Goal: Task Accomplishment & Management: Use online tool/utility

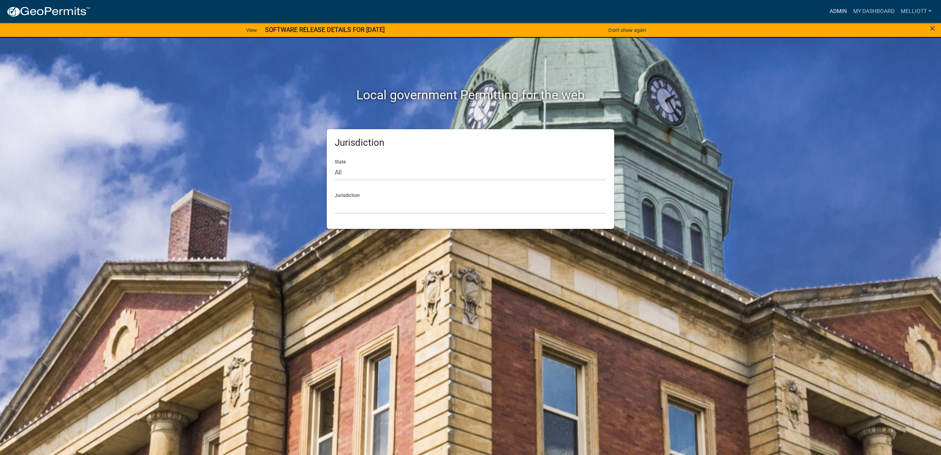
click at [833, 8] on link "Admin" at bounding box center [838, 11] width 24 height 15
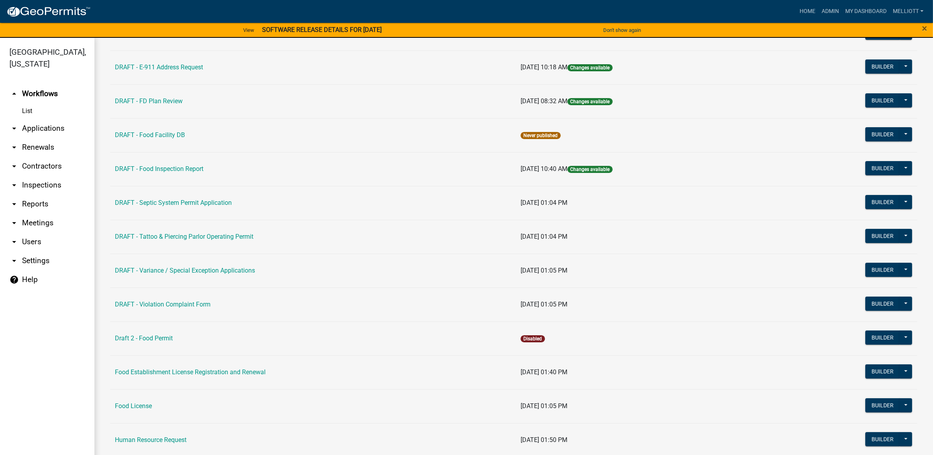
scroll to position [246, 0]
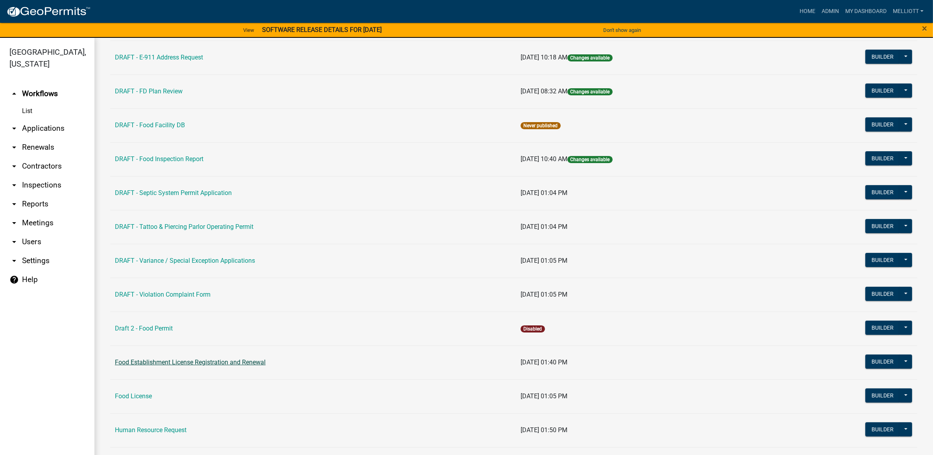
click at [200, 364] on link "Food Establishment License Registration and Renewal" at bounding box center [190, 361] width 151 height 7
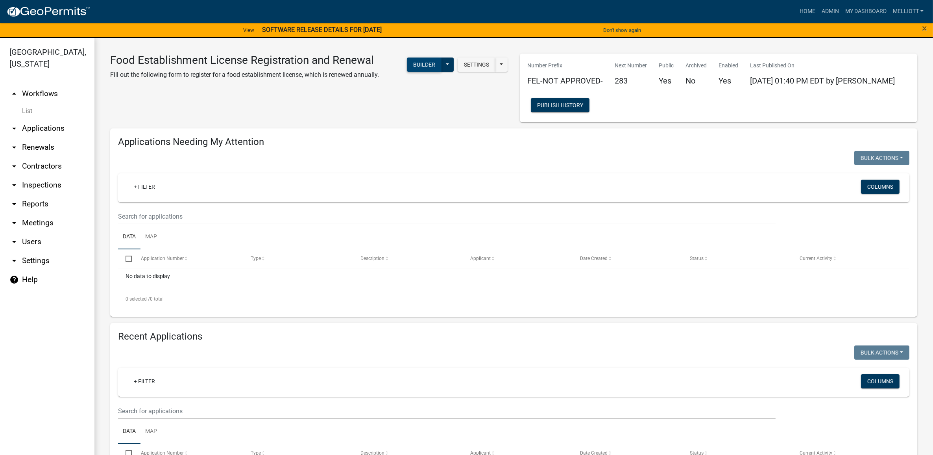
click at [418, 69] on button "Builder" at bounding box center [424, 64] width 35 height 14
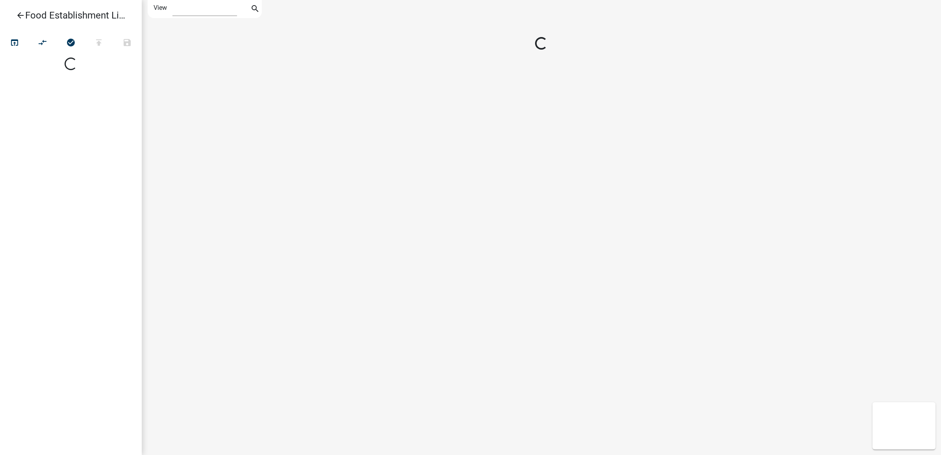
select select "1"
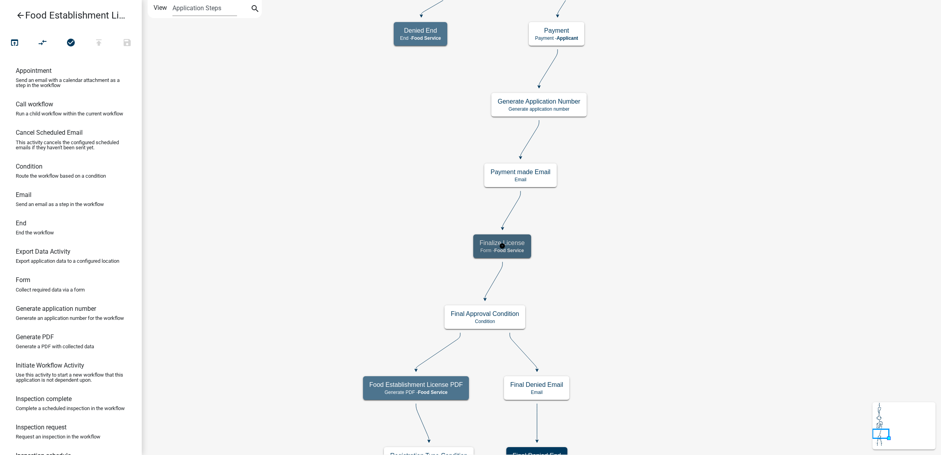
click at [487, 240] on h5 "Finalize License" at bounding box center [501, 242] width 45 height 7
click at [486, 244] on h5 "Finalize License" at bounding box center [501, 242] width 45 height 7
select select "B1595CC2-D98D-449E-BF09-DBF69ED7F886"
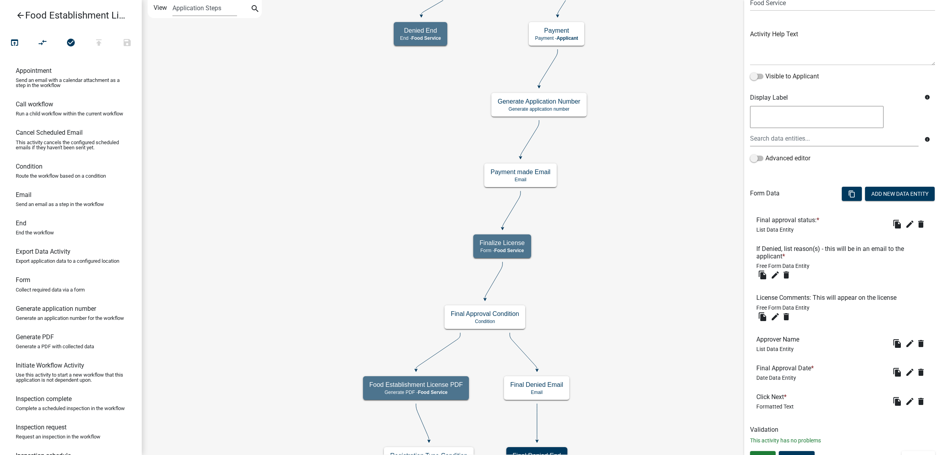
scroll to position [84, 0]
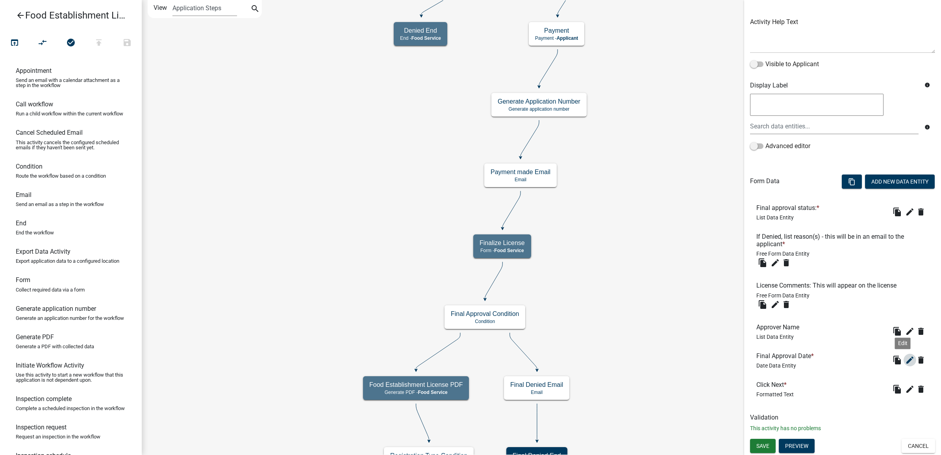
click at [905, 362] on icon "edit" at bounding box center [909, 359] width 9 height 9
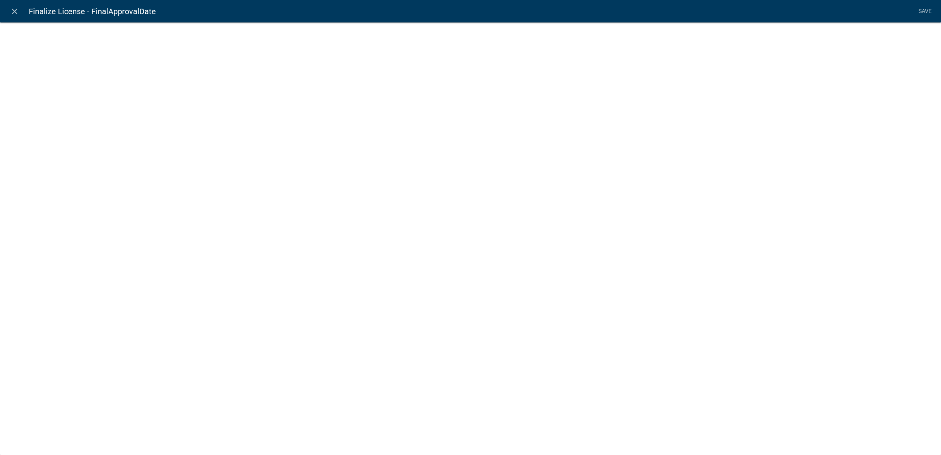
select select "date"
select select
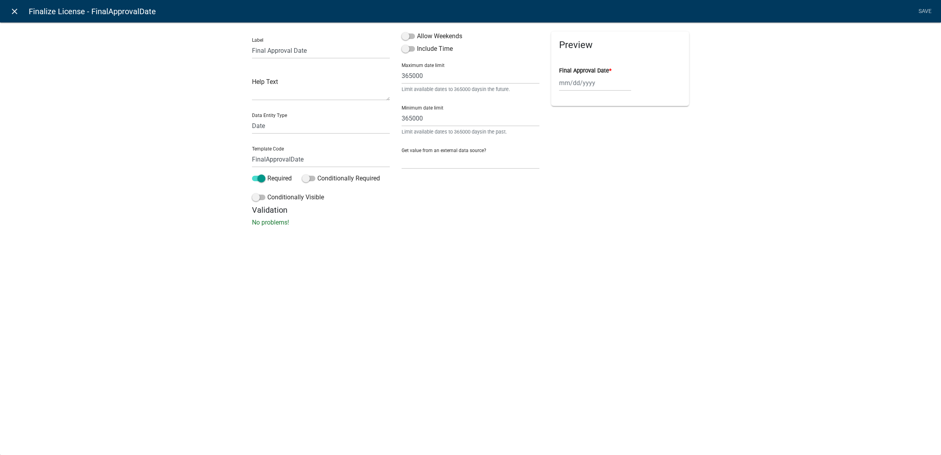
click at [8, 7] on link "close" at bounding box center [14, 11] width 16 height 16
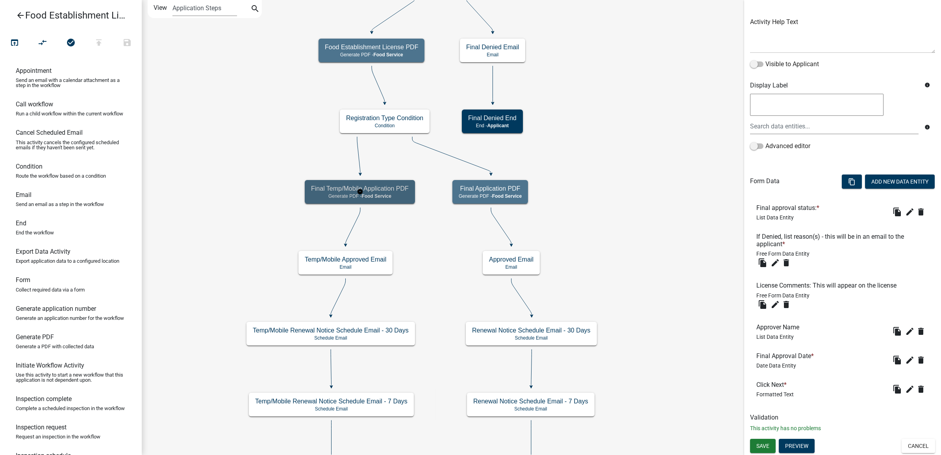
scroll to position [0, 0]
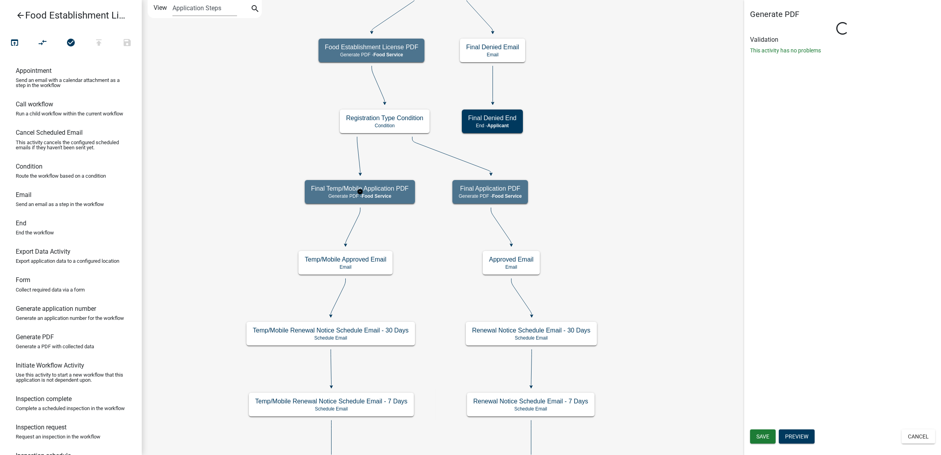
select select "B1595CC2-D98D-449E-BF09-DBF69ED7F886"
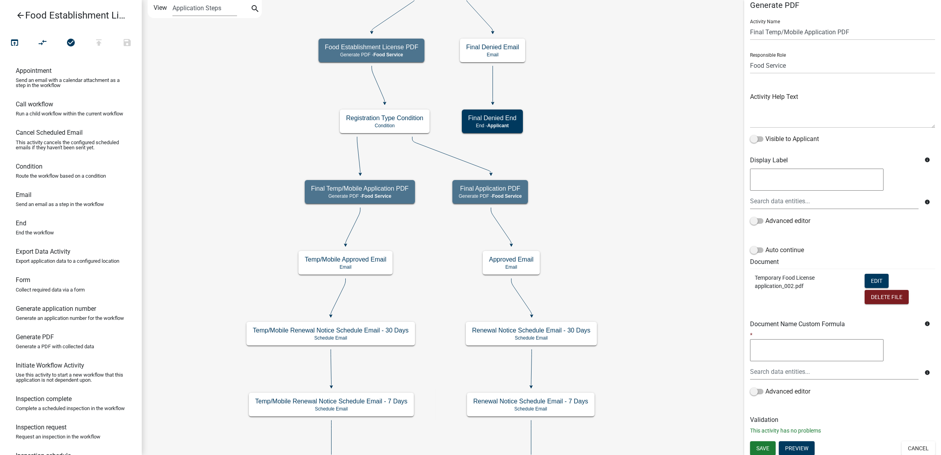
scroll to position [12, 0]
click at [870, 275] on button "Edit" at bounding box center [876, 278] width 24 height 14
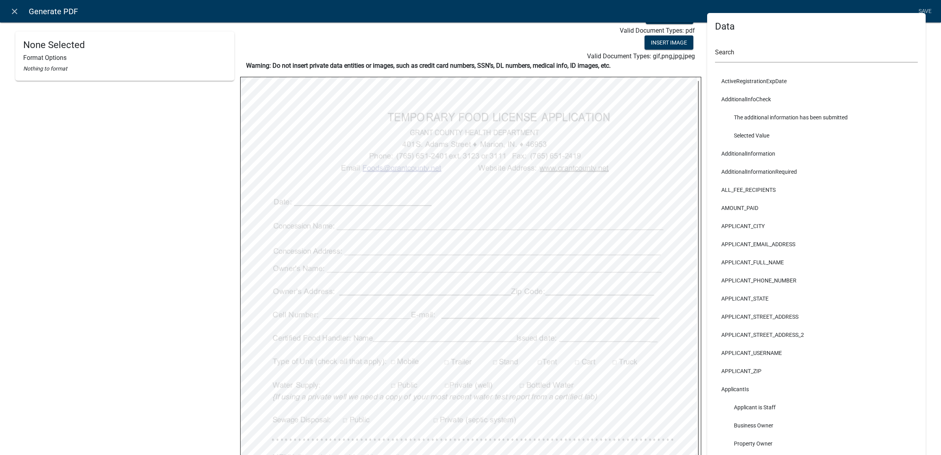
scroll to position [0, 0]
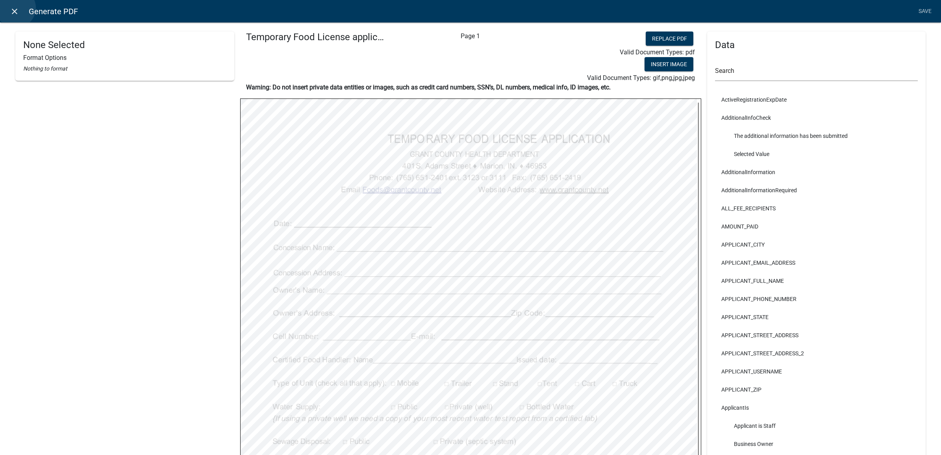
click at [16, 8] on icon "close" at bounding box center [14, 11] width 9 height 9
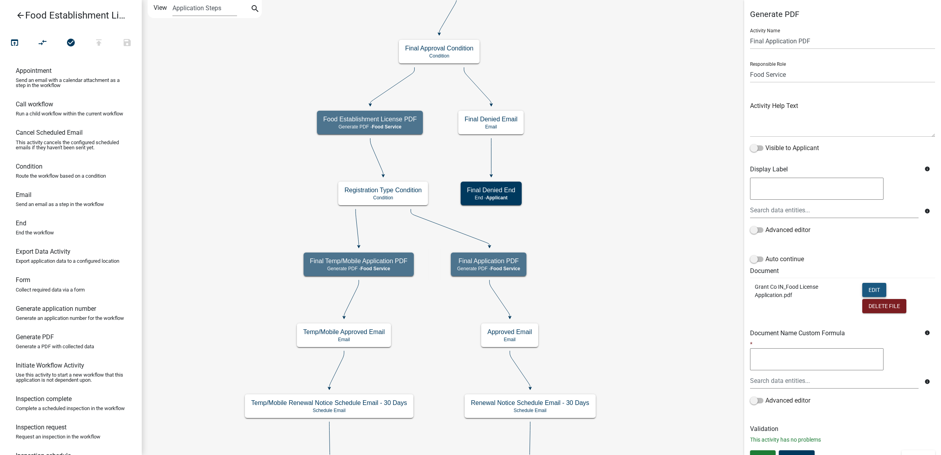
click at [869, 286] on button "Edit" at bounding box center [874, 290] width 24 height 14
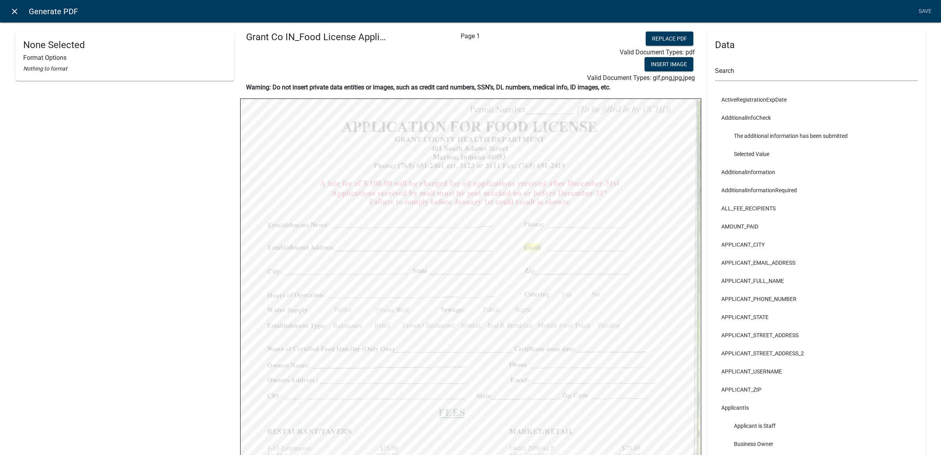
click at [15, 13] on icon "close" at bounding box center [14, 11] width 9 height 9
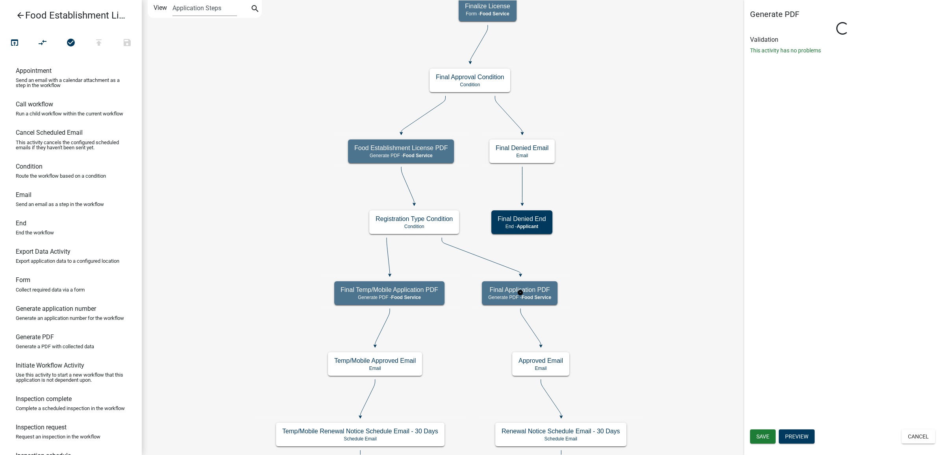
select select "B1595CC2-D98D-449E-BF09-DBF69ED7F886"
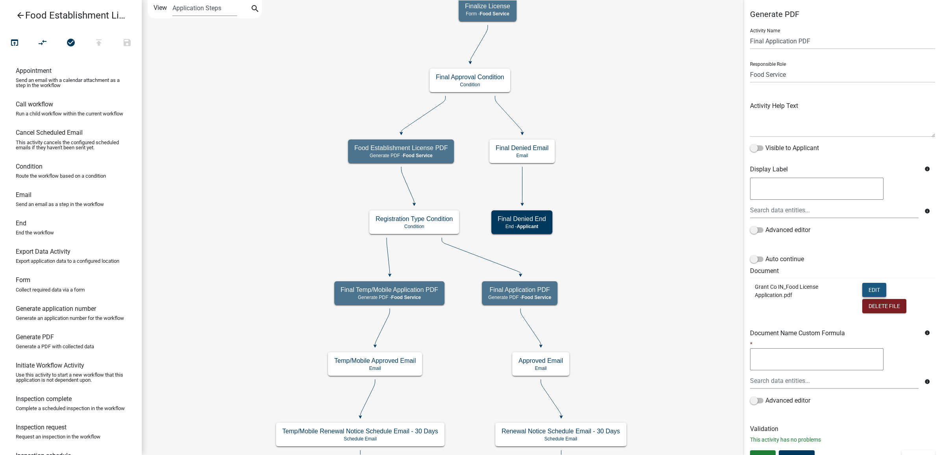
click at [871, 286] on button "Edit" at bounding box center [874, 290] width 24 height 14
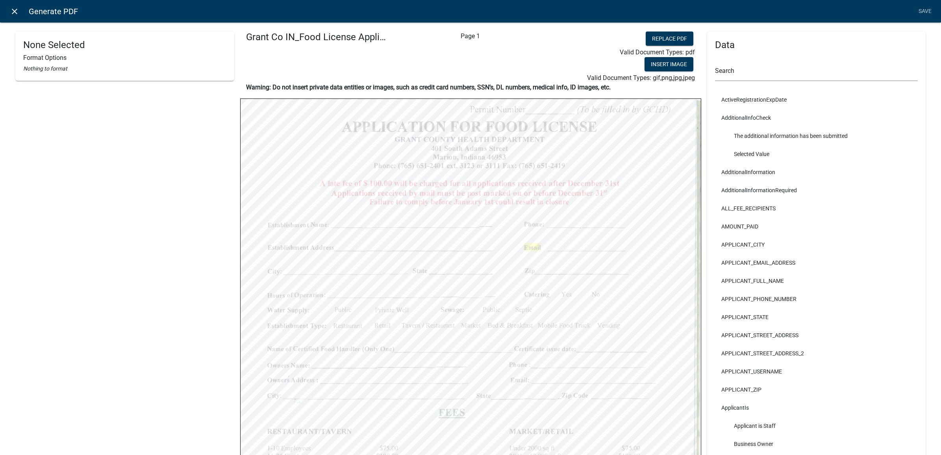
click at [17, 12] on icon "close" at bounding box center [14, 11] width 9 height 9
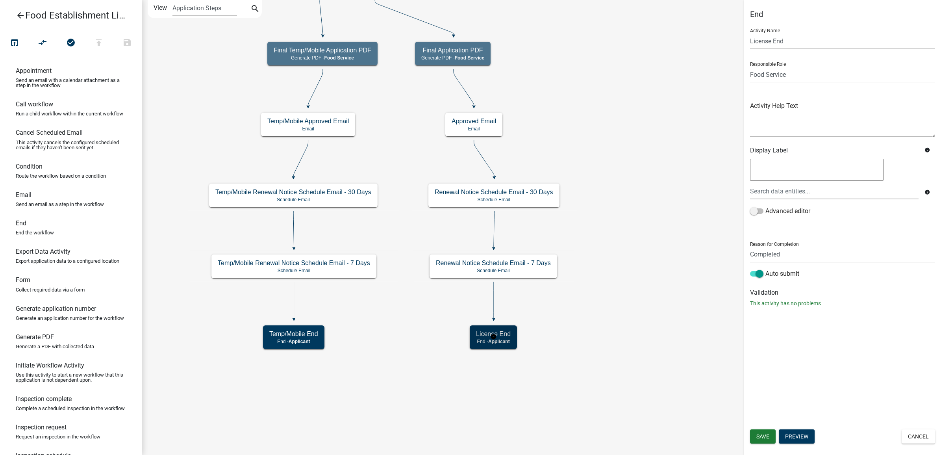
select select "B1595CC2-D98D-449E-BF09-DBF69ED7F886"
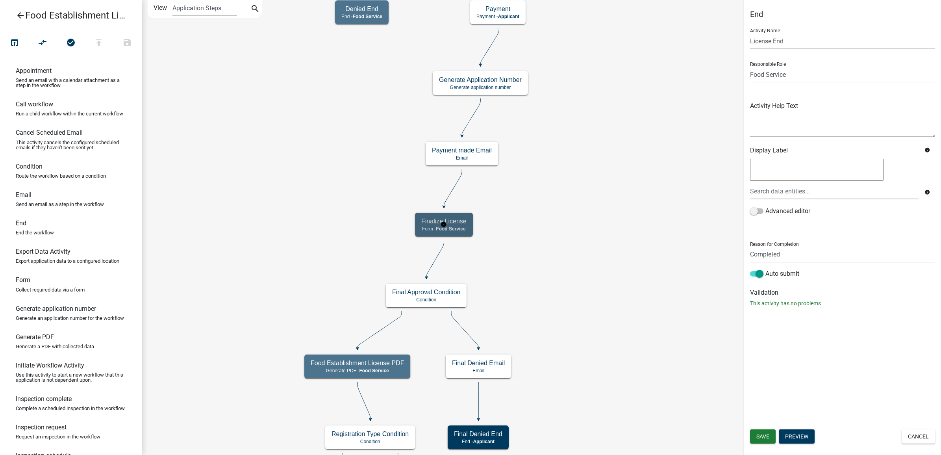
select select "B1595CC2-D98D-449E-BF09-DBF69ED7F886"
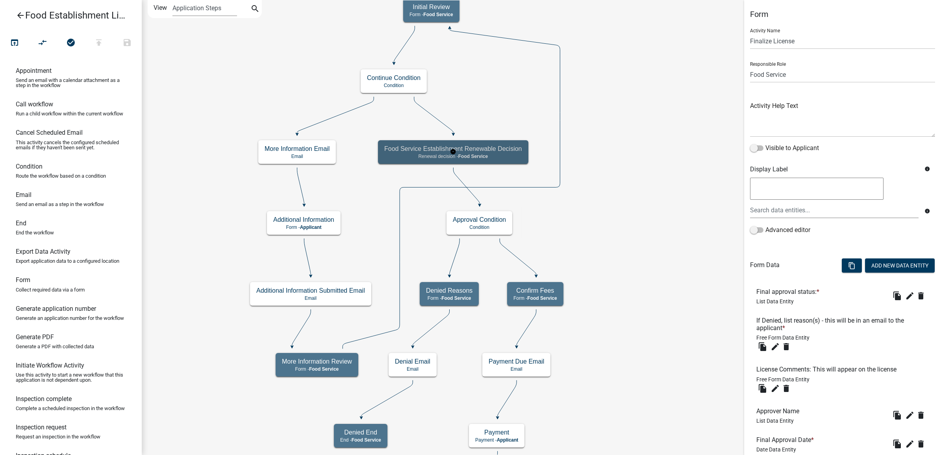
select select "B1595CC2-D98D-449E-BF09-DBF69ED7F886"
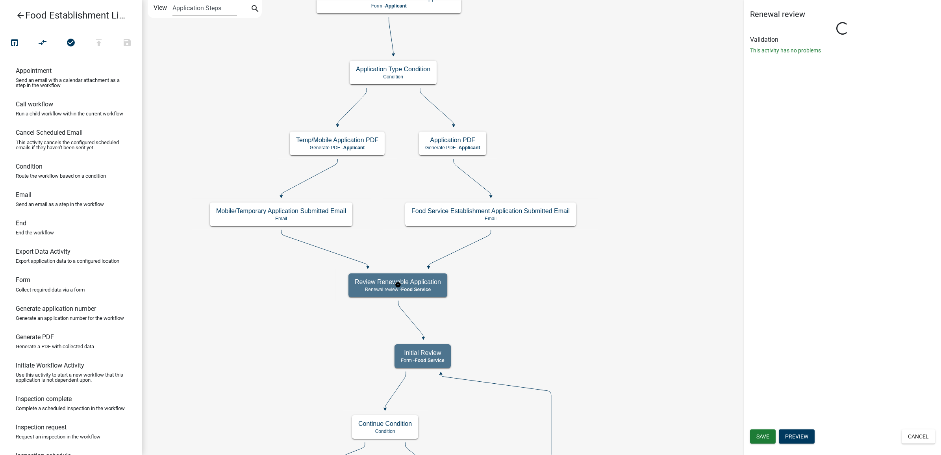
select select "B1595CC2-D98D-449E-BF09-DBF69ED7F886"
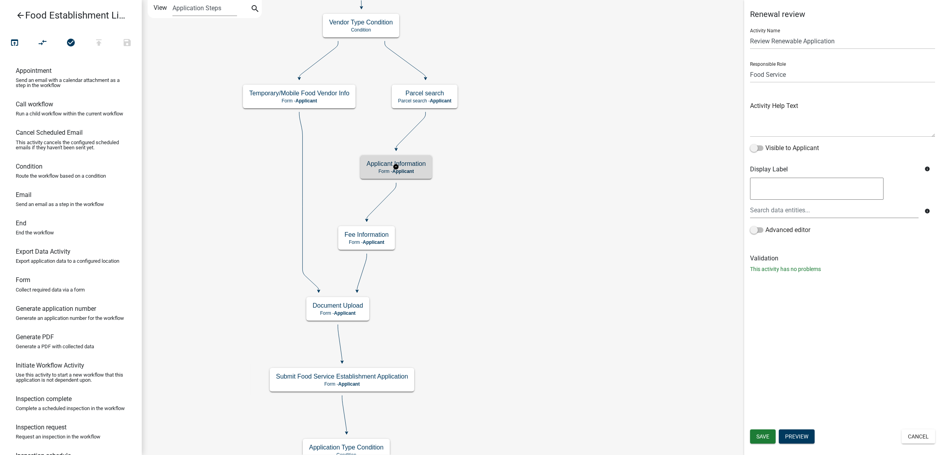
select select "B1595CC2-D98D-449E-BF09-DBF69ED7F886"
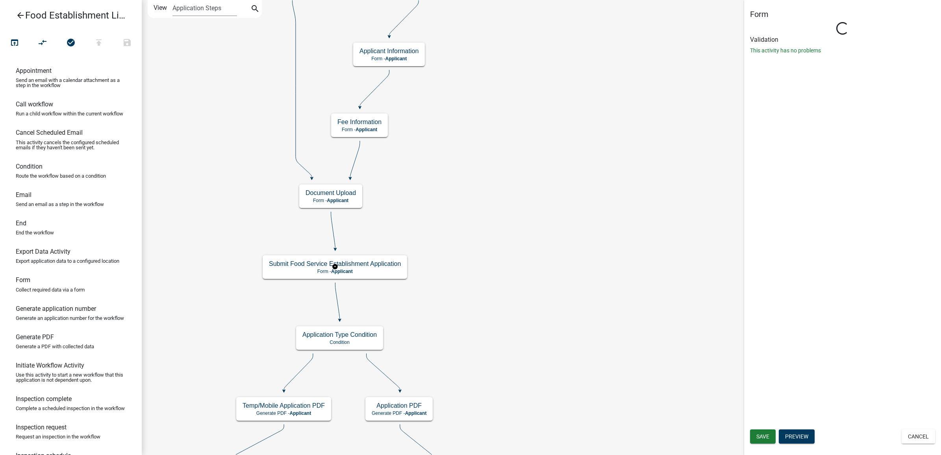
select select "B1595CC2-D98D-449E-BF09-DBF69ED7F886"
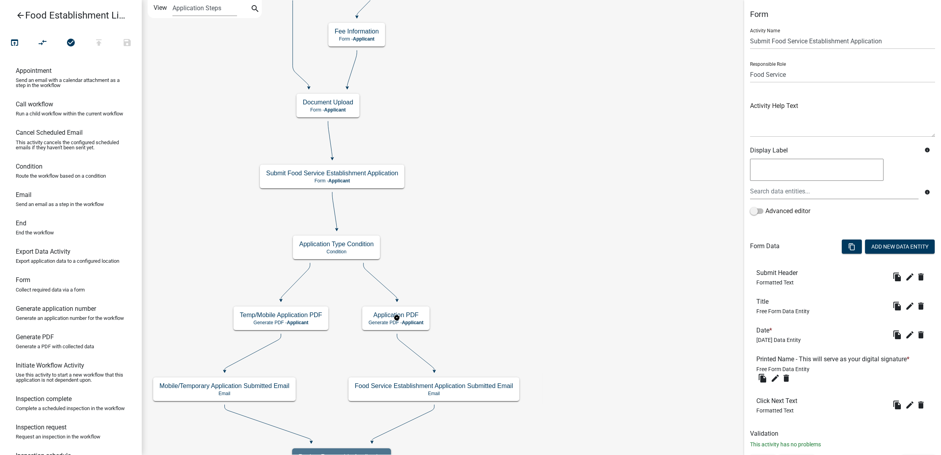
select select "B1595CC2-D98D-449E-BF09-DBF69ED7F886"
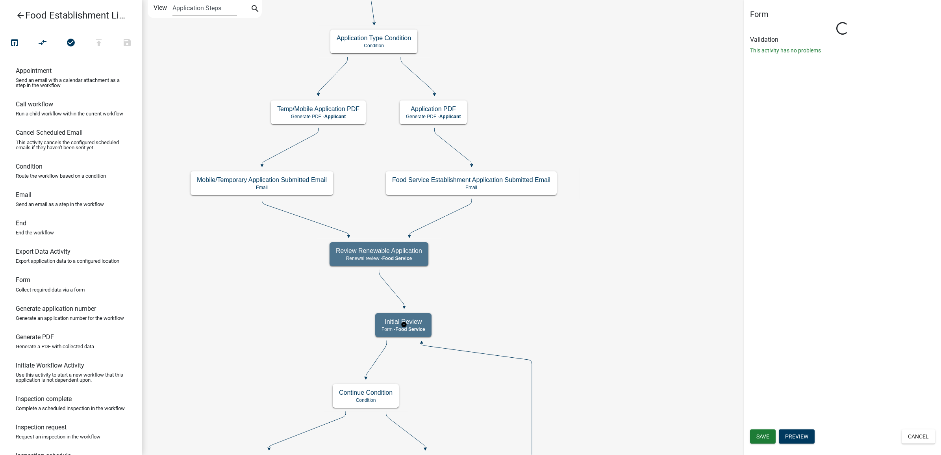
select select "B1595CC2-D98D-449E-BF09-DBF69ED7F886"
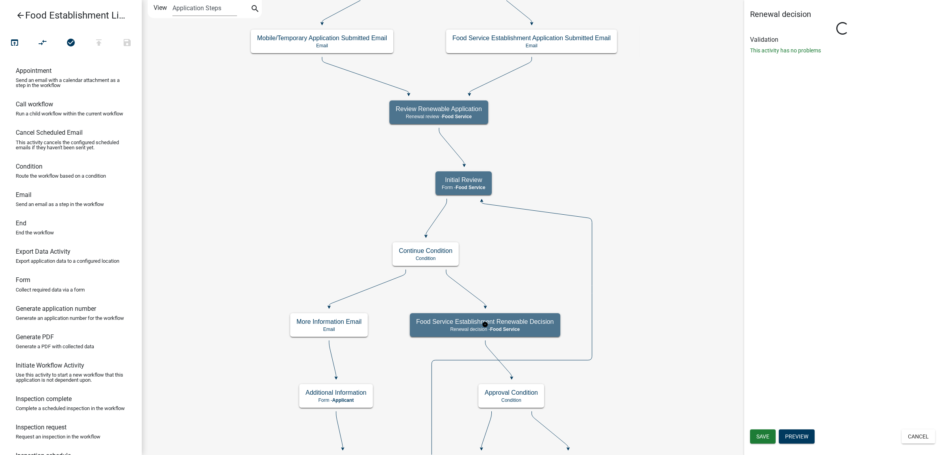
select select "B1595CC2-D98D-449E-BF09-DBF69ED7F886"
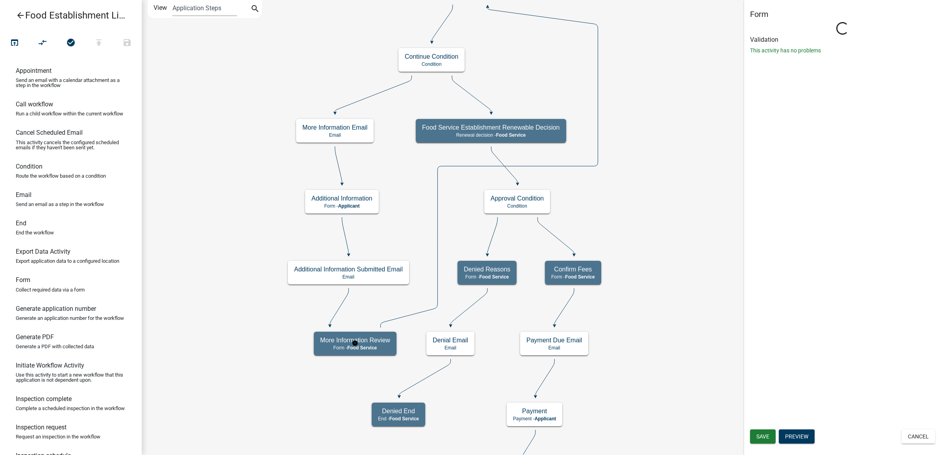
select select "B1595CC2-D98D-449E-BF09-DBF69ED7F886"
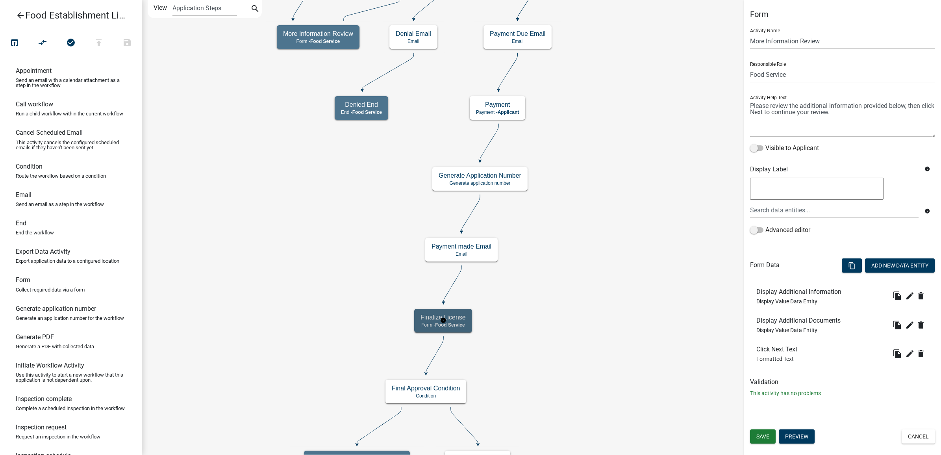
select select "B1595CC2-D98D-449E-BF09-DBF69ED7F886"
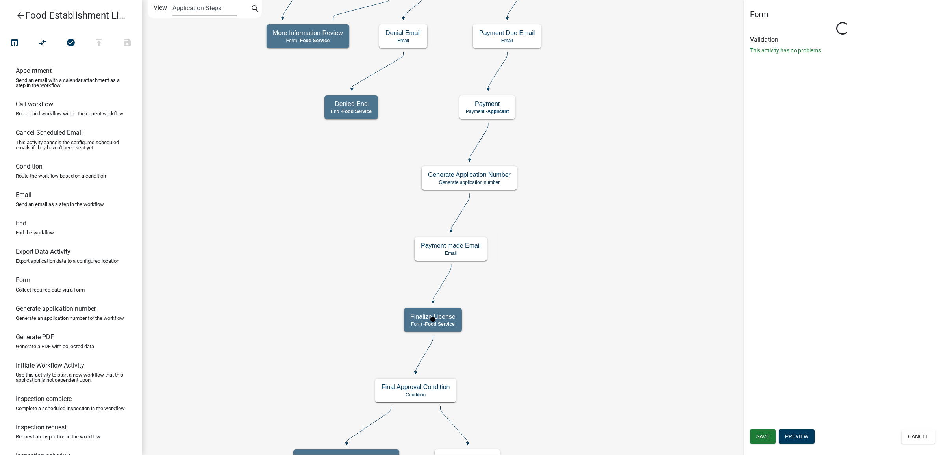
select select "B1595CC2-D98D-449E-BF09-DBF69ED7F886"
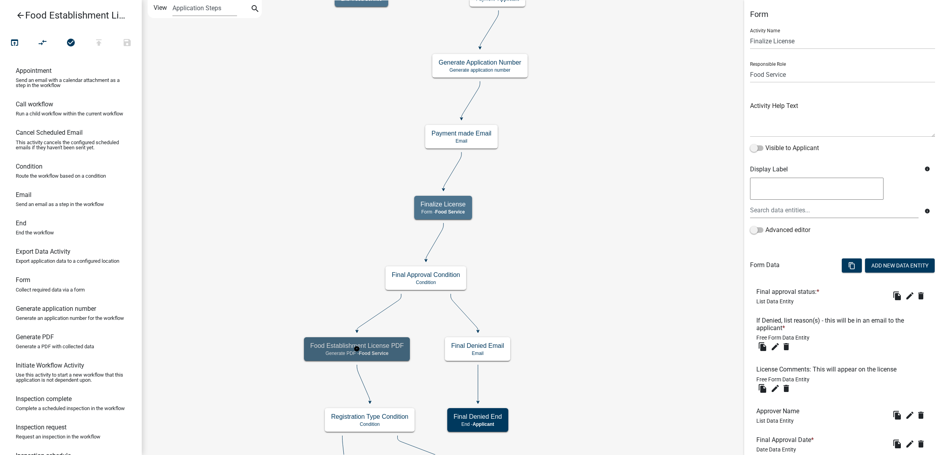
select select "B1595CC2-D98D-449E-BF09-DBF69ED7F886"
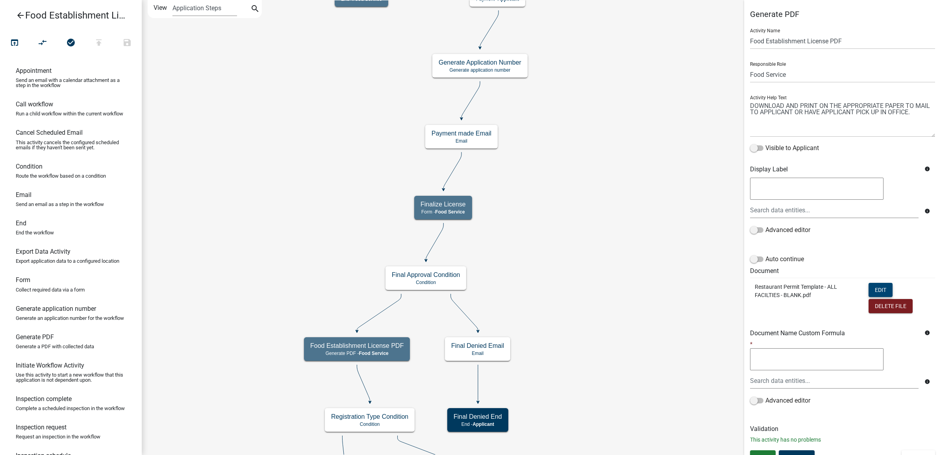
click at [880, 289] on button "Edit" at bounding box center [880, 290] width 24 height 14
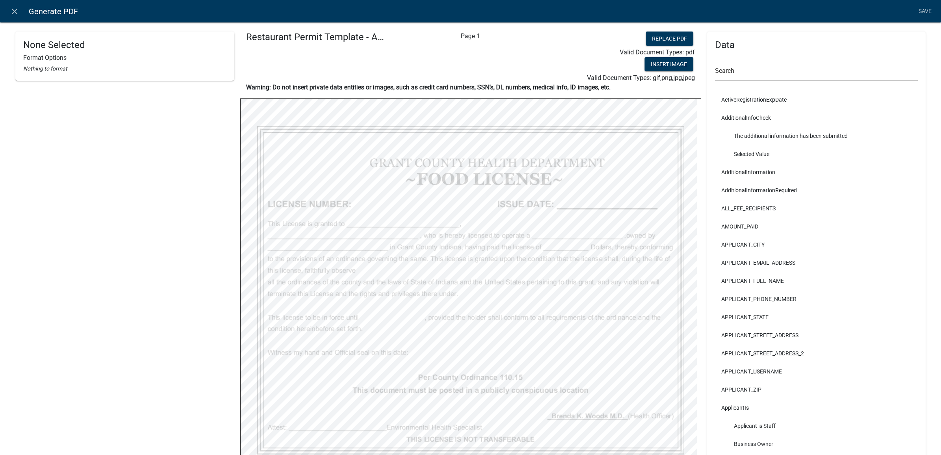
select select "bold"
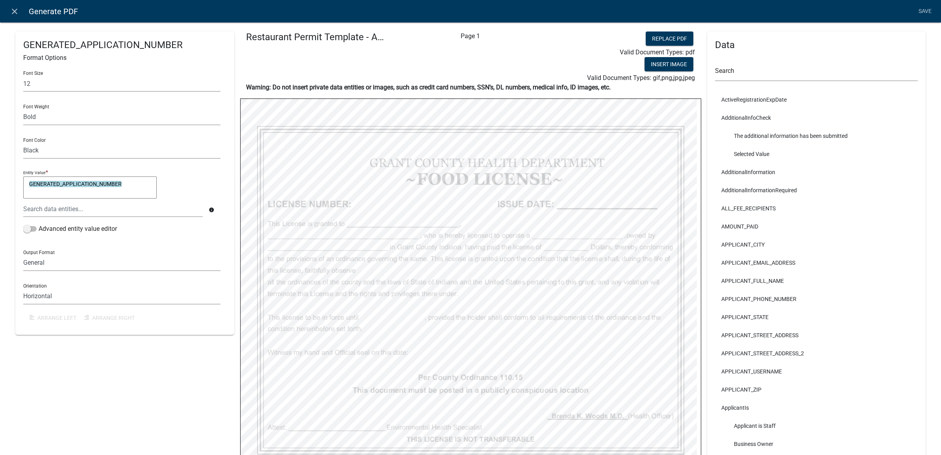
click at [136, 184] on textarea "GENERATED_APPLICATION_NUMBER" at bounding box center [89, 187] width 133 height 22
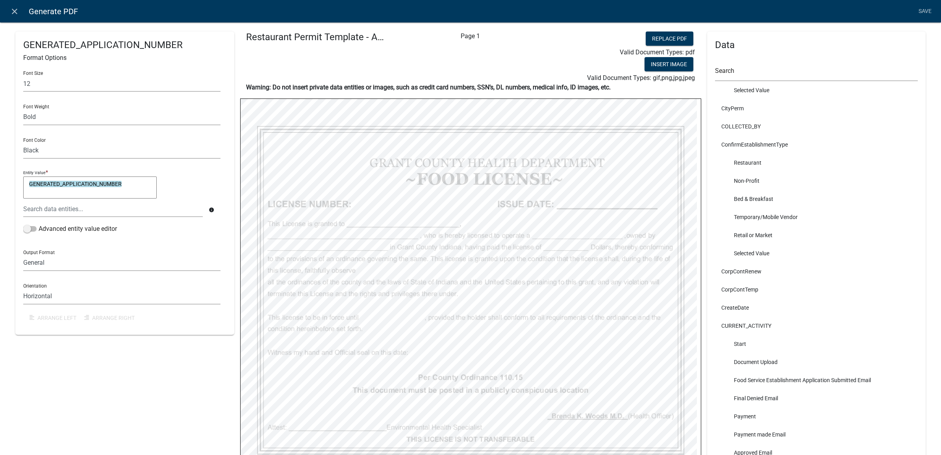
scroll to position [893, 0]
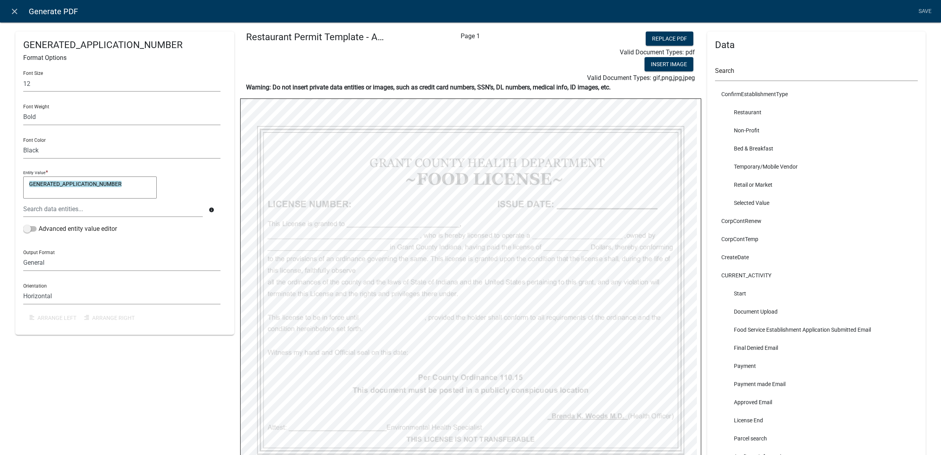
select select "bold"
select select "4"
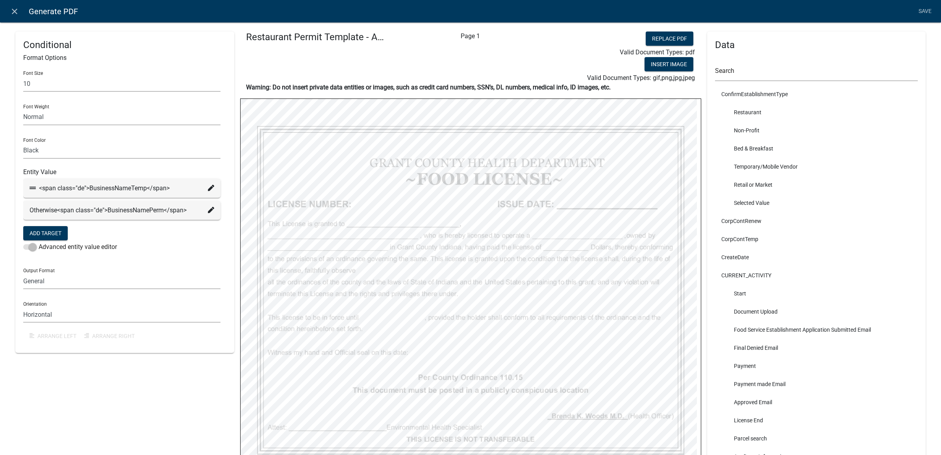
select select "bold"
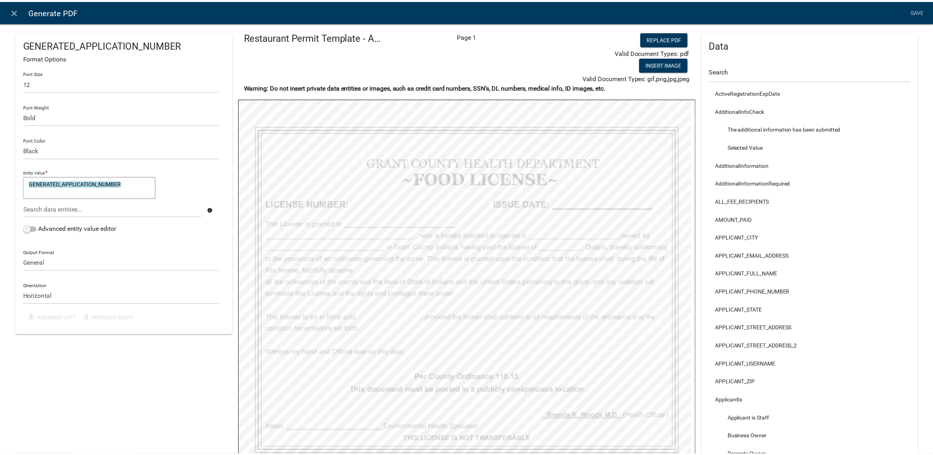
scroll to position [0, 0]
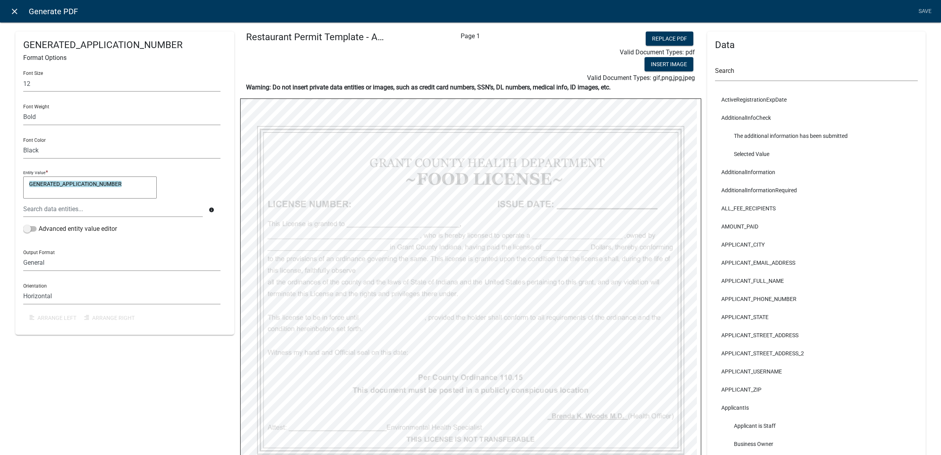
click at [7, 9] on link "close" at bounding box center [14, 11] width 16 height 16
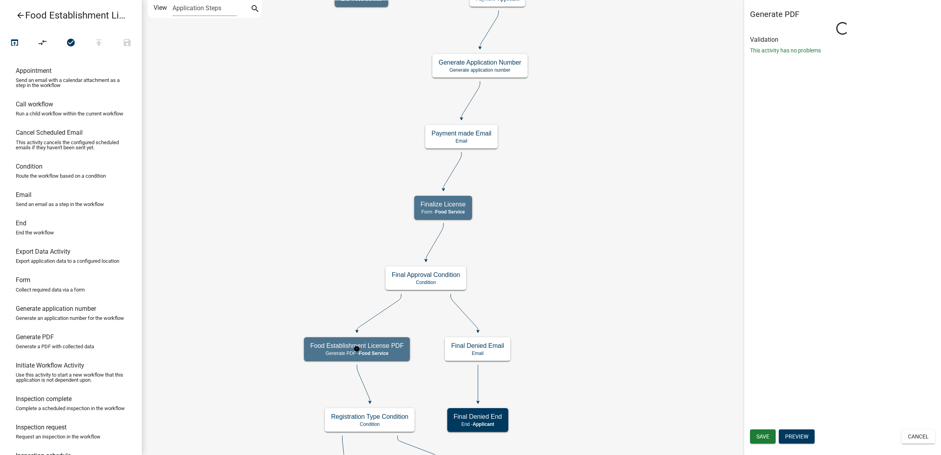
select select "B1595CC2-D98D-449E-BF09-DBF69ED7F886"
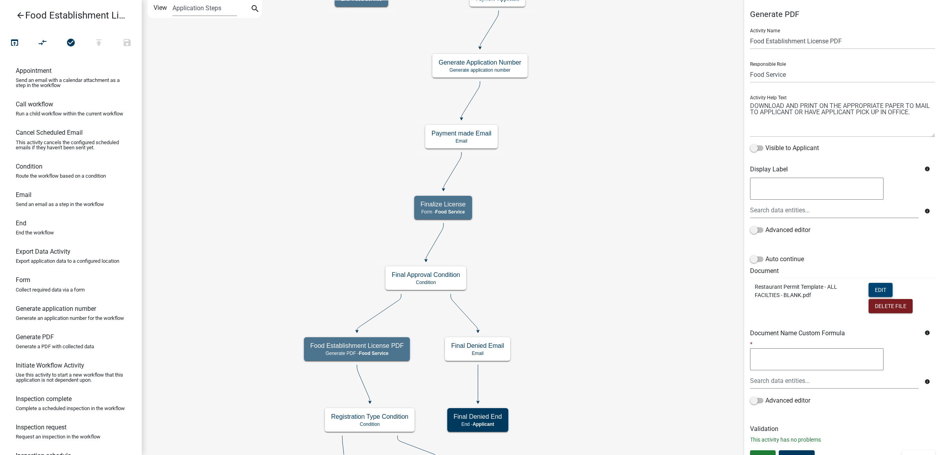
click at [869, 291] on button "Edit" at bounding box center [880, 290] width 24 height 14
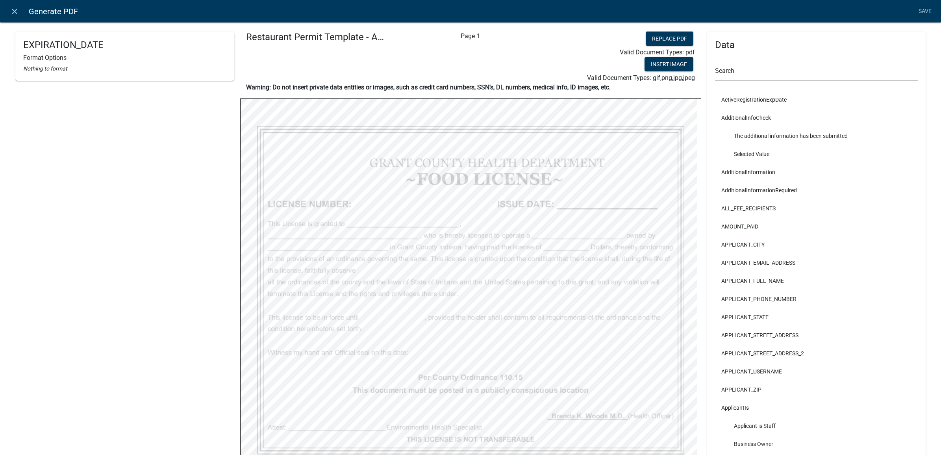
select select "4"
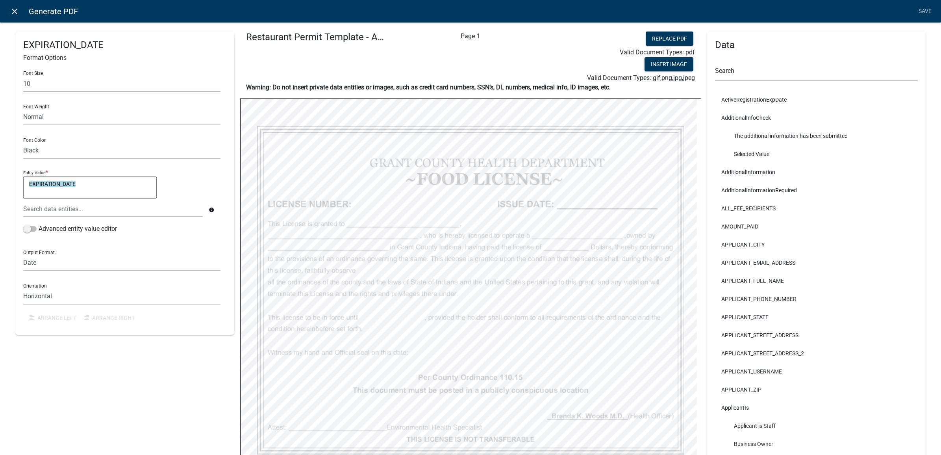
click at [18, 15] on icon "close" at bounding box center [14, 11] width 9 height 9
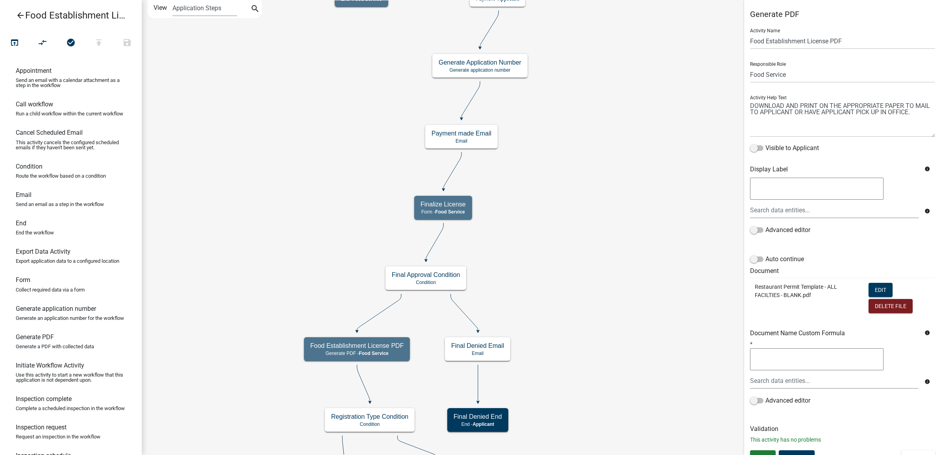
click at [21, 14] on icon "arrow_back" at bounding box center [20, 16] width 9 height 11
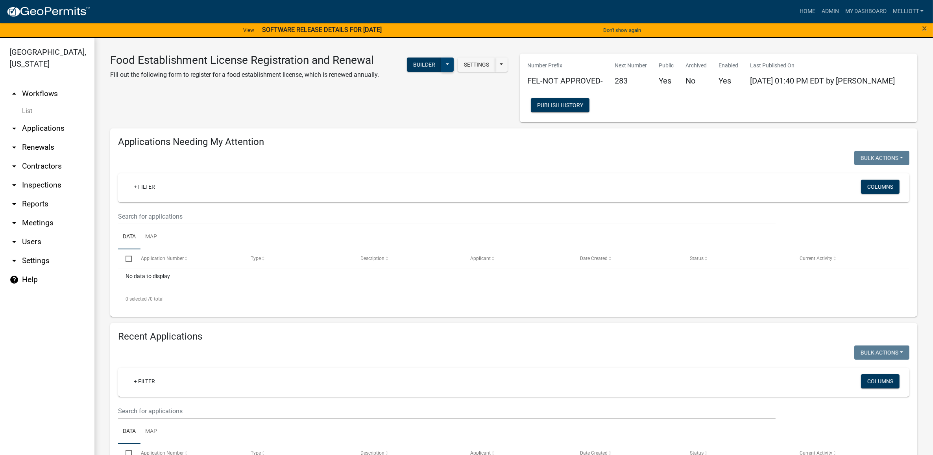
click at [446, 69] on button at bounding box center [447, 64] width 13 height 14
click at [317, 107] on div "Food Establishment License Registration and Renewal Fill out the following form…" at bounding box center [309, 88] width 410 height 68
click at [463, 62] on button "Settings" at bounding box center [477, 64] width 38 height 14
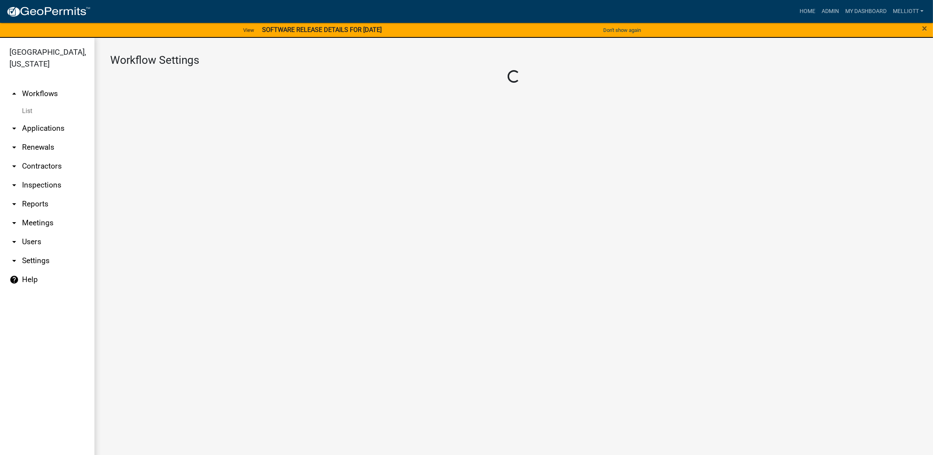
select select "1"
select select "156f65c7-2c7c-4d14-823e-de13b83296ee"
select select "b1595cc2-d98d-449e-bf09-dbf69ed7f886"
select select "4"
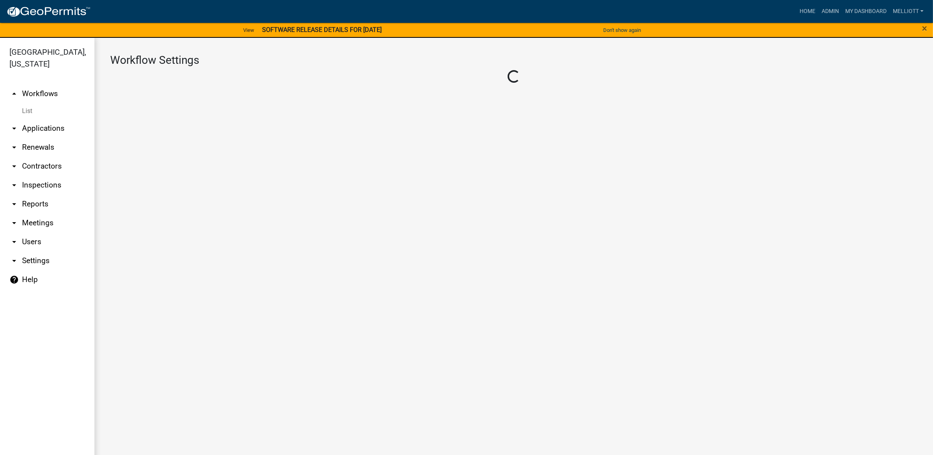
select select "1: Object"
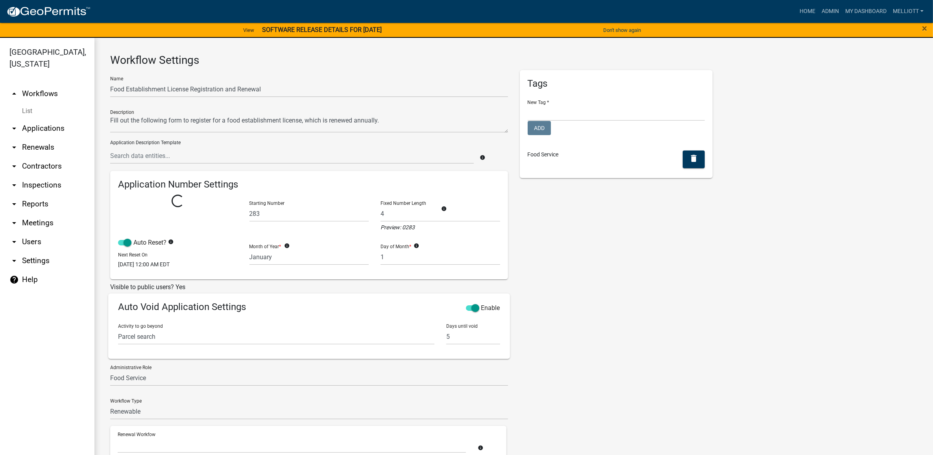
select select "1: 7362a323-3c1d-4490-99d0-a4a5c07fb8ef"
select select
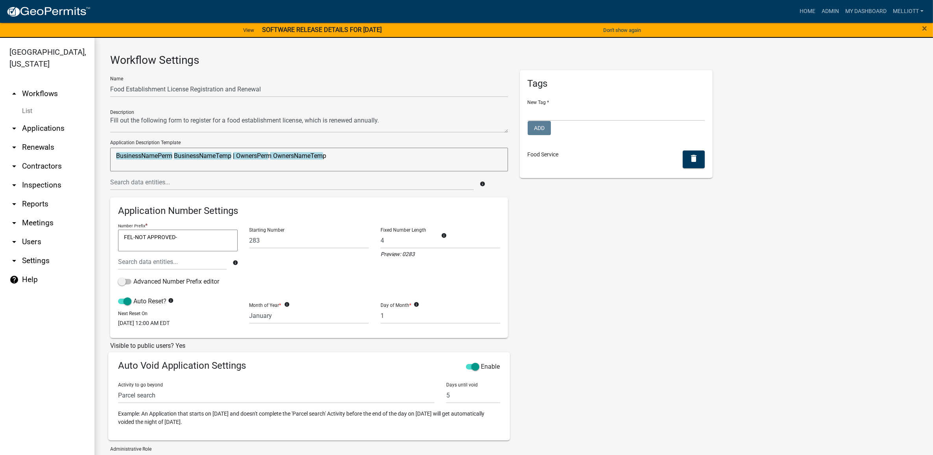
scroll to position [237, 0]
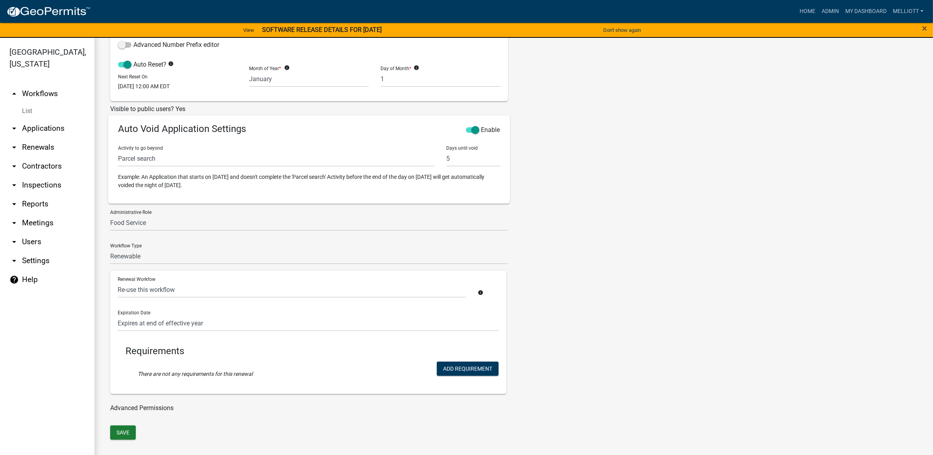
click at [29, 103] on link "List" at bounding box center [47, 111] width 94 height 16
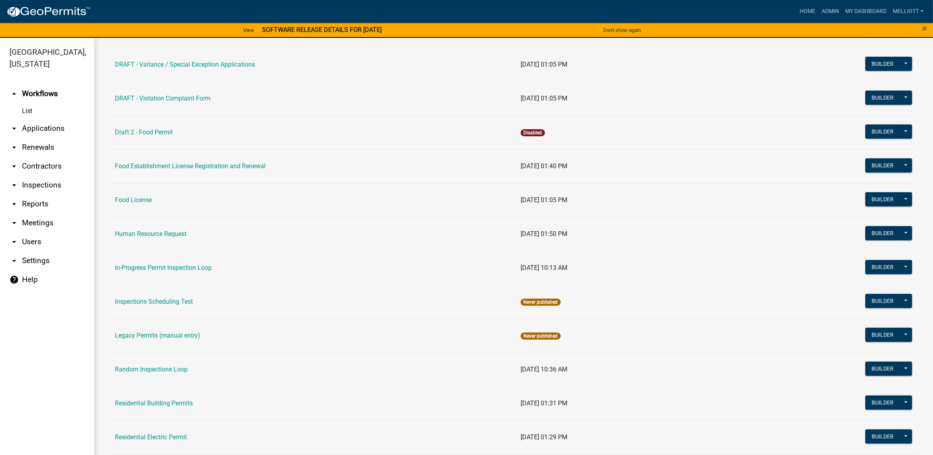
scroll to position [443, 0]
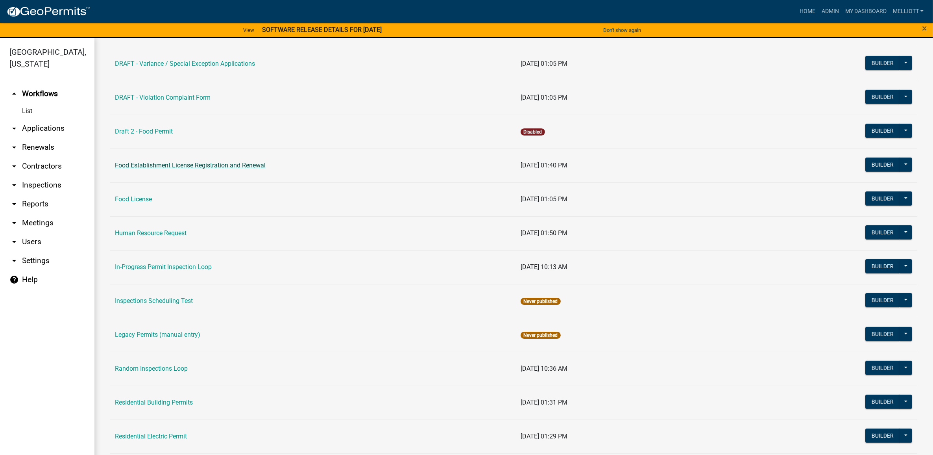
click at [199, 165] on link "Food Establishment License Registration and Renewal" at bounding box center [190, 164] width 151 height 7
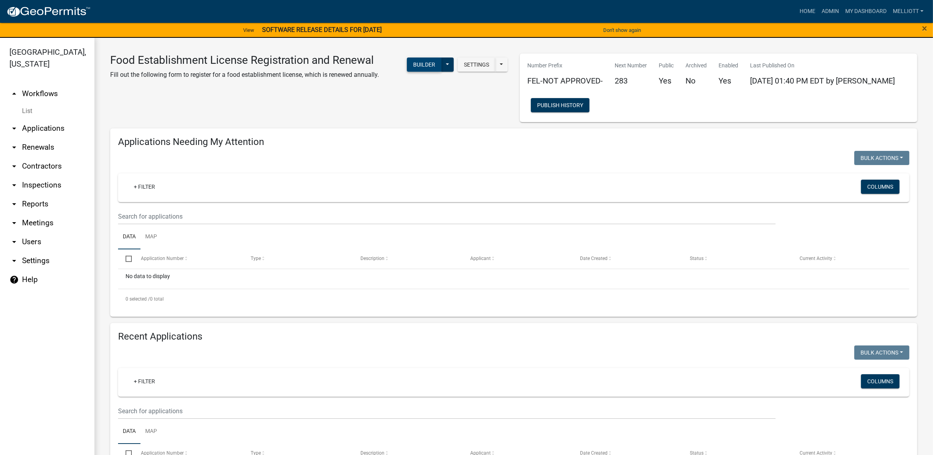
click at [418, 64] on button "Builder" at bounding box center [424, 64] width 35 height 14
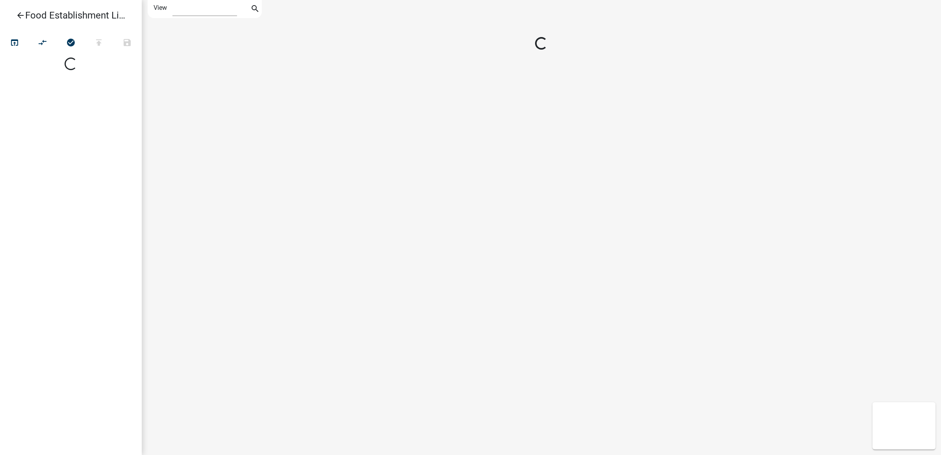
select select "1"
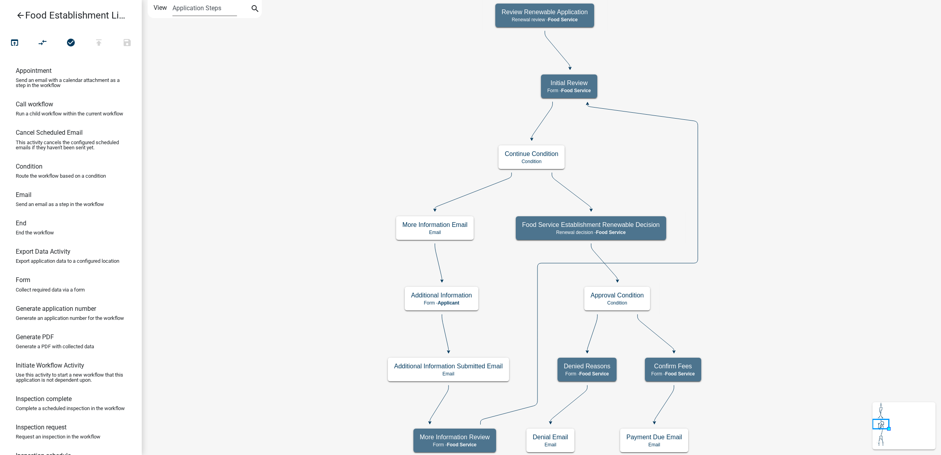
click at [218, 7] on select "Application Steps Post Application Steps" at bounding box center [204, 8] width 64 height 16
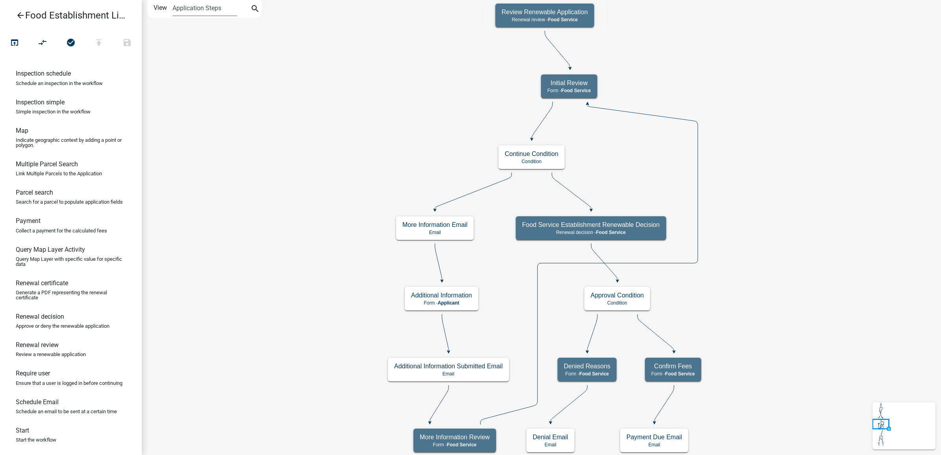
scroll to position [422, 0]
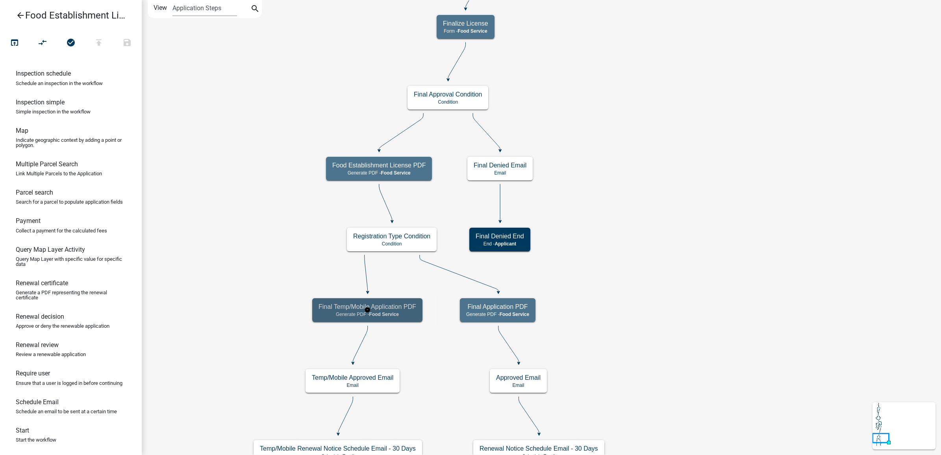
click at [349, 309] on h5 "Final Temp/Mobile Application PDF" at bounding box center [367, 306] width 98 height 7
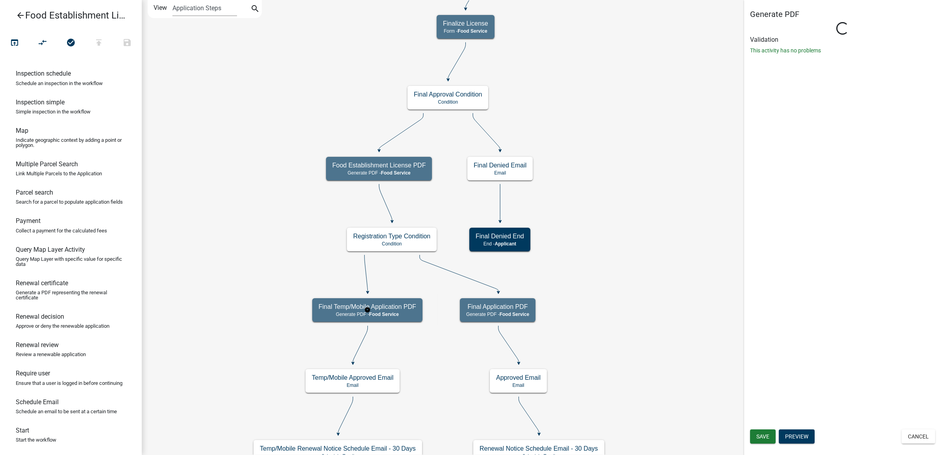
select select "B1595CC2-D98D-449E-BF09-DBF69ED7F886"
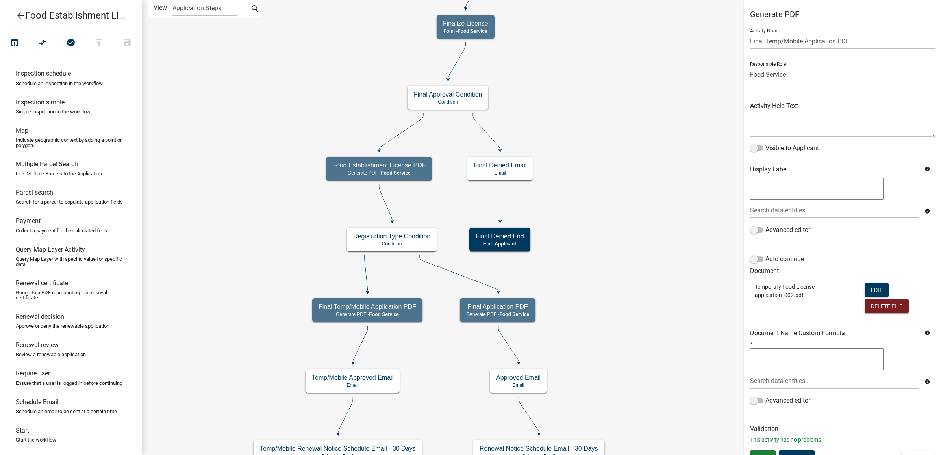
scroll to position [12, 0]
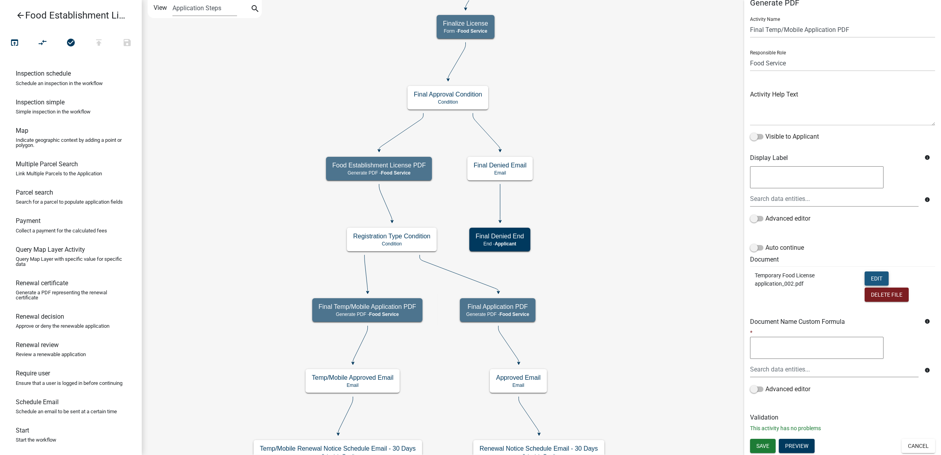
click at [868, 278] on button "Edit" at bounding box center [876, 278] width 24 height 14
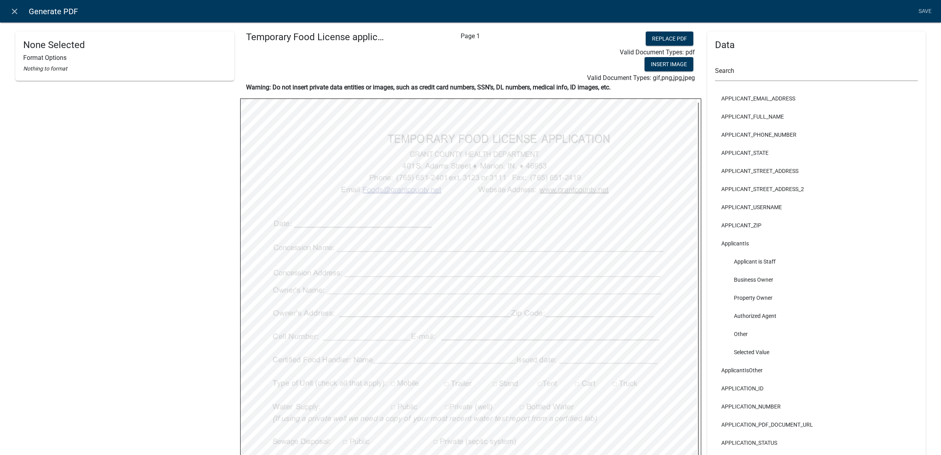
scroll to position [176, 0]
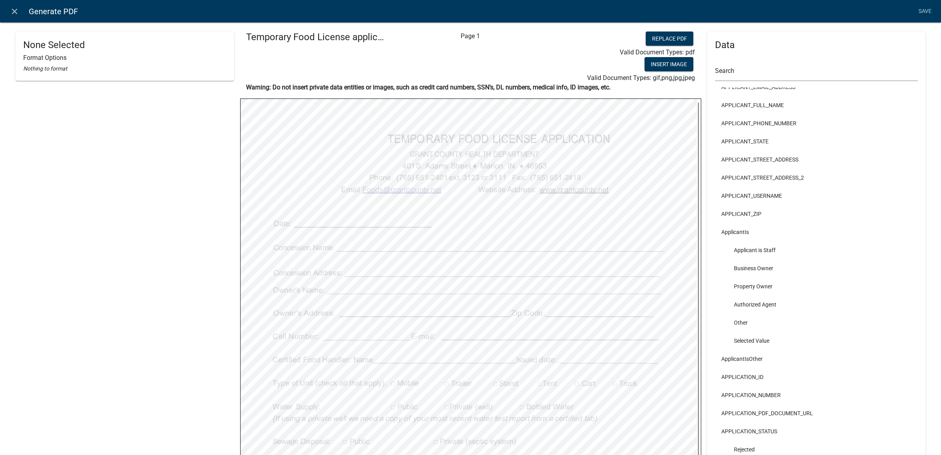
select select
select select "4"
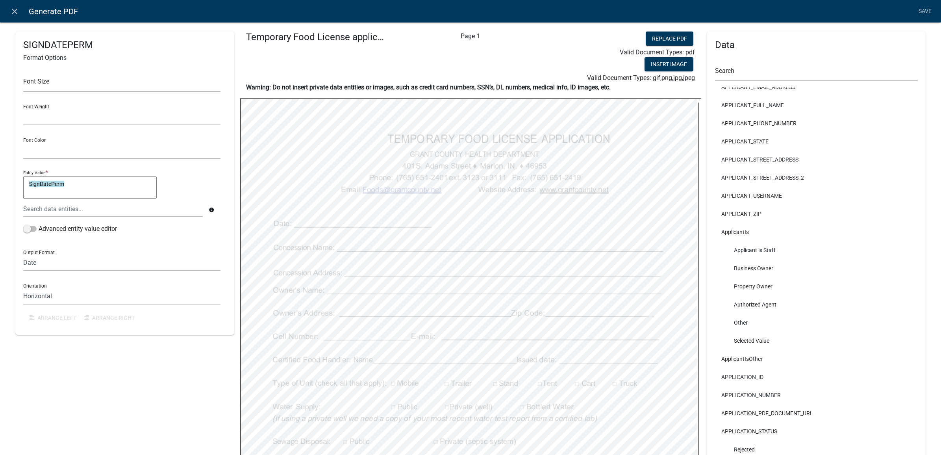
select select
click at [12, 11] on icon "close" at bounding box center [14, 11] width 9 height 9
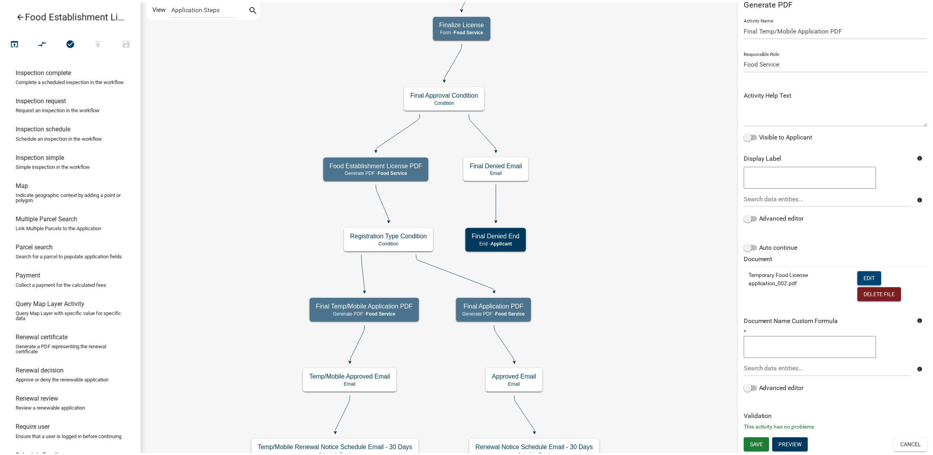
scroll to position [0, 0]
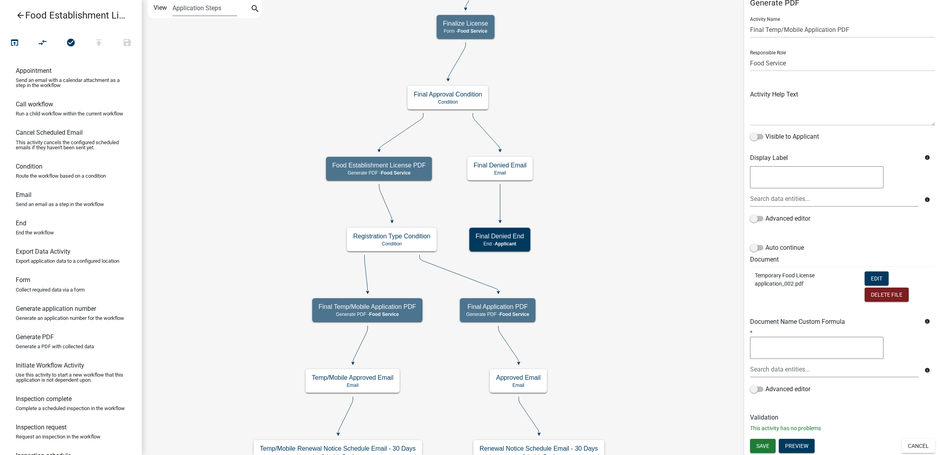
click at [191, 7] on select "Application Steps Post Application Steps" at bounding box center [204, 8] width 64 height 16
drag, startPoint x: 191, startPoint y: 7, endPoint x: 174, endPoint y: 10, distance: 17.1
click at [191, 7] on select "Application Steps Post Application Steps" at bounding box center [204, 8] width 64 height 16
click at [16, 13] on icon "arrow_back" at bounding box center [20, 16] width 9 height 11
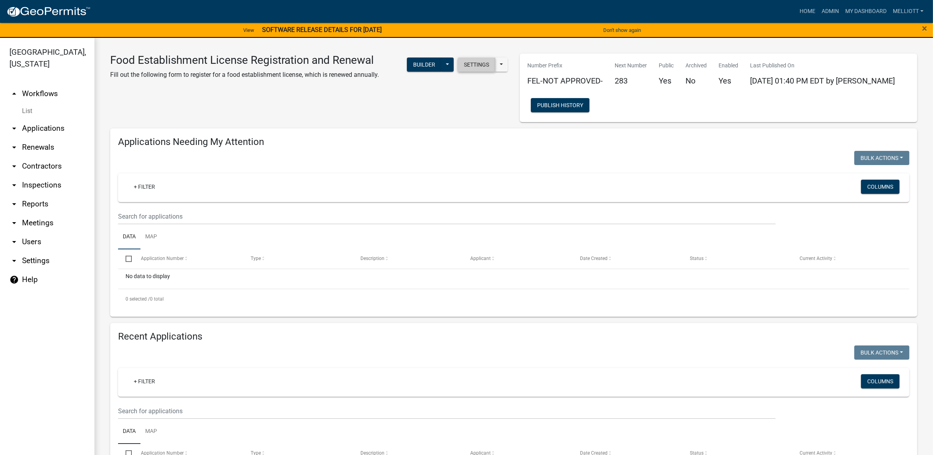
click at [471, 67] on button "Settings" at bounding box center [477, 64] width 38 height 14
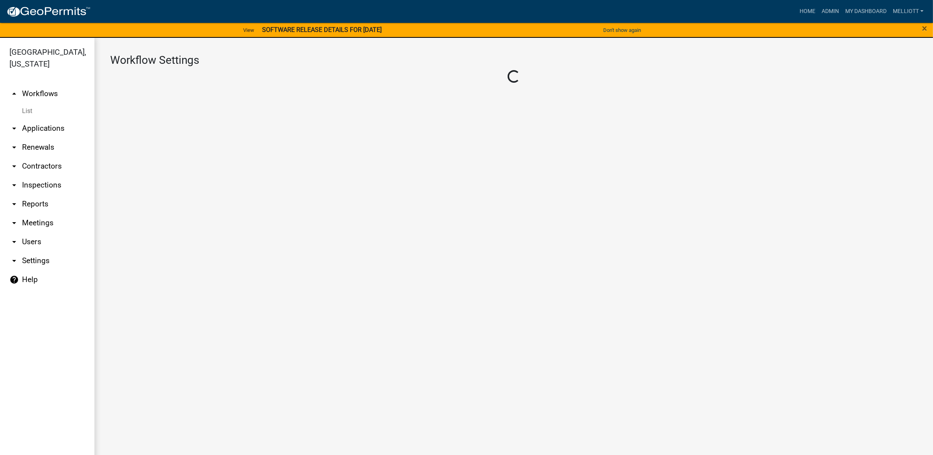
select select "1"
select select "156f65c7-2c7c-4d14-823e-de13b83296ee"
select select "b1595cc2-d98d-449e-bf09-dbf69ed7f886"
select select "4"
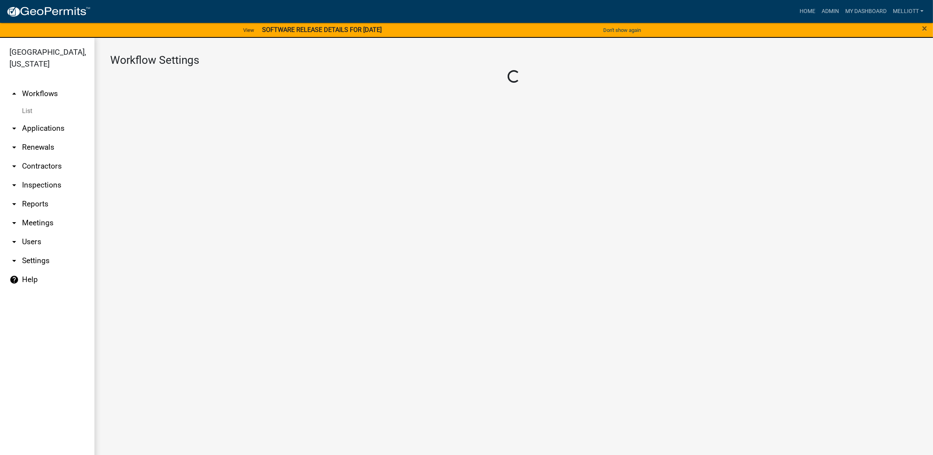
select select "1: Object"
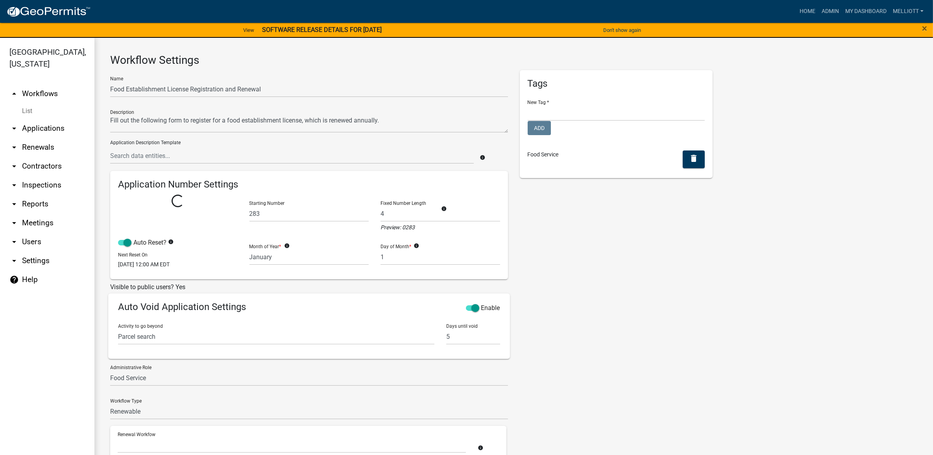
select select "1: 7362a323-3c1d-4490-99d0-a4a5c07fb8ef"
select select
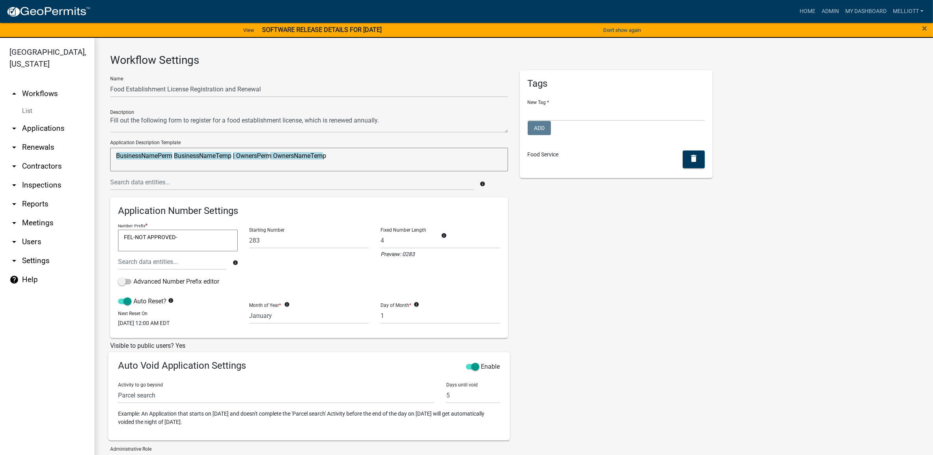
click at [44, 138] on link "arrow_drop_down Renewals" at bounding box center [47, 147] width 94 height 19
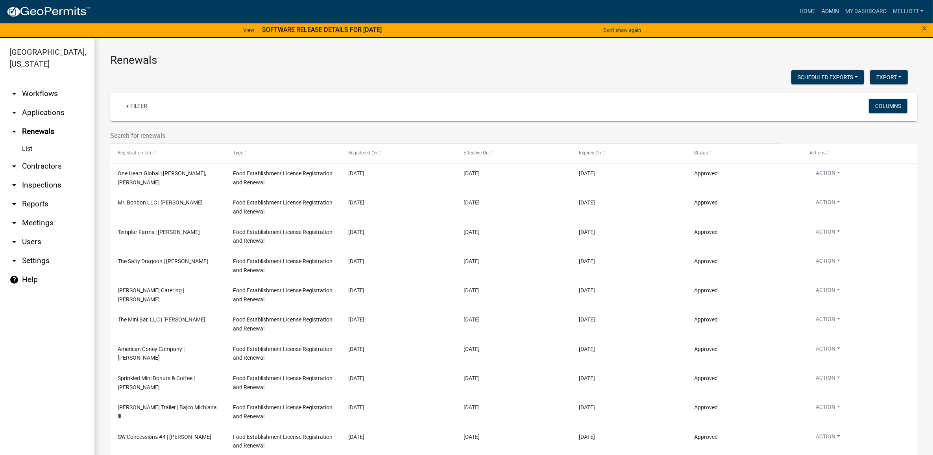
click at [830, 11] on link "Admin" at bounding box center [831, 11] width 24 height 15
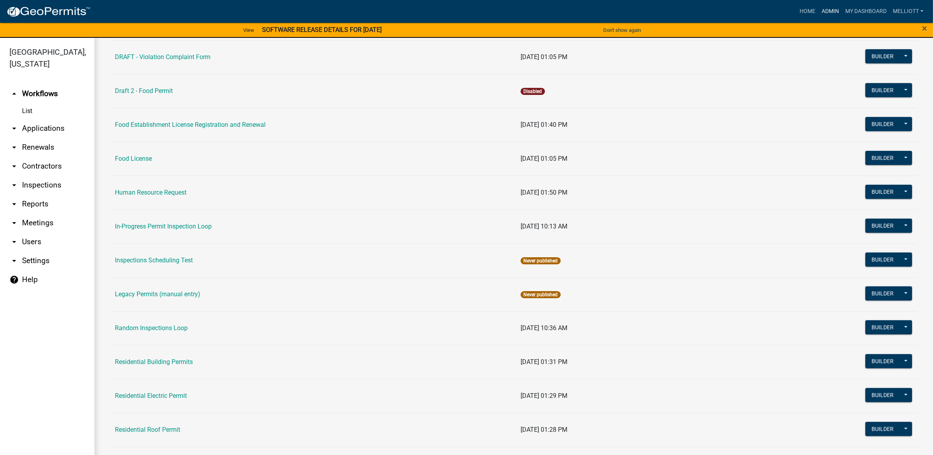
scroll to position [492, 0]
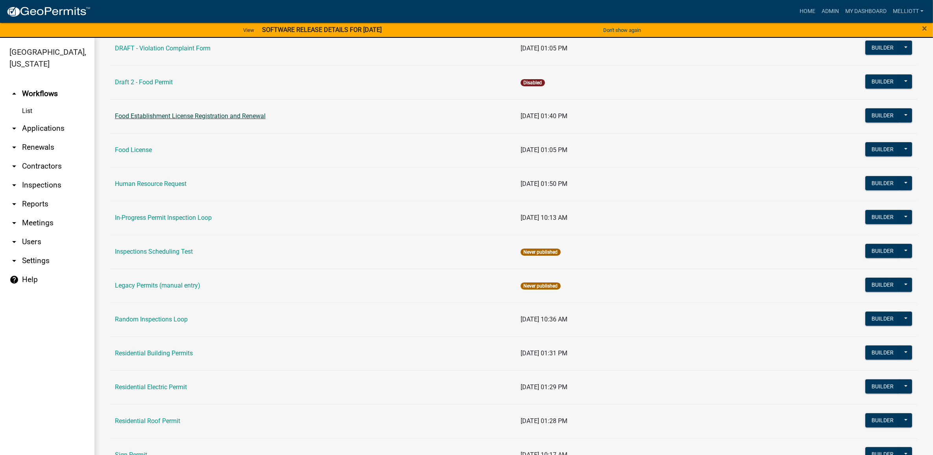
click at [164, 117] on link "Food Establishment License Registration and Renewal" at bounding box center [190, 115] width 151 height 7
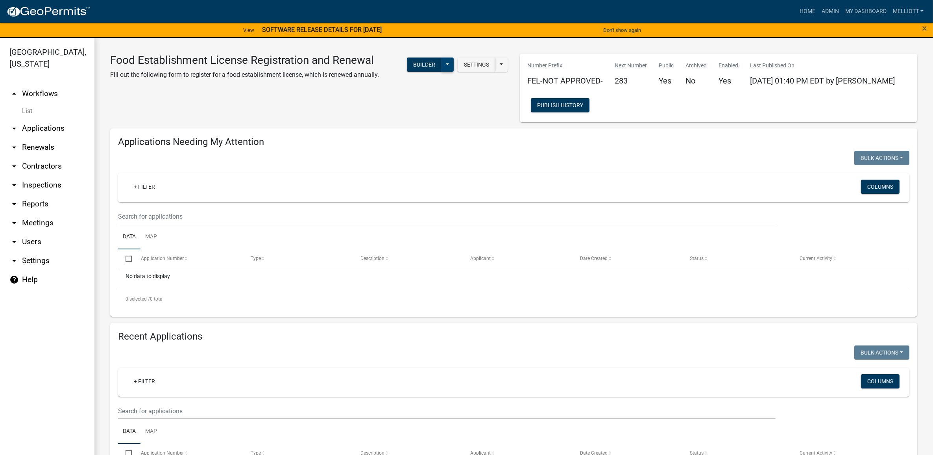
click at [447, 66] on button at bounding box center [447, 64] width 13 height 14
click at [477, 107] on div "Food Establishment License Registration and Renewal Fill out the following form…" at bounding box center [309, 88] width 410 height 68
click at [462, 66] on button "Settings" at bounding box center [477, 64] width 38 height 14
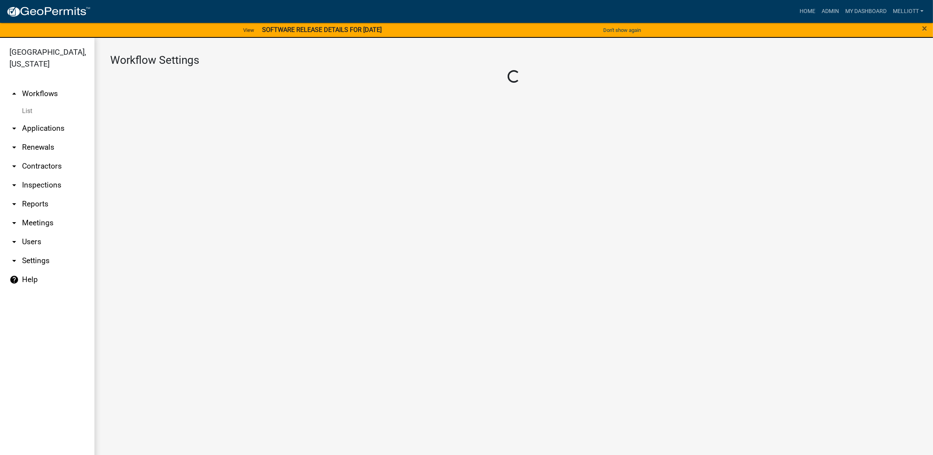
select select "1"
select select "156f65c7-2c7c-4d14-823e-de13b83296ee"
select select "b1595cc2-d98d-449e-bf09-dbf69ed7f886"
select select "4"
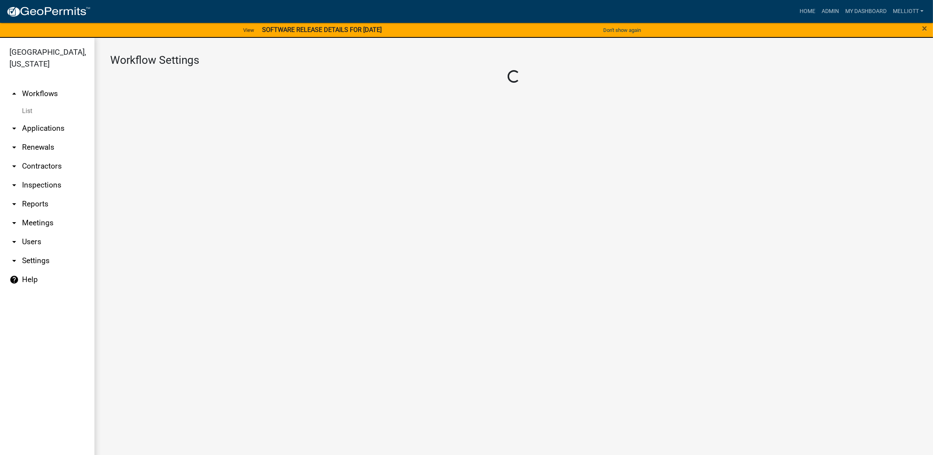
select select "1: Object"
select select
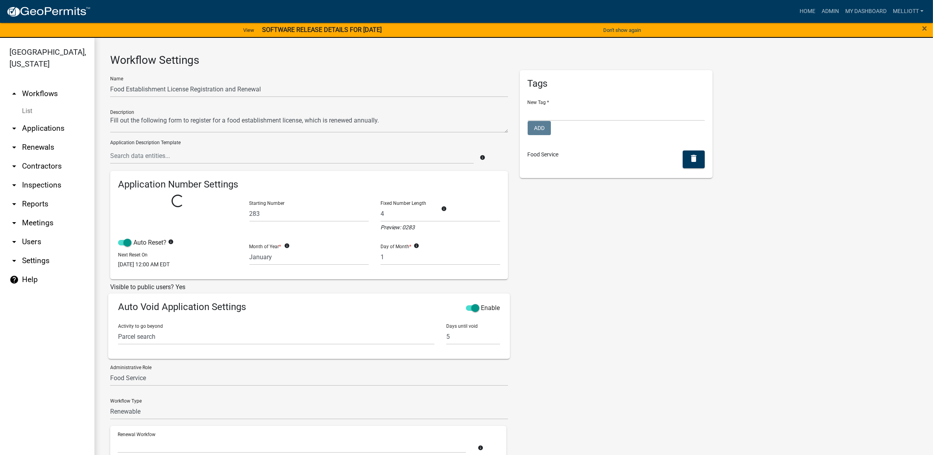
select select "1: 7362a323-3c1d-4490-99d0-a4a5c07fb8ef"
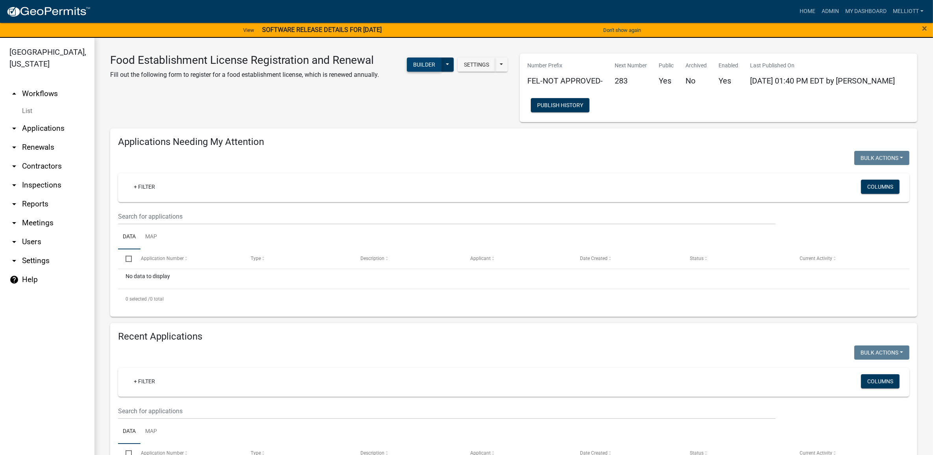
click at [412, 67] on button "Builder" at bounding box center [424, 64] width 35 height 14
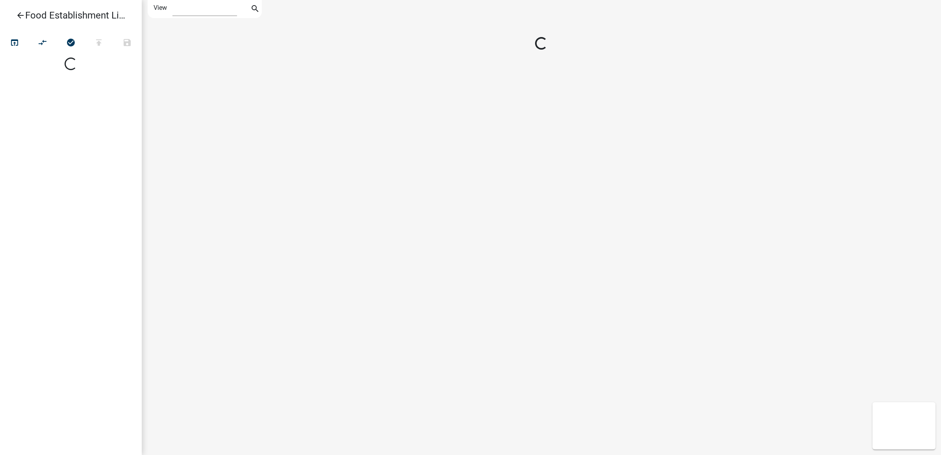
select select "1"
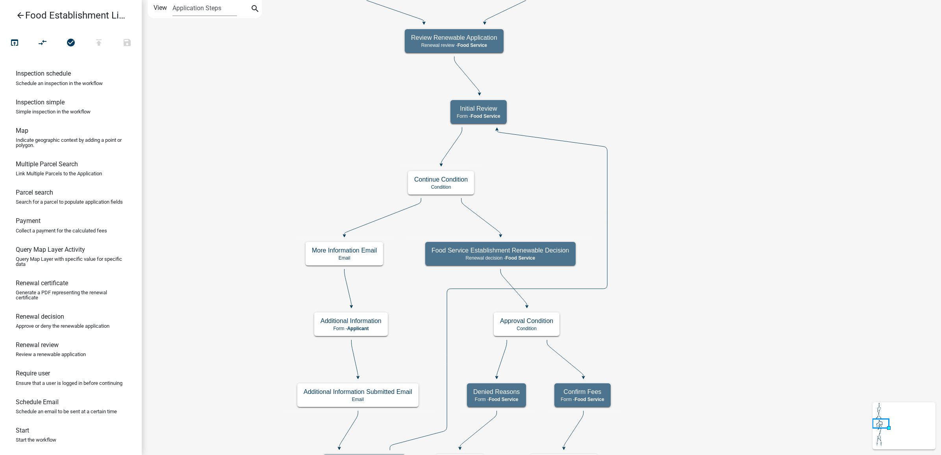
scroll to position [422, 0]
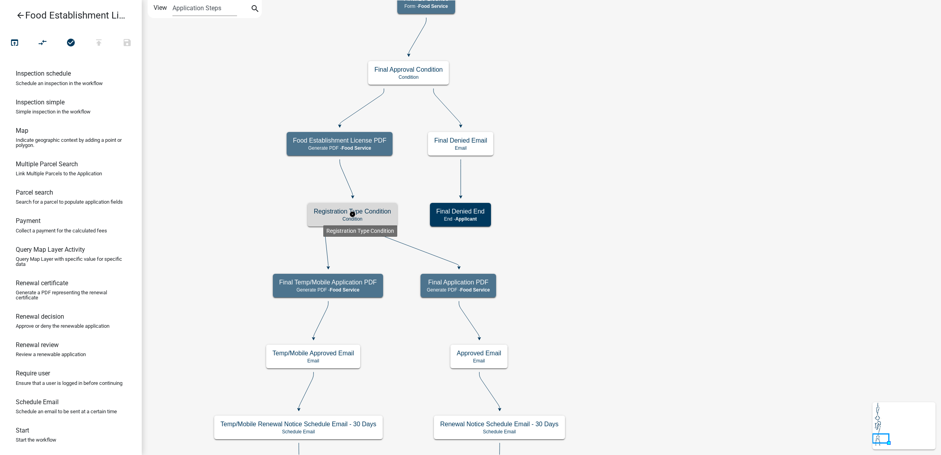
click at [329, 212] on h5 "Registration Type Condition" at bounding box center [352, 210] width 77 height 7
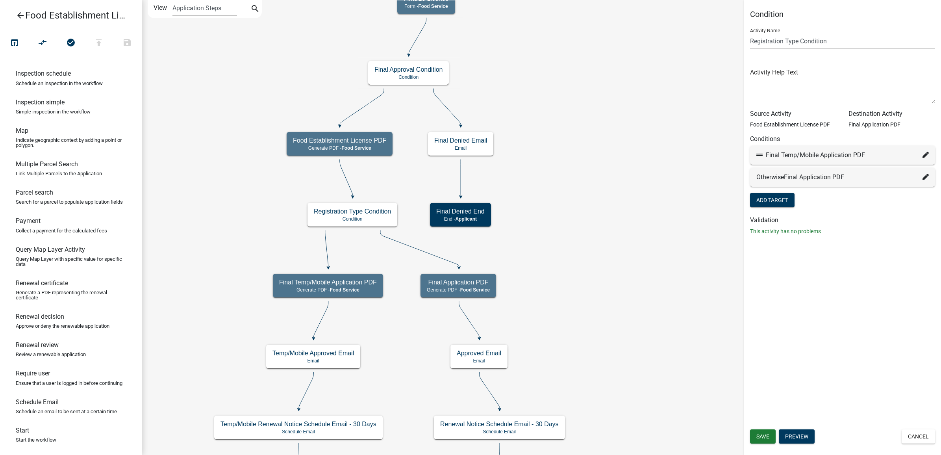
click at [925, 156] on icon at bounding box center [925, 155] width 6 height 6
select select "43: 89cc8b95-87f8-4dcd-8b6e-02a4c46669b2"
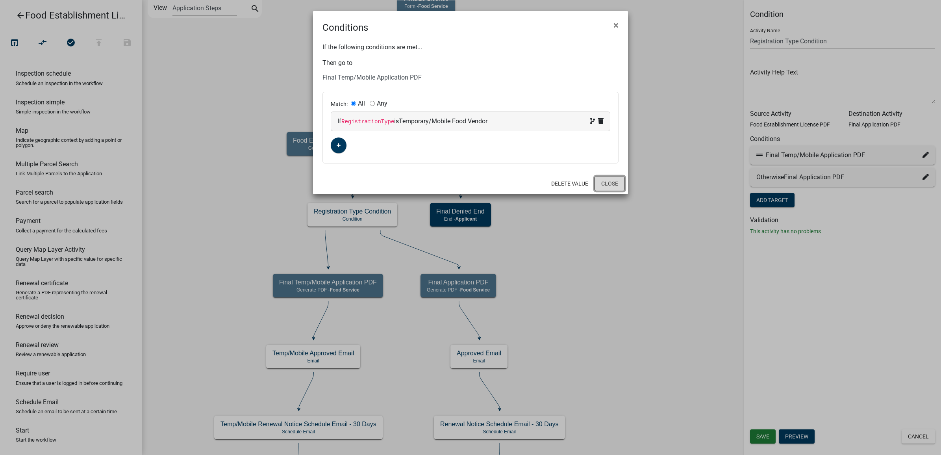
click at [619, 187] on button "Close" at bounding box center [609, 183] width 30 height 15
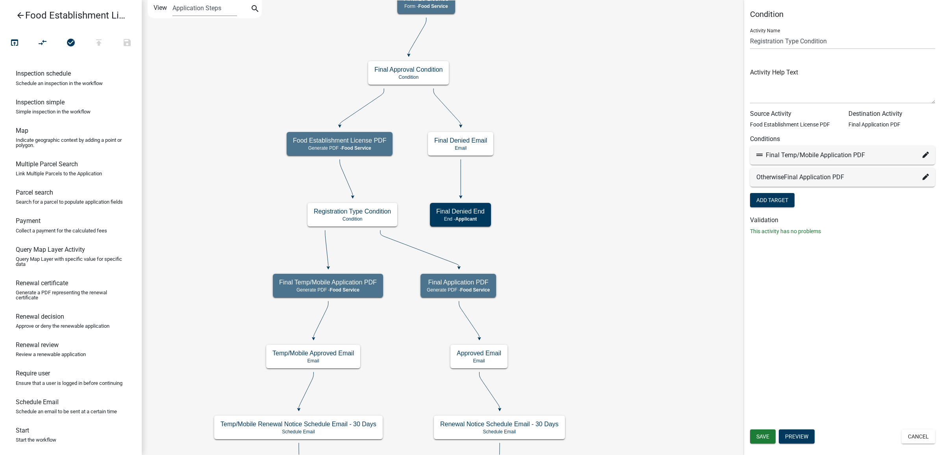
click at [852, 174] on div "Otherwise Final Application PDF" at bounding box center [842, 176] width 172 height 9
click at [926, 177] on icon at bounding box center [925, 177] width 6 height 6
select select "38: 9ed66249-0250-471a-9569-3ec3cb79c1df"
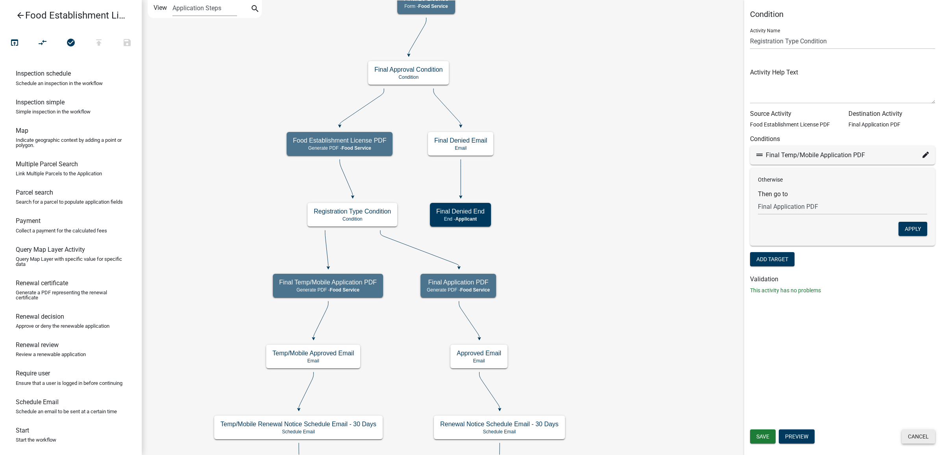
click at [915, 441] on button "Cancel" at bounding box center [917, 436] width 33 height 14
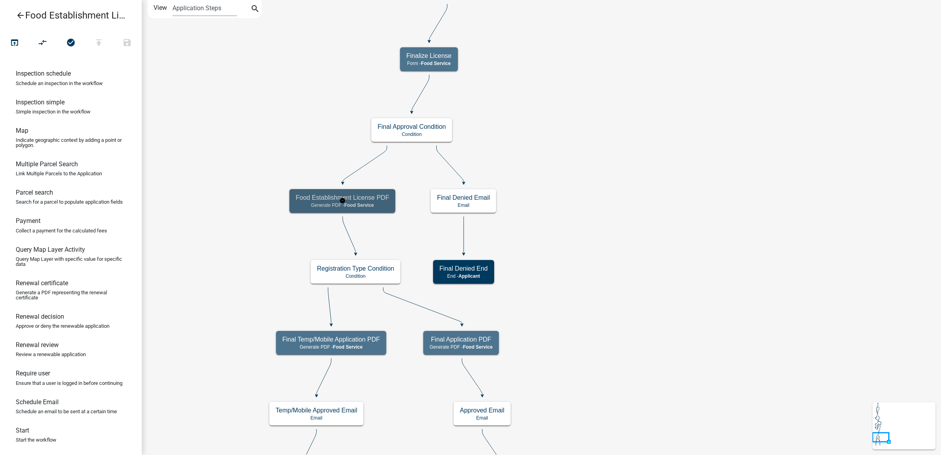
click at [315, 198] on h5 "Food Establishment License PDF" at bounding box center [342, 197] width 93 height 7
select select "B1595CC2-D98D-449E-BF09-DBF69ED7F886"
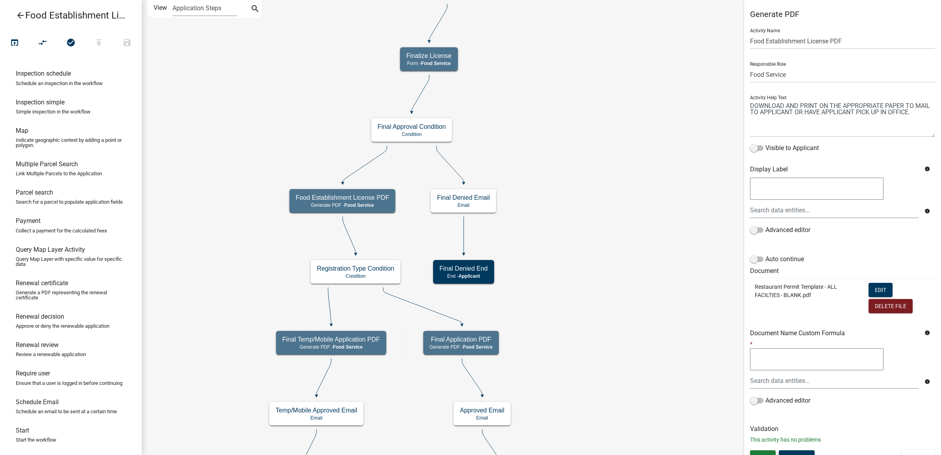
scroll to position [12, 0]
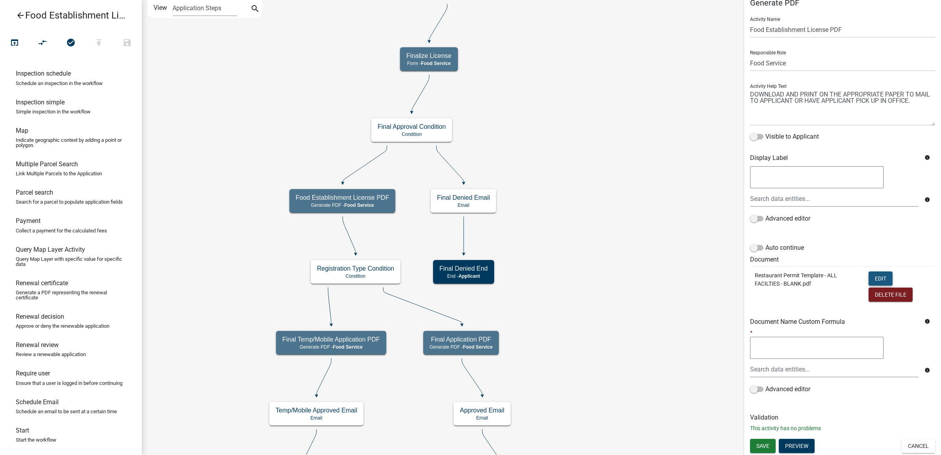
click at [877, 273] on button "Edit" at bounding box center [880, 278] width 24 height 14
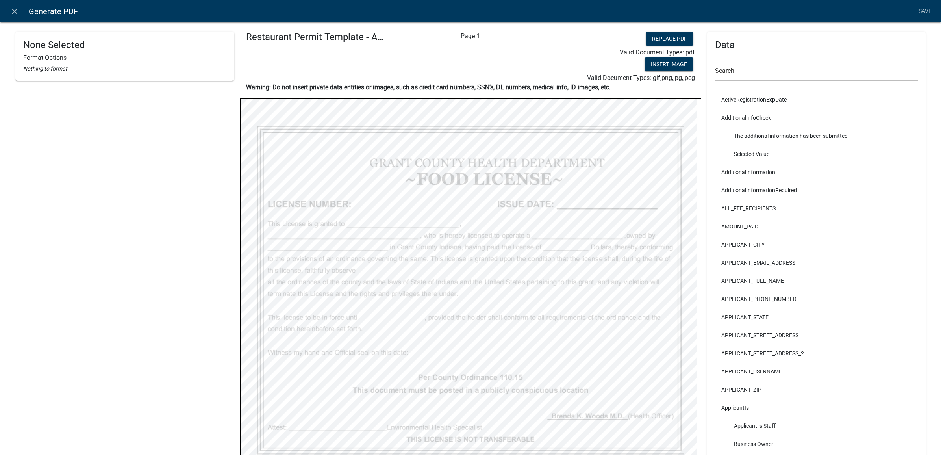
select select "bold"
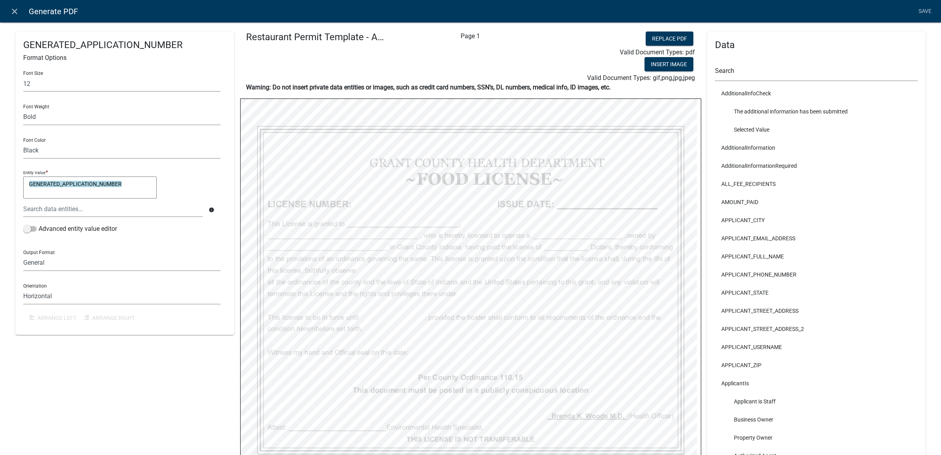
scroll to position [0, 0]
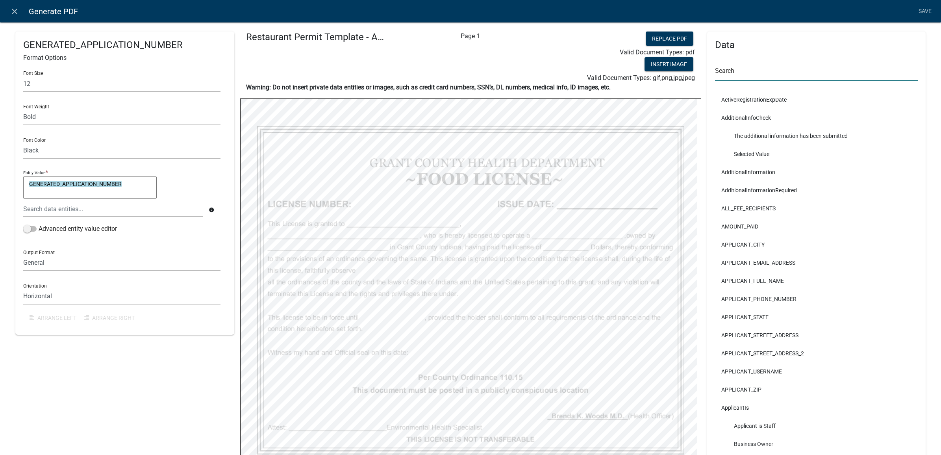
click at [746, 66] on input "text" at bounding box center [816, 73] width 203 height 16
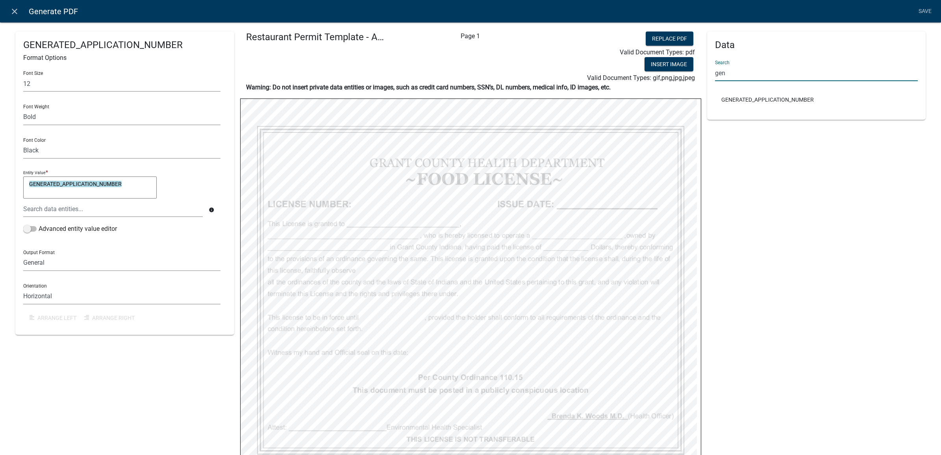
type input "gen"
click at [751, 100] on li "GENERATED_APPLICATION_NUMBER" at bounding box center [816, 100] width 203 height 18
click at [757, 101] on li "GENERATED_APPLICATION_NUMBER" at bounding box center [816, 100] width 203 height 18
click at [12, 8] on icon "close" at bounding box center [14, 11] width 9 height 9
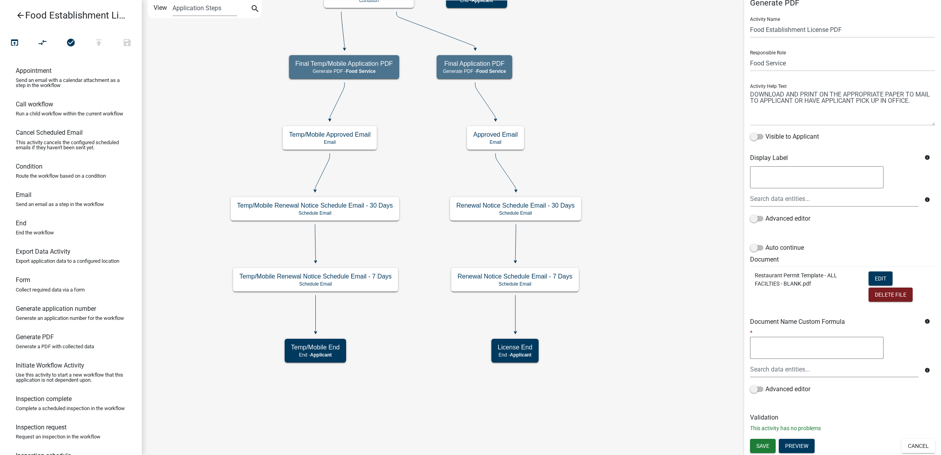
click at [19, 16] on icon "arrow_back" at bounding box center [20, 16] width 9 height 11
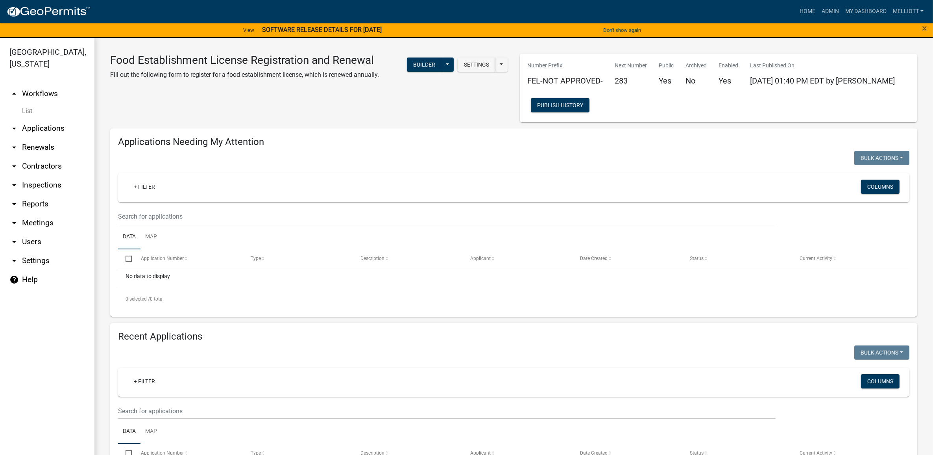
drag, startPoint x: 262, startPoint y: 163, endPoint x: 182, endPoint y: 355, distance: 208.7
click at [416, 65] on button "Builder" at bounding box center [424, 64] width 35 height 14
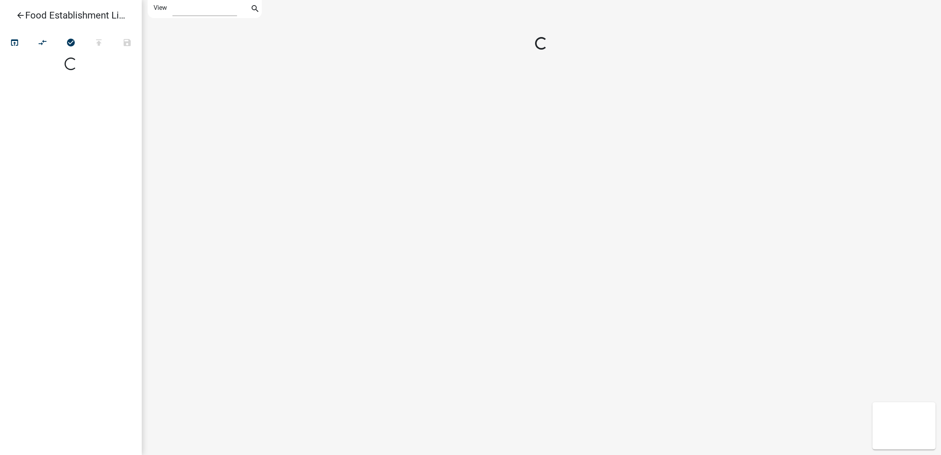
select select "1"
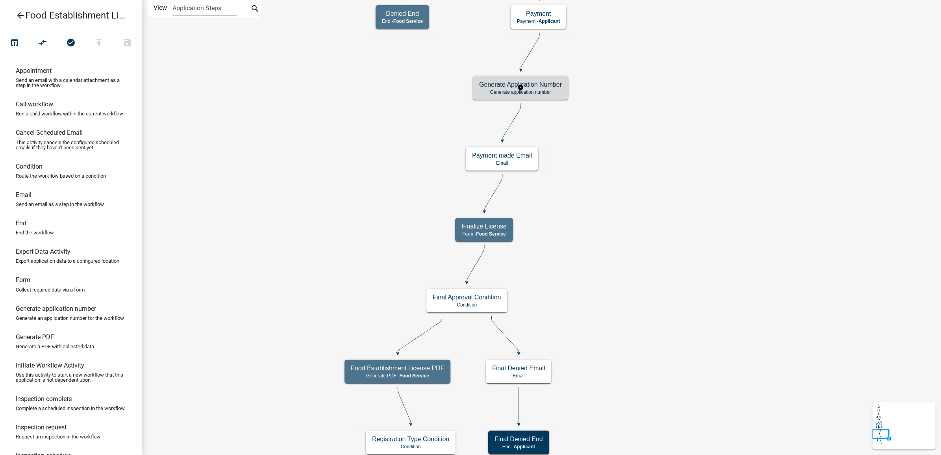
click at [497, 87] on h5 "Generate Application Number" at bounding box center [520, 84] width 83 height 7
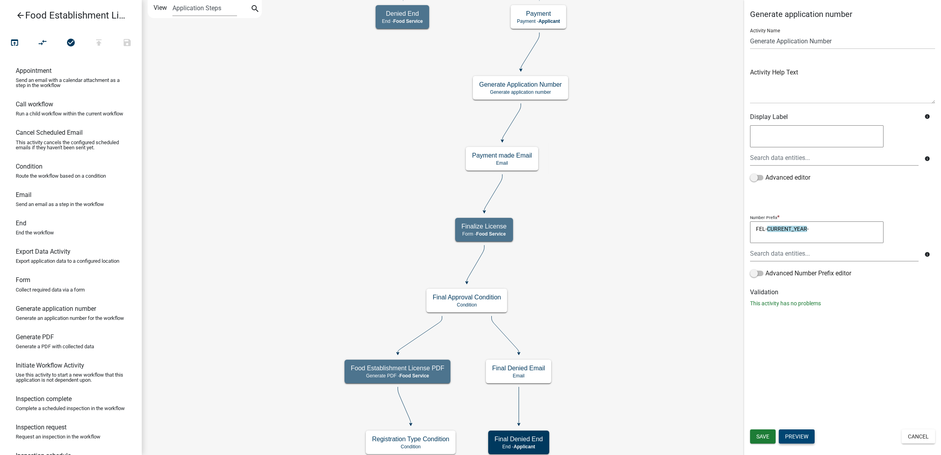
click at [798, 434] on button "Preview" at bounding box center [796, 436] width 36 height 14
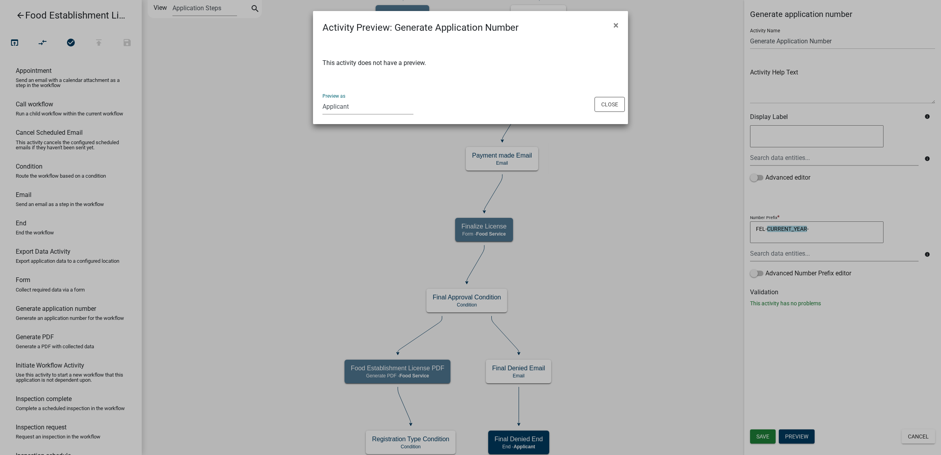
click at [357, 105] on select "Applicant Health Dept Environmental Highway Dept Assessor - Area Plan (Read Onl…" at bounding box center [367, 106] width 91 height 16
click at [433, 63] on p "This activity does not have a preview." at bounding box center [470, 62] width 296 height 9
click at [613, 101] on button "Close" at bounding box center [609, 104] width 30 height 15
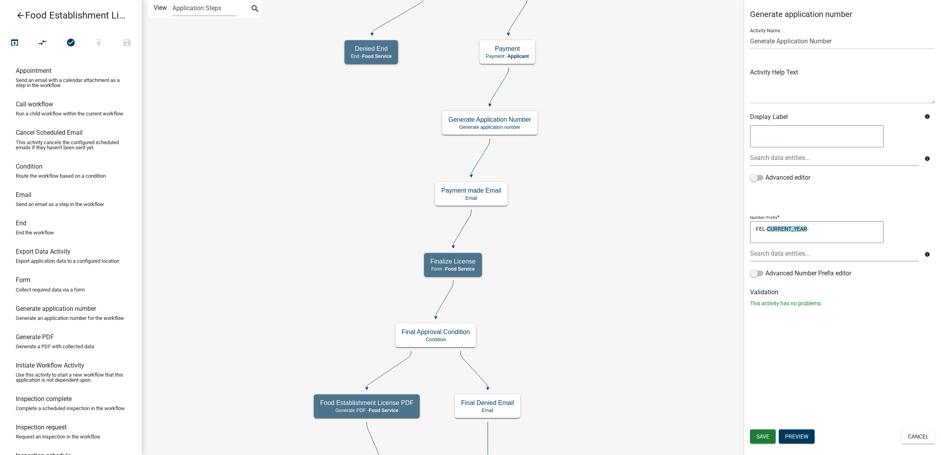
click at [829, 227] on textarea "FEL-CURRENT_YEAR-" at bounding box center [816, 232] width 133 height 22
click at [609, 193] on icon "Start Start - Applicant Document Upload Form - Applicant Food Service Establish…" at bounding box center [541, 423] width 798 height 846
click at [920, 434] on button "Cancel" at bounding box center [917, 436] width 33 height 14
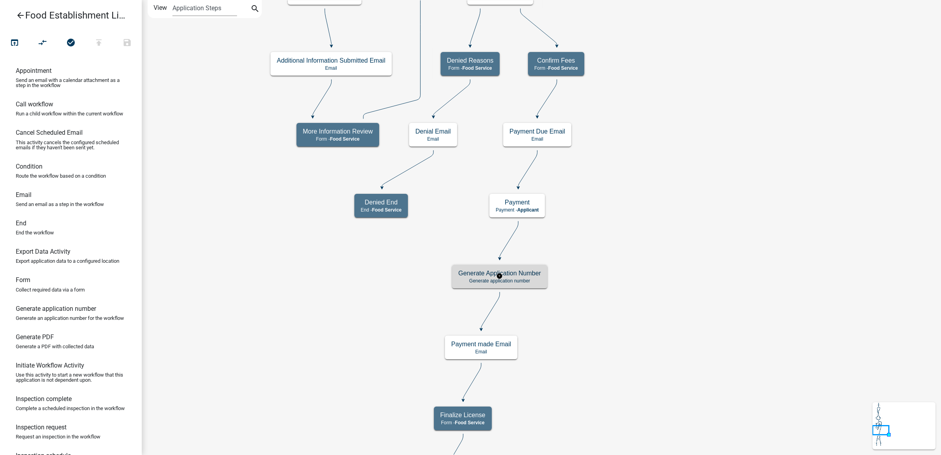
click at [524, 274] on h5 "Generate Application Number" at bounding box center [499, 272] width 83 height 7
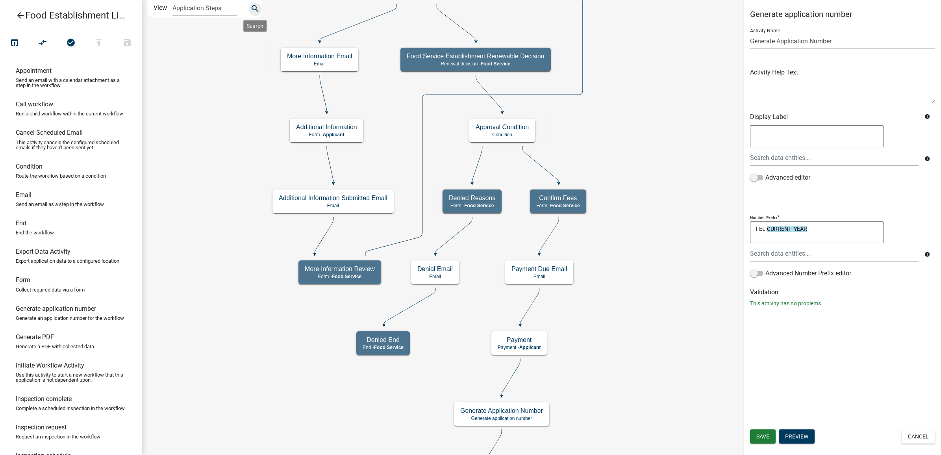
click at [250, 8] on icon "search" at bounding box center [254, 9] width 9 height 11
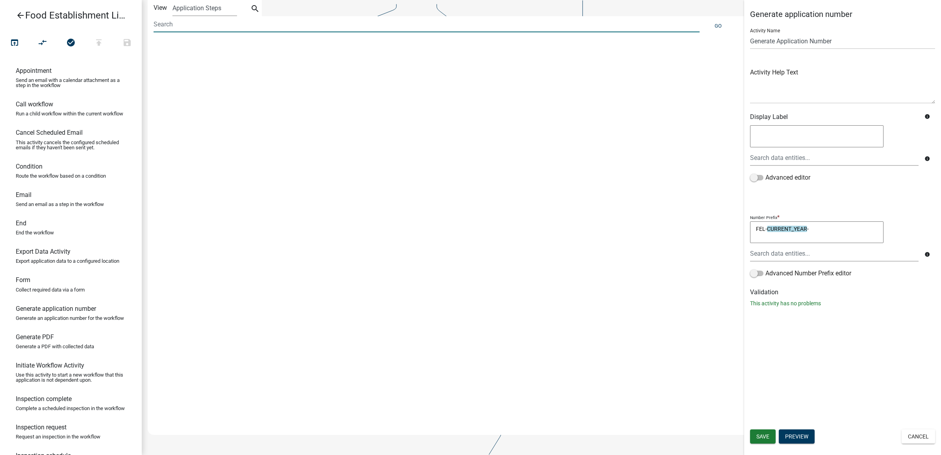
click at [192, 24] on input at bounding box center [426, 24] width 546 height 16
type input "issue date"
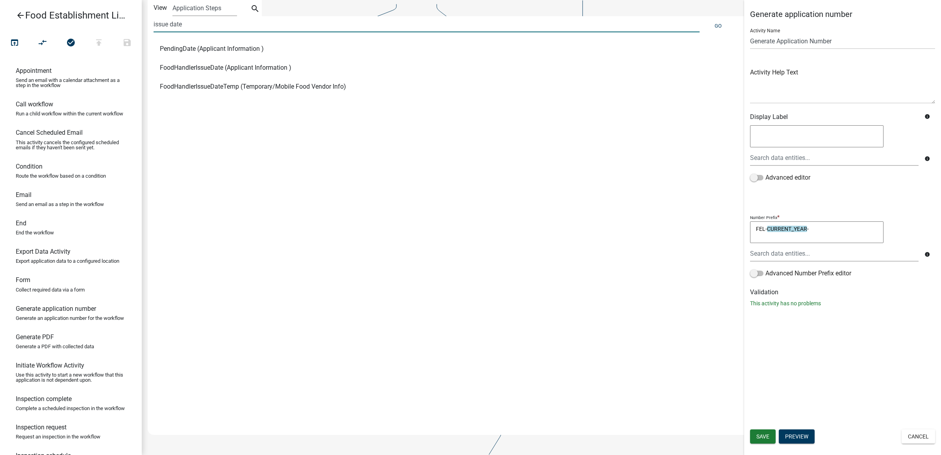
click at [229, 67] on span "FoodHandlerIssueDate (Applicant Information )" at bounding box center [225, 68] width 131 height 6
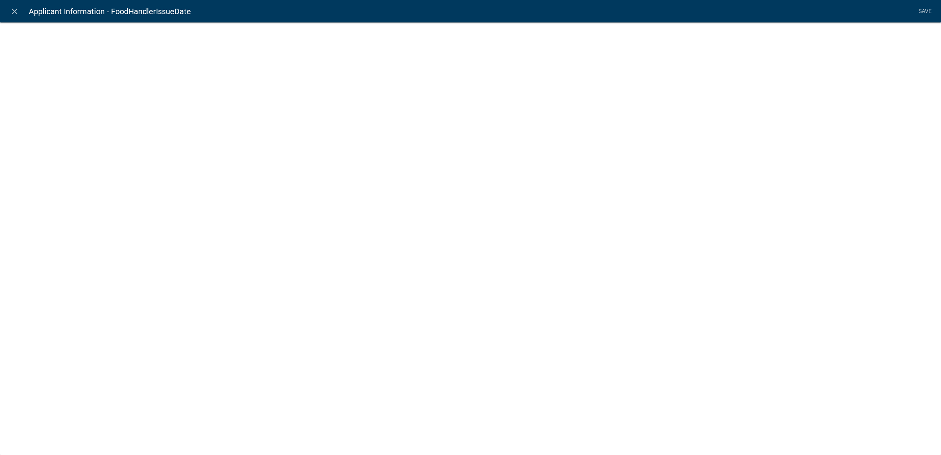
select select "date"
select select "2: Object"
select select "1: true"
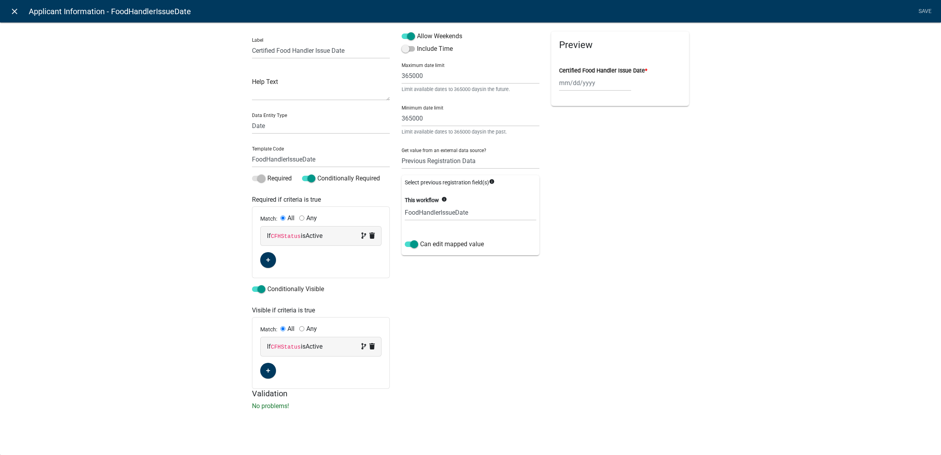
click at [18, 7] on icon "close" at bounding box center [14, 11] width 9 height 9
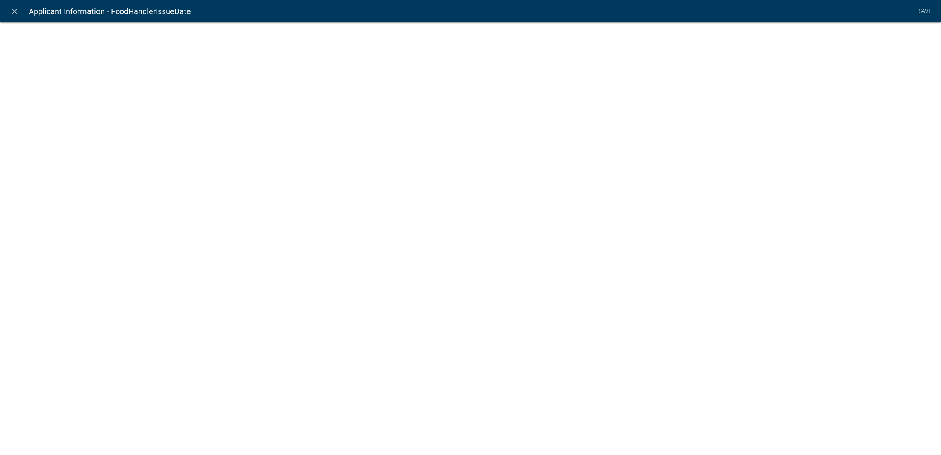
select select "date"
select select "2: Object"
select select "1: true"
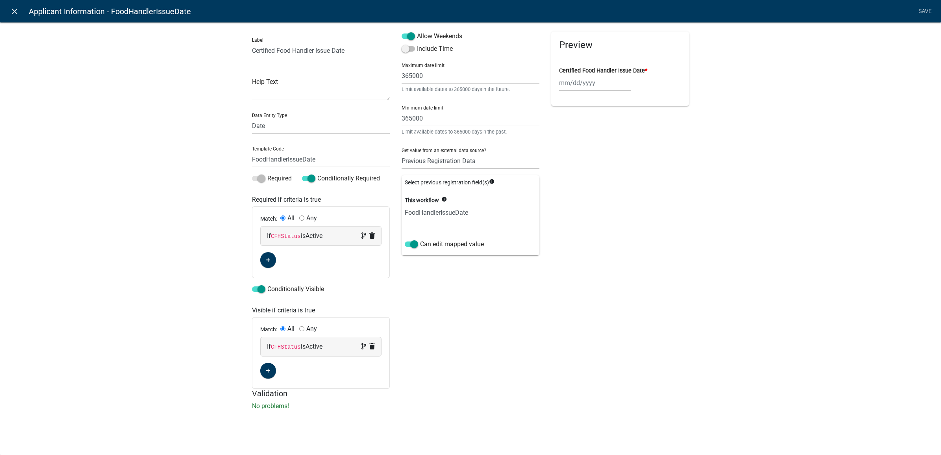
click at [17, 10] on icon "close" at bounding box center [14, 11] width 9 height 9
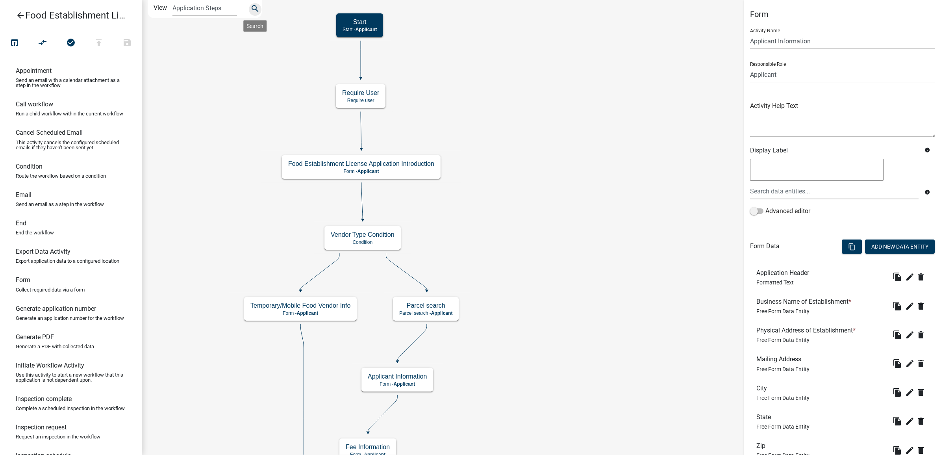
click at [258, 7] on icon "search" at bounding box center [254, 9] width 9 height 11
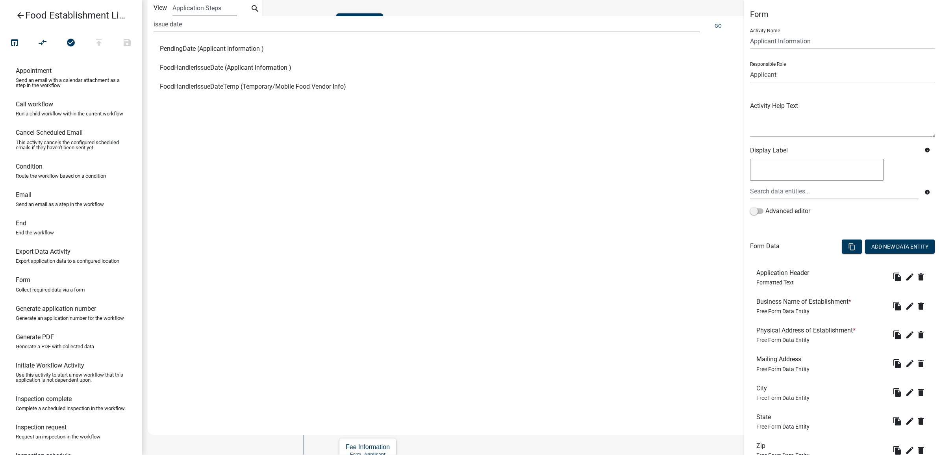
click at [235, 88] on span "FoodHandlerIssueDateTemp (Temporary/Mobile Food Vendor Info)" at bounding box center [253, 86] width 186 height 6
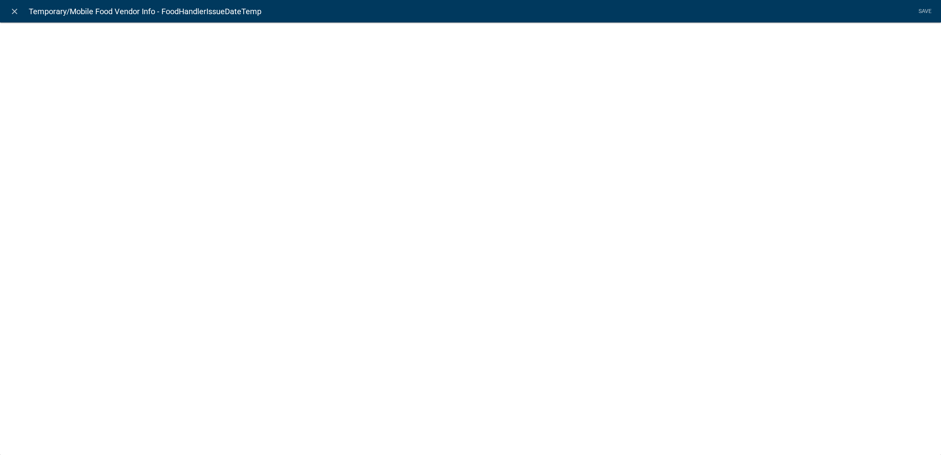
select select "date"
select select "1: Object"
select select "1: true"
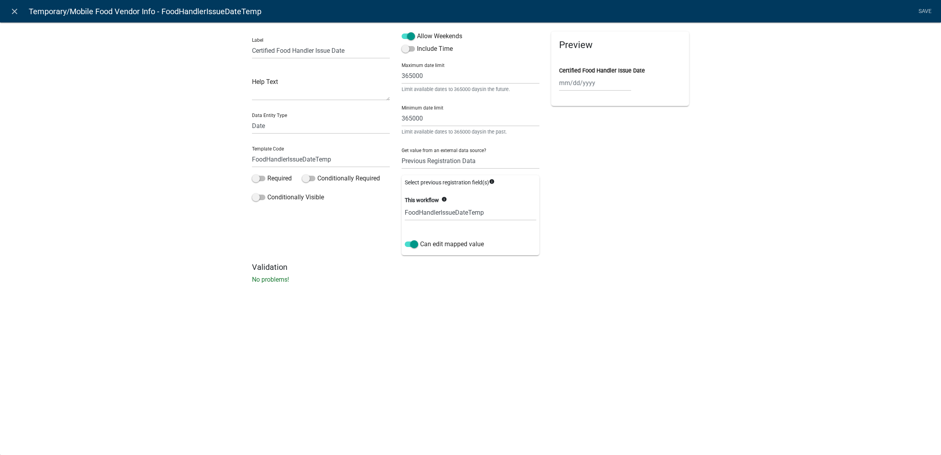
click at [591, 81] on div at bounding box center [595, 83] width 72 height 16
select select "10"
select select "2025"
click at [598, 121] on div "23" at bounding box center [604, 126] width 13 height 13
type input "[DATE]"
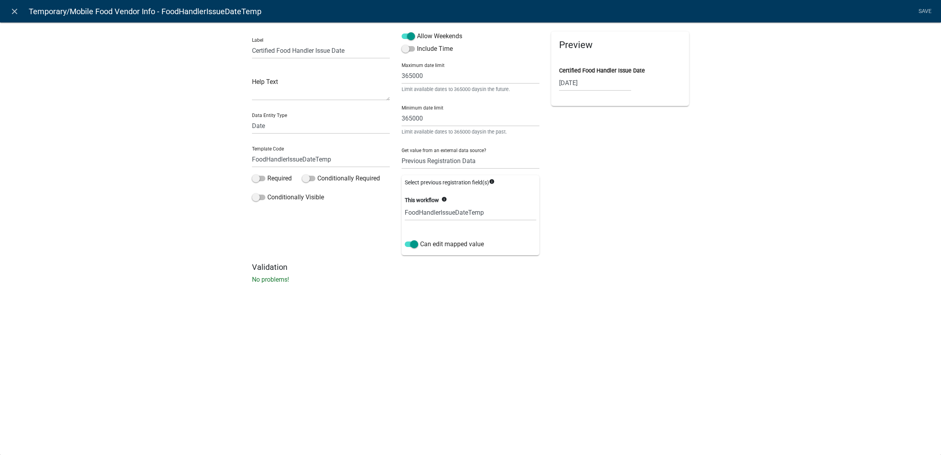
click at [577, 85] on div "[DATE]" at bounding box center [595, 83] width 72 height 16
select select "10"
click at [648, 62] on div at bounding box center [642, 63] width 16 height 13
click at [624, 61] on select "1525 1526 1527 1528 1529 1530 1531 1532 1533 1534 1535 1536 1537 1538 1539 1540…" at bounding box center [620, 63] width 28 height 12
select select "2026"
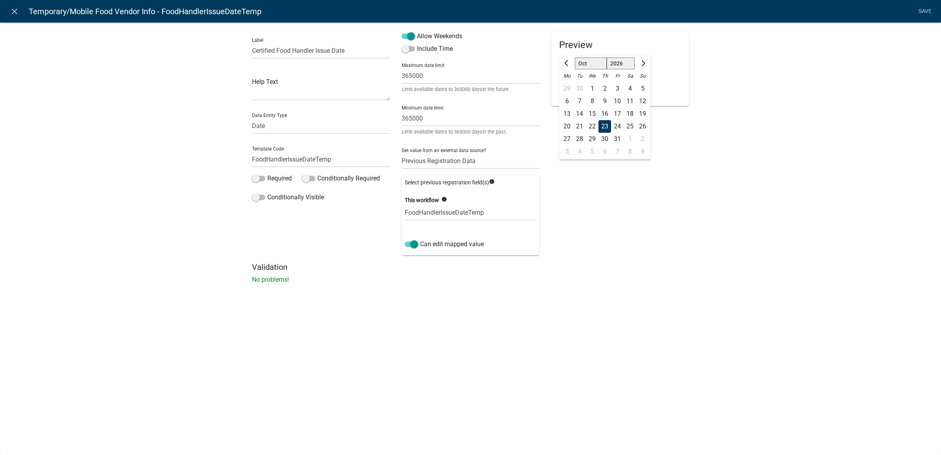
click at [606, 57] on select "1525 1526 1527 1528 1529 1530 1531 1532 1533 1534 1535 1536 1537 1538 1539 1540…" at bounding box center [620, 63] width 28 height 12
click at [601, 125] on div "22" at bounding box center [604, 126] width 13 height 13
type input "[DATE]"
click at [12, 2] on nav "close Temporary/Mobile Food Vendor Info - FoodHandlerIssueDateTemp Save" at bounding box center [470, 11] width 941 height 22
click at [11, 6] on link "close" at bounding box center [14, 11] width 16 height 16
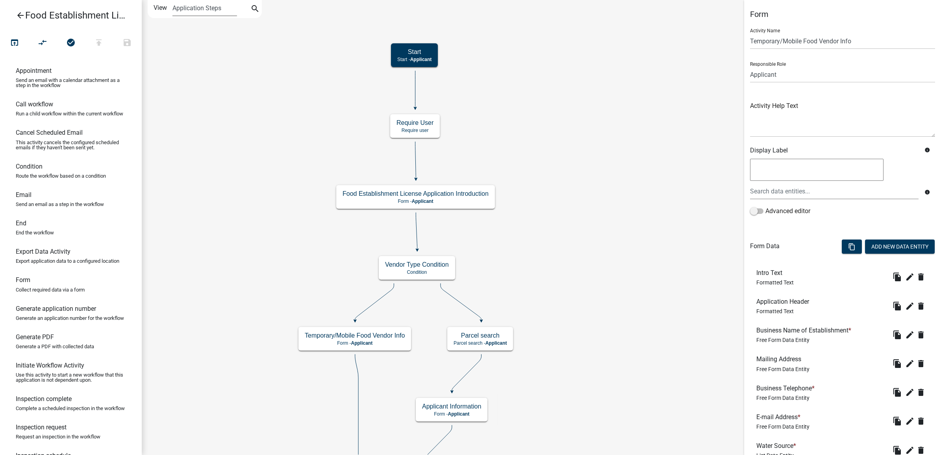
click at [209, 7] on select "Application Steps Post Application Steps" at bounding box center [204, 8] width 64 height 16
click at [253, 12] on icon "search" at bounding box center [254, 9] width 9 height 11
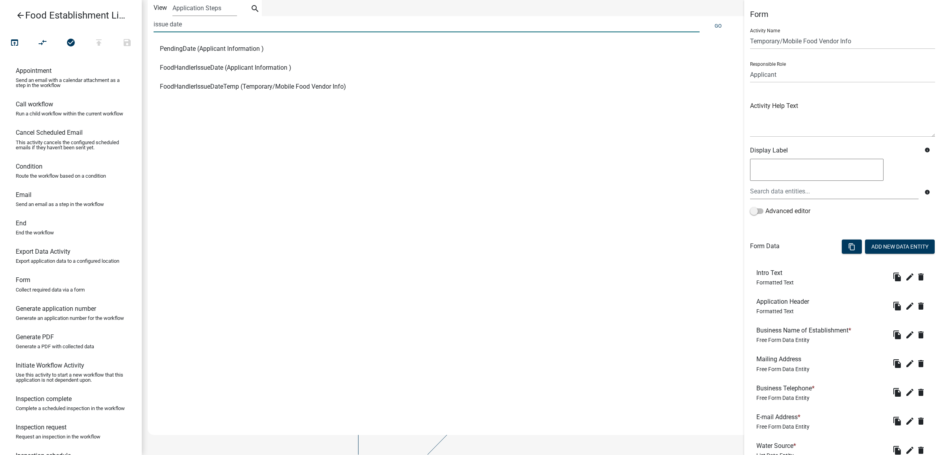
click at [198, 26] on input "issue date" at bounding box center [426, 24] width 546 height 16
drag, startPoint x: 209, startPoint y: 26, endPoint x: 25, endPoint y: 30, distance: 184.6
click at [27, 30] on div "arrow_back Food Establishment License Registration and Renewal open_in_browser …" at bounding box center [470, 227] width 941 height 455
click at [185, 22] on input "generate" at bounding box center [426, 24] width 546 height 16
type input "generated_application_number"
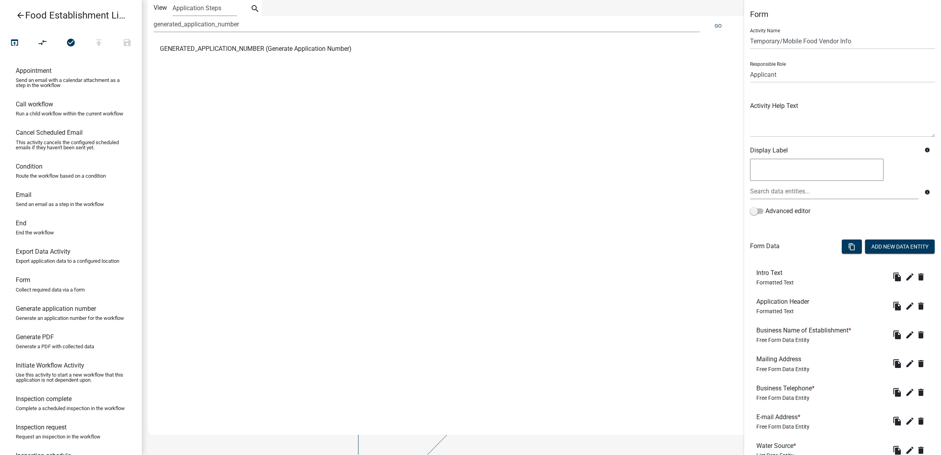
click at [203, 50] on span "GENERATED_APPLICATION_NUMBER (Generate Application Number)" at bounding box center [256, 49] width 192 height 6
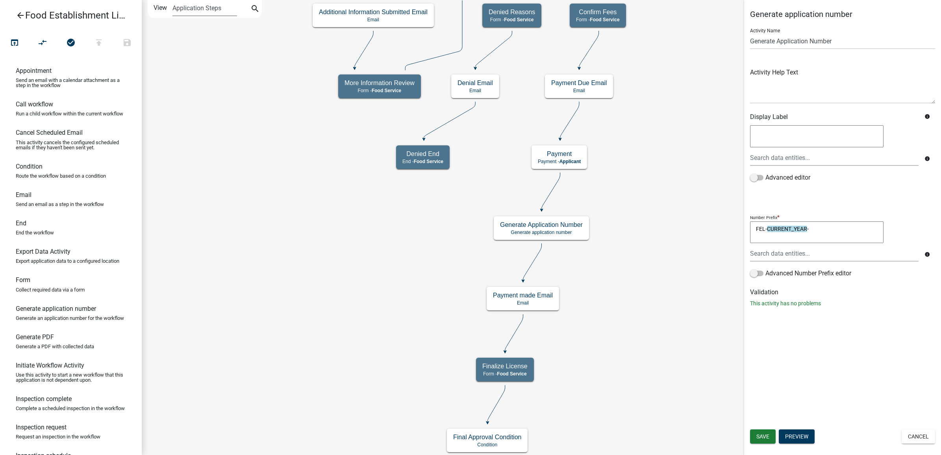
click at [197, 7] on select "Application Steps Post Application Steps" at bounding box center [204, 8] width 64 height 16
click at [249, 11] on button "search" at bounding box center [255, 9] width 13 height 13
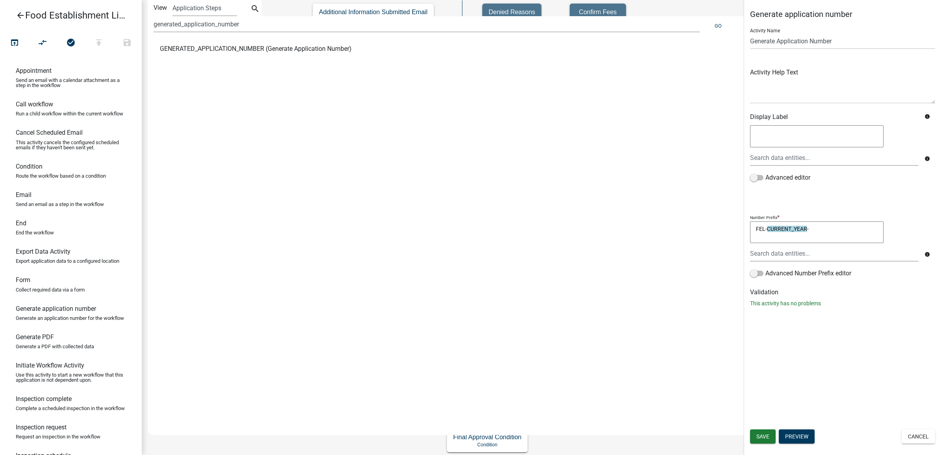
click at [257, 48] on span "GENERATED_APPLICATION_NUMBER (Generate Application Number)" at bounding box center [256, 49] width 192 height 6
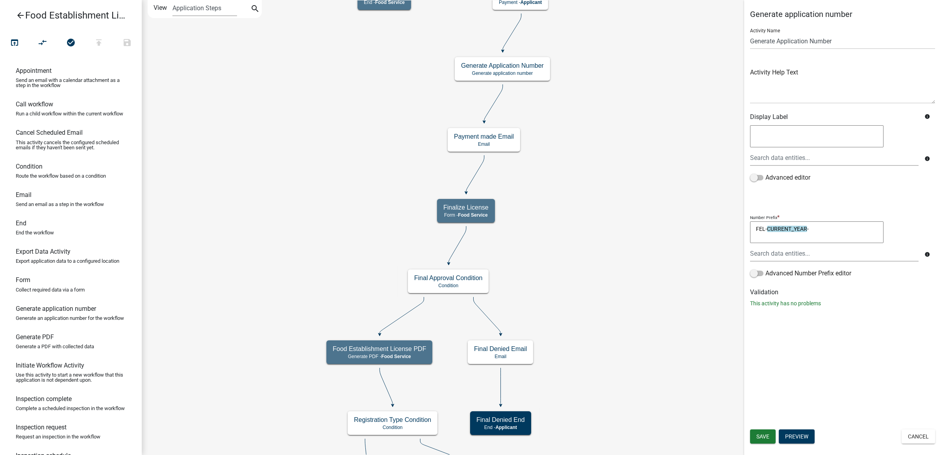
click at [839, 227] on textarea "FEL-CURRENT_YEAR-" at bounding box center [816, 232] width 133 height 22
click at [861, 323] on div "Generate application number Activity Name Generate Application Number Activity …" at bounding box center [842, 227] width 197 height 455
click at [915, 433] on button "Cancel" at bounding box center [917, 436] width 33 height 14
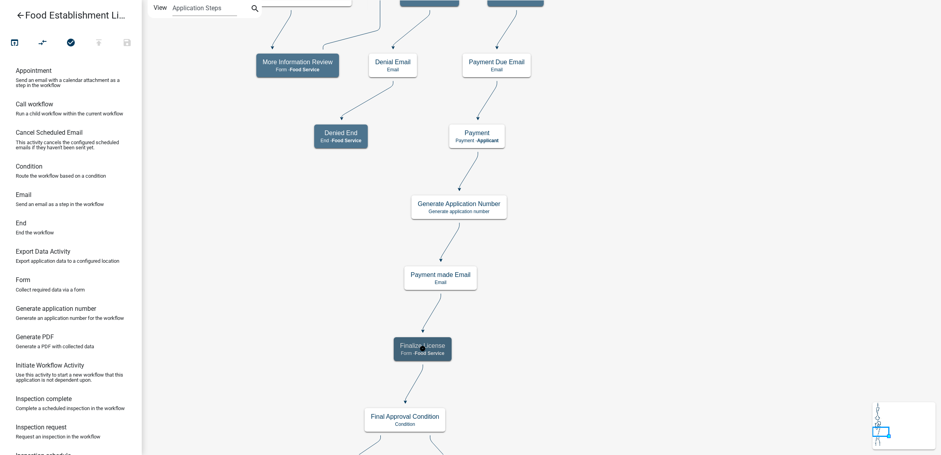
click at [429, 351] on span "Food Service" at bounding box center [429, 353] width 30 height 6
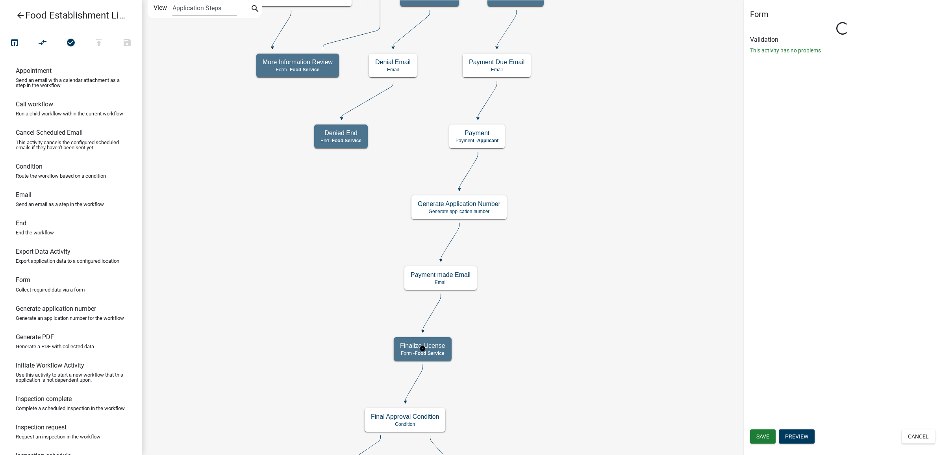
select select "B1595CC2-D98D-449E-BF09-DBF69ED7F886"
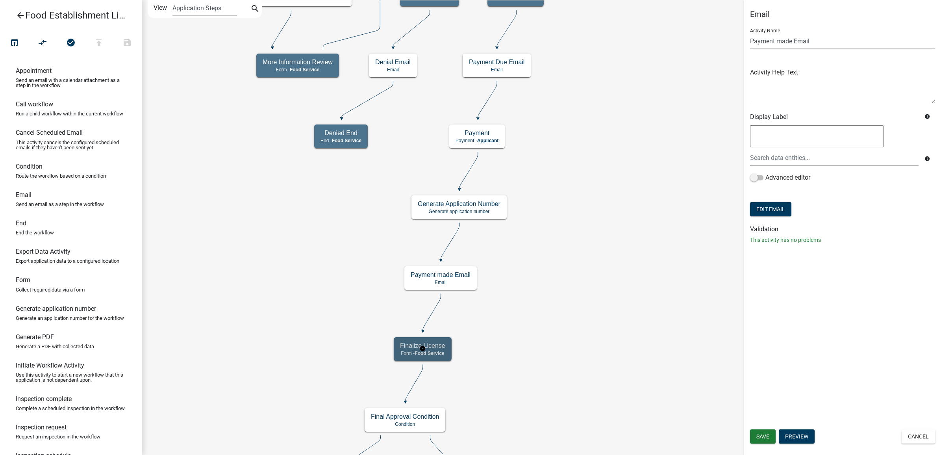
select select "B1595CC2-D98D-449E-BF09-DBF69ED7F886"
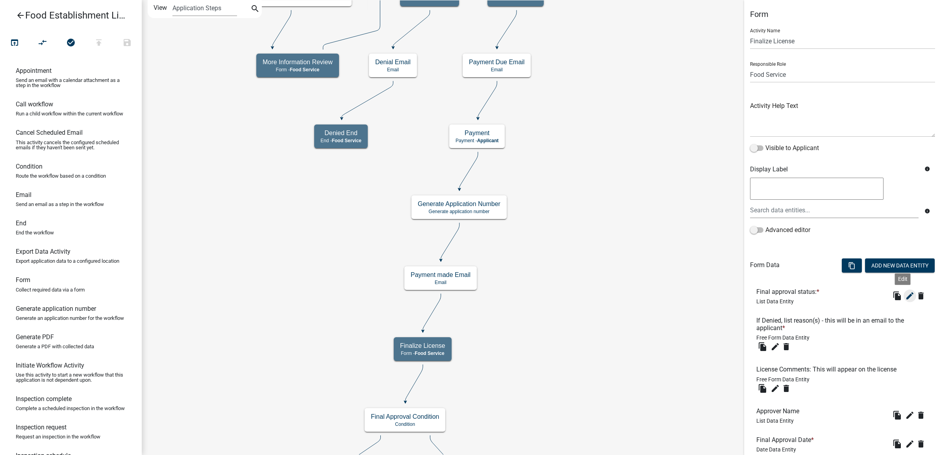
click at [905, 294] on icon "edit" at bounding box center [909, 295] width 9 height 9
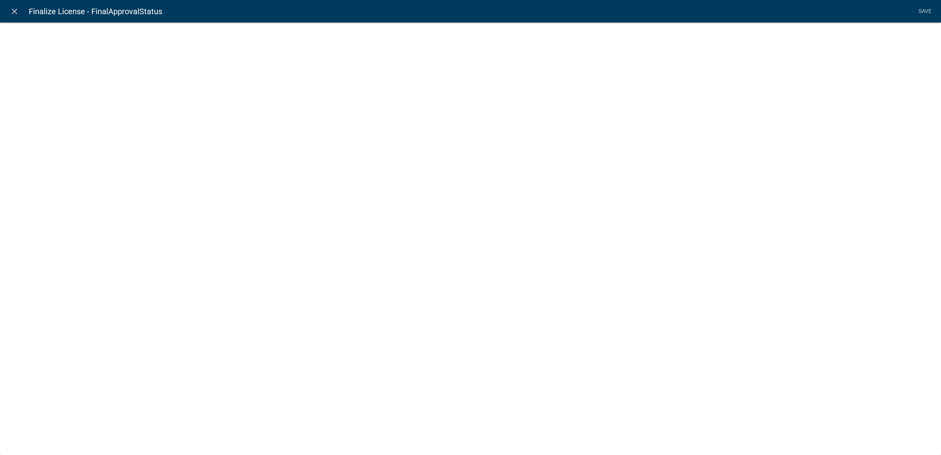
select select "list-data"
select select
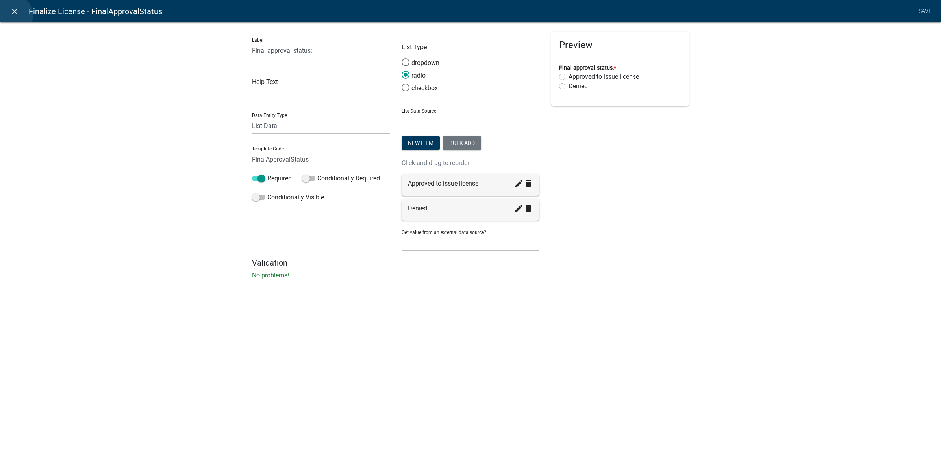
click at [13, 15] on icon "close" at bounding box center [14, 11] width 9 height 9
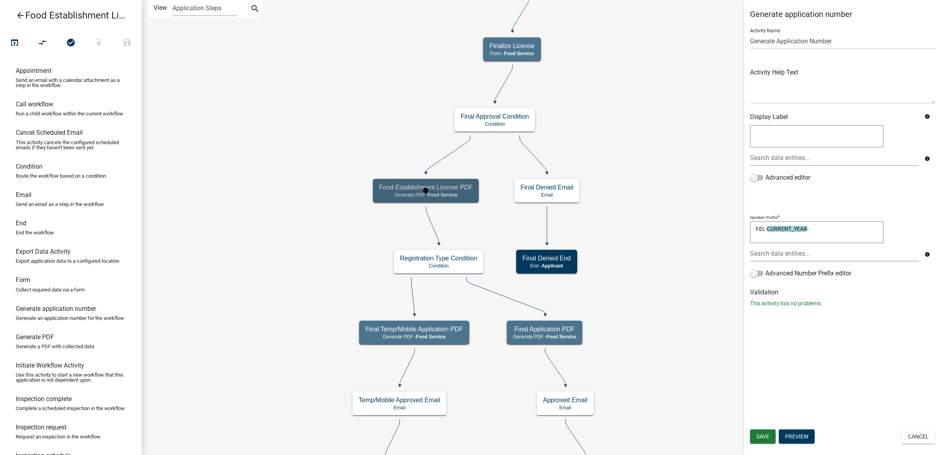
select select "B1595CC2-D98D-449E-BF09-DBF69ED7F886"
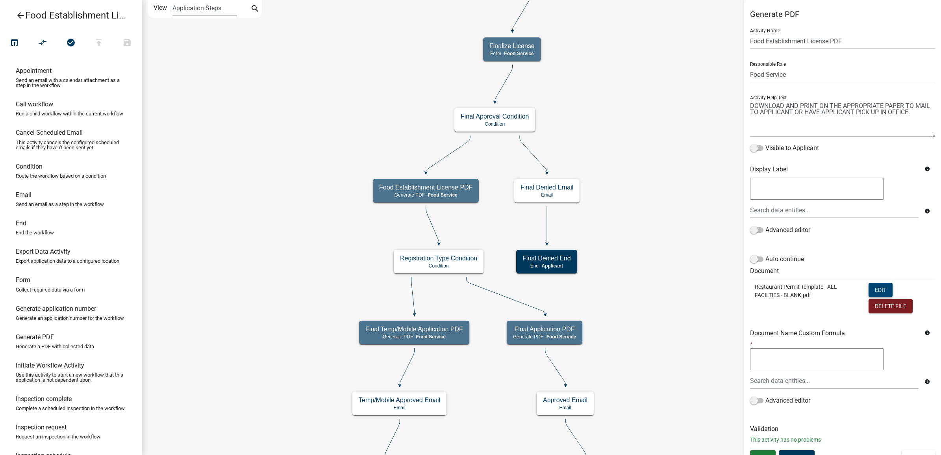
click at [883, 287] on button "Edit" at bounding box center [880, 290] width 24 height 14
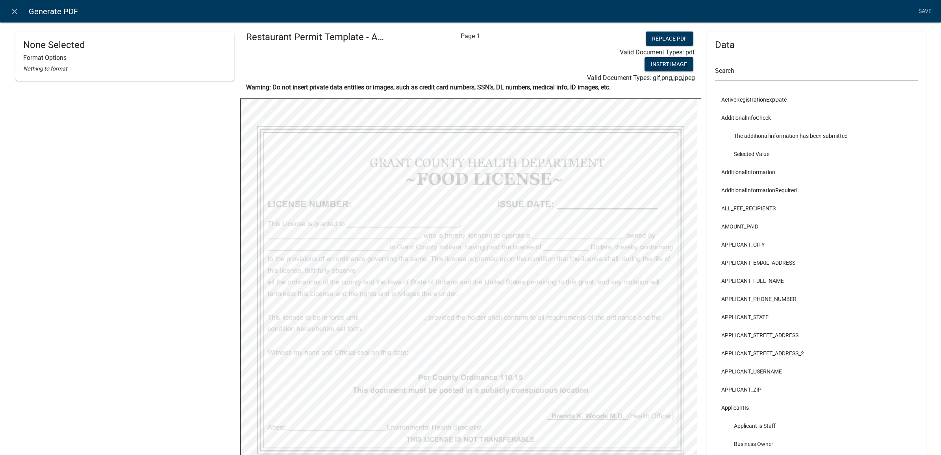
select select "bold"
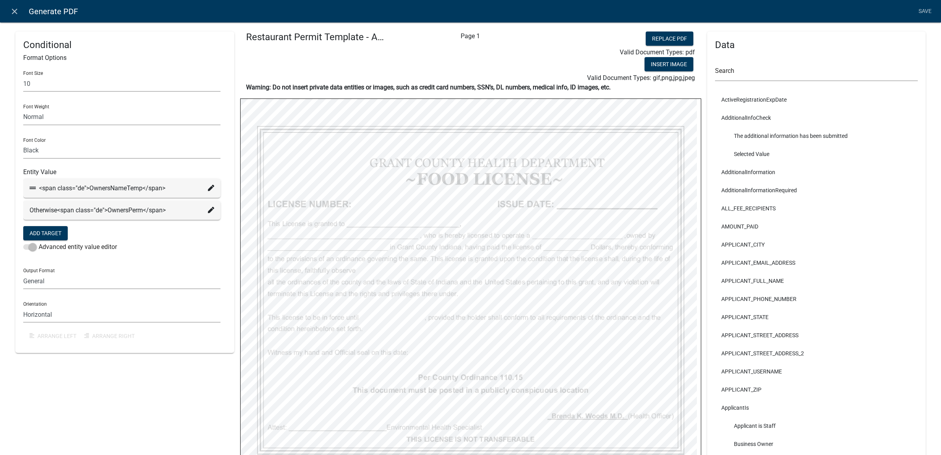
select select "bold"
select select "4"
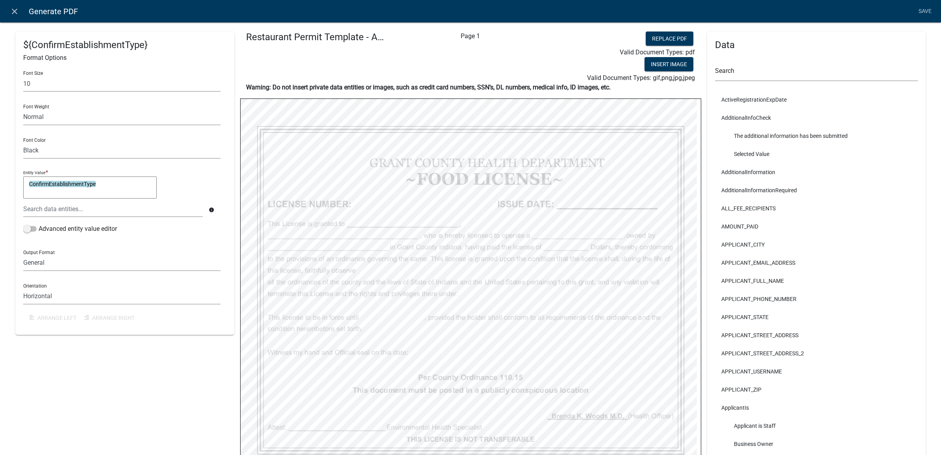
select select "4"
click at [10, 15] on icon "close" at bounding box center [14, 11] width 9 height 9
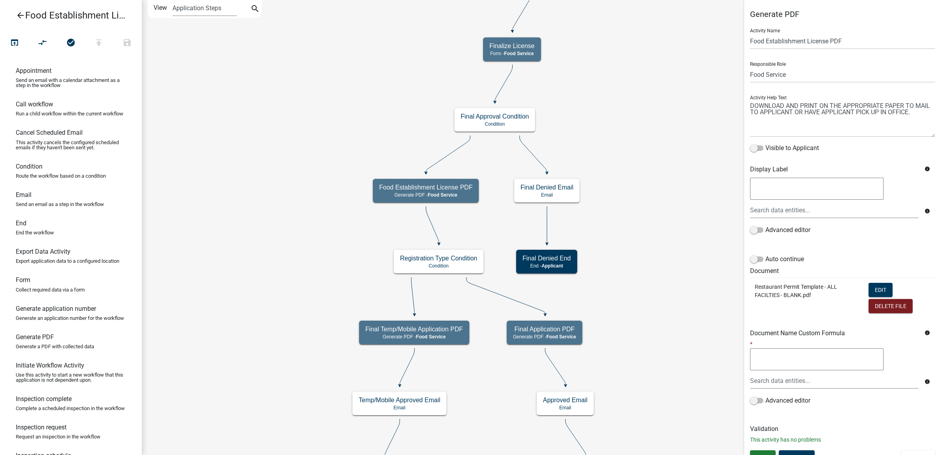
click at [24, 16] on icon "arrow_back" at bounding box center [20, 16] width 9 height 11
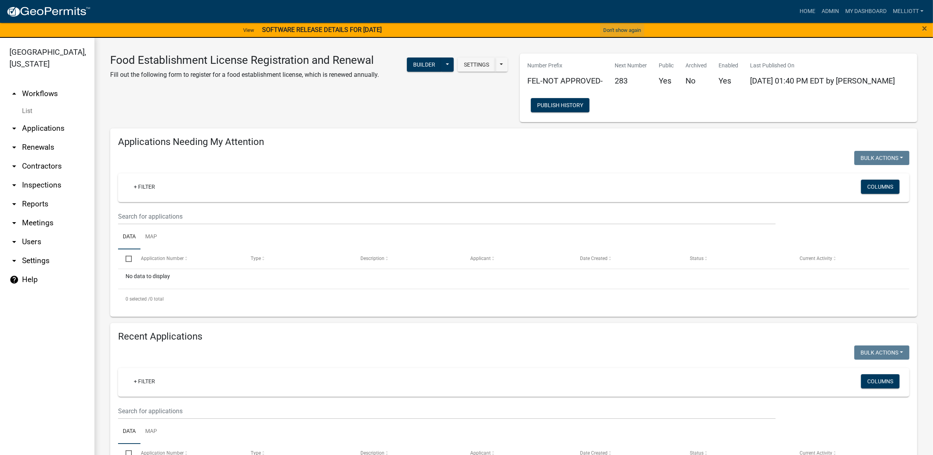
click at [617, 28] on button "Don't show again" at bounding box center [622, 30] width 44 height 13
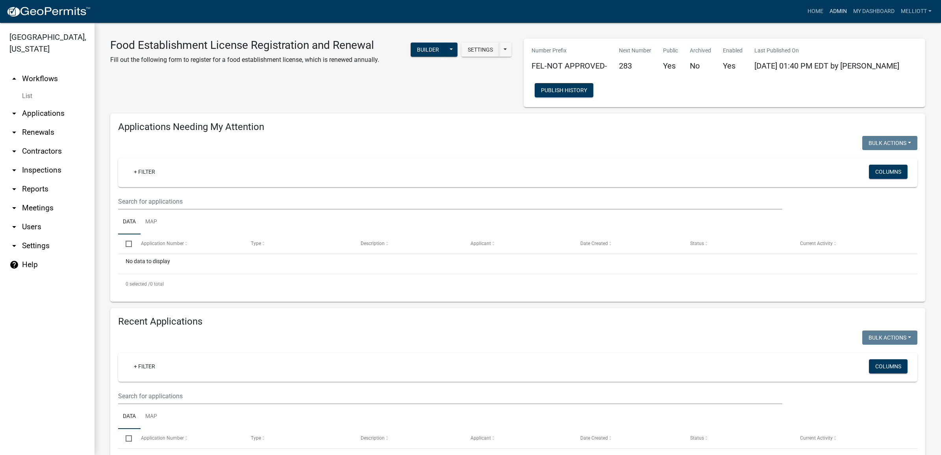
click at [828, 12] on link "Admin" at bounding box center [838, 11] width 24 height 15
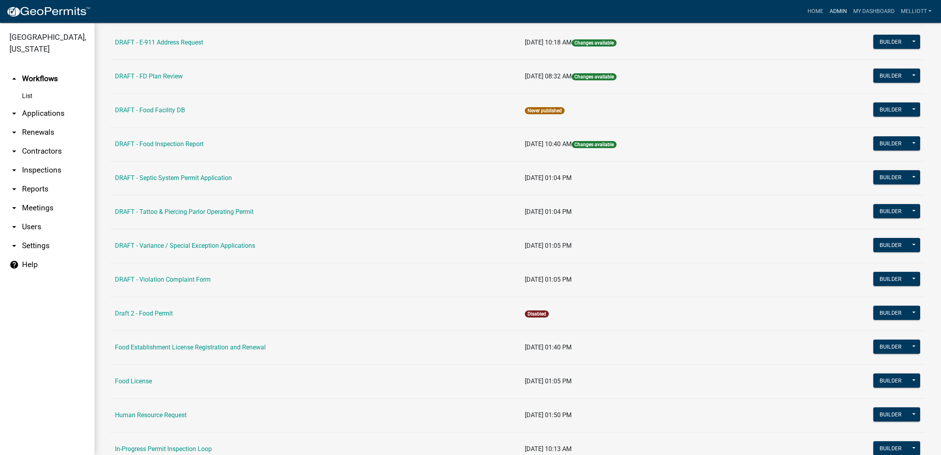
scroll to position [295, 0]
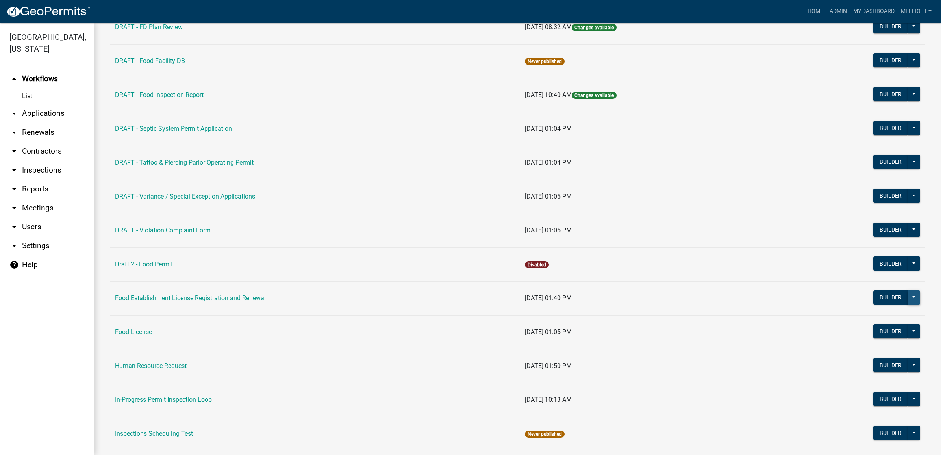
click at [907, 298] on button at bounding box center [913, 297] width 13 height 14
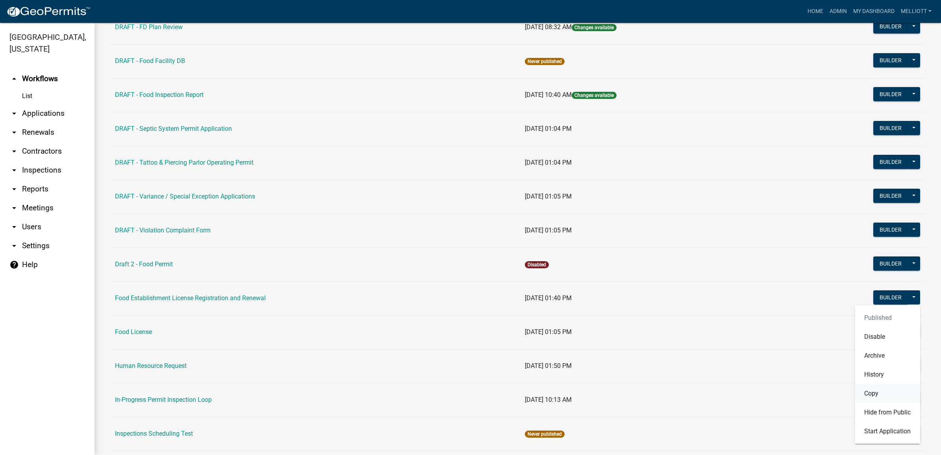
click at [877, 394] on button "Copy" at bounding box center [886, 392] width 65 height 19
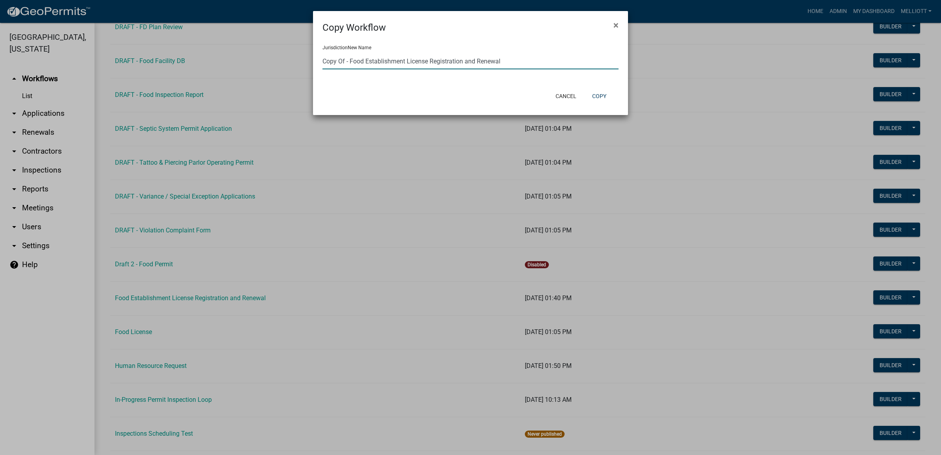
drag, startPoint x: 349, startPoint y: 62, endPoint x: 280, endPoint y: 60, distance: 69.7
click at [280, 60] on ngb-modal-window "Copy Workflow × Jurisdiction New Name Copy Of - Food Establishment License Regi…" at bounding box center [470, 227] width 941 height 455
click at [487, 66] on input "Food Establishment License Registration and Renewal" at bounding box center [470, 61] width 296 height 16
click at [320, 61] on div "Jurisdiction New Name Food Establishment License Registration and Renewal" at bounding box center [470, 60] width 315 height 51
click at [323, 62] on input "Food Establishment License Registration and Renewal" at bounding box center [470, 61] width 296 height 16
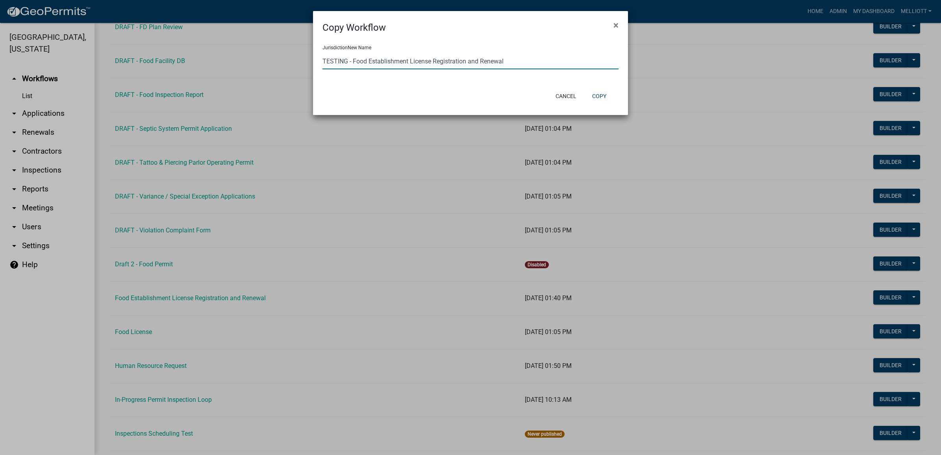
click at [508, 61] on input "TESTING - Food Establishment License Registration and Renewal" at bounding box center [470, 61] width 296 height 16
type input "TESTING - Food Establishment License Registration and Renewal - TESTING"
click at [599, 94] on button "Copy" at bounding box center [599, 96] width 27 height 14
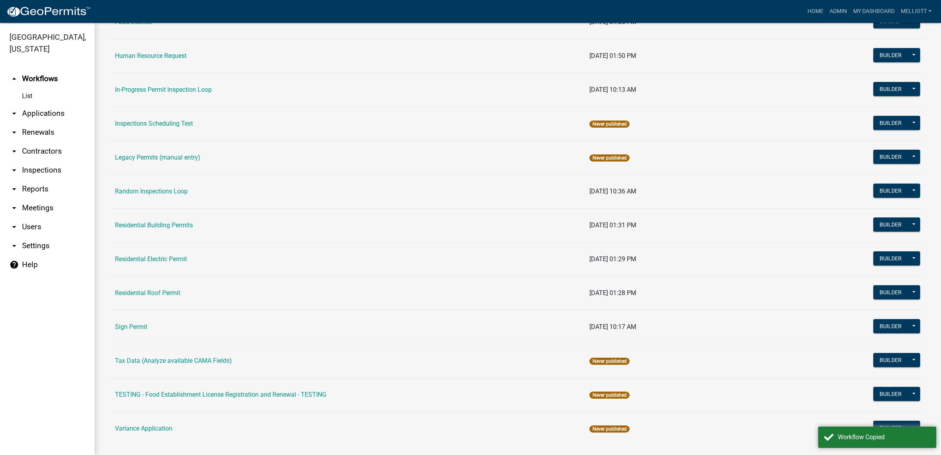
scroll to position [620, 0]
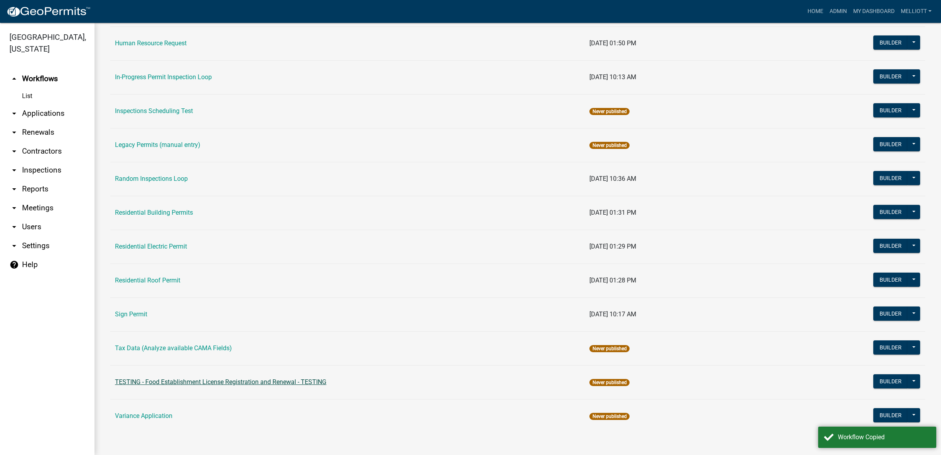
click at [235, 384] on link "TESTING - Food Establishment License Registration and Renewal - TESTING" at bounding box center [220, 381] width 211 height 7
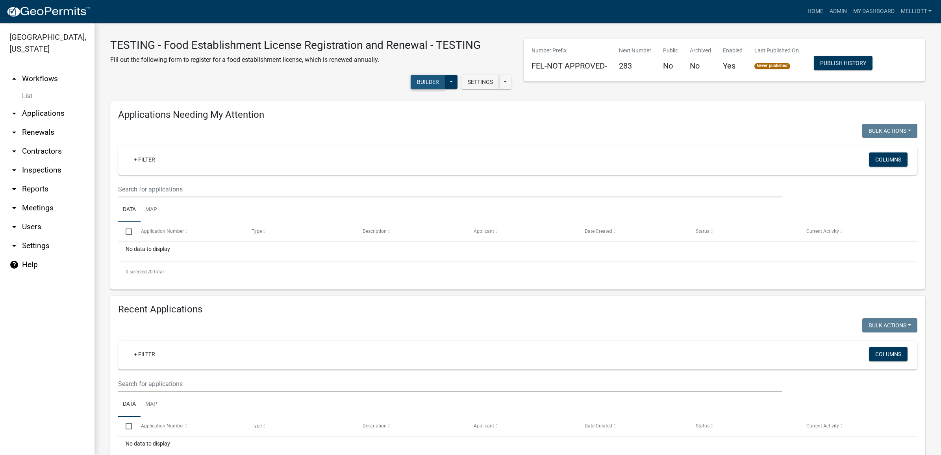
click at [412, 81] on button "Builder" at bounding box center [427, 82] width 35 height 14
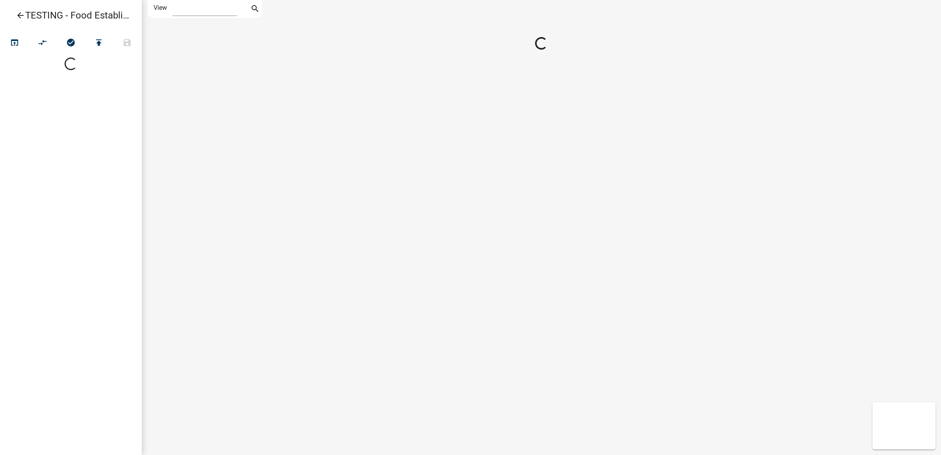
select select "1"
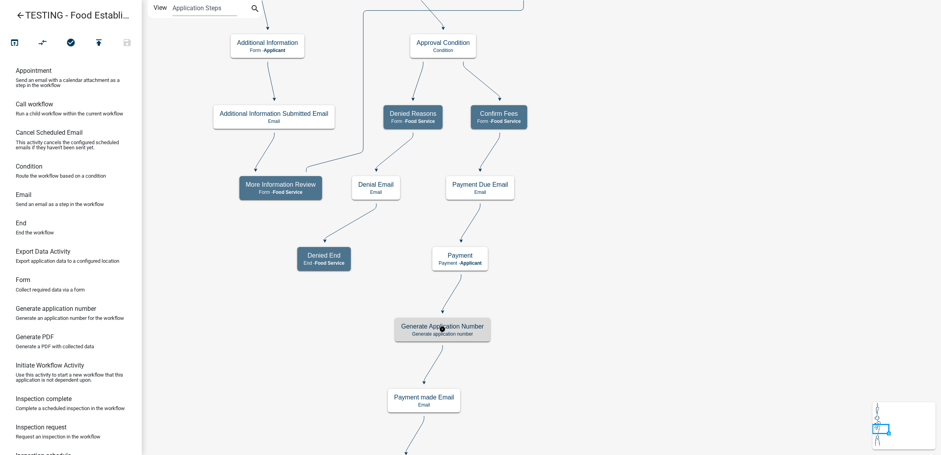
click at [468, 327] on h5 "Generate Application Number" at bounding box center [442, 325] width 83 height 7
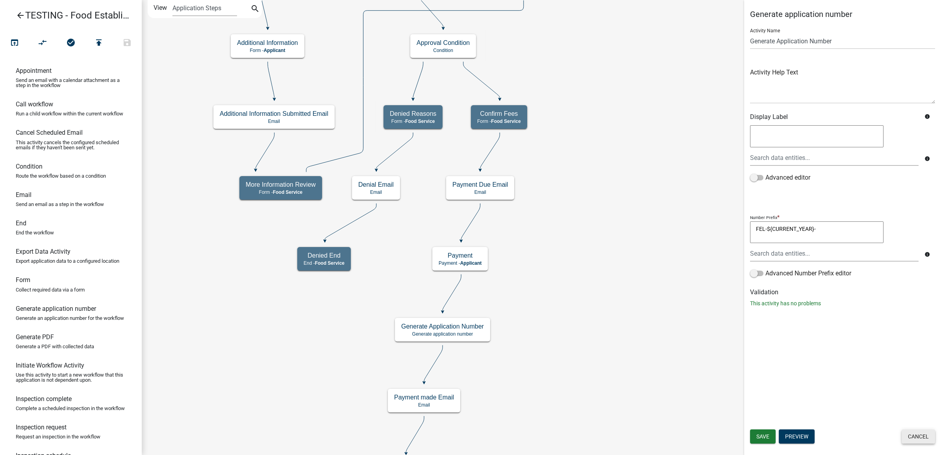
click at [915, 438] on button "Cancel" at bounding box center [917, 436] width 33 height 14
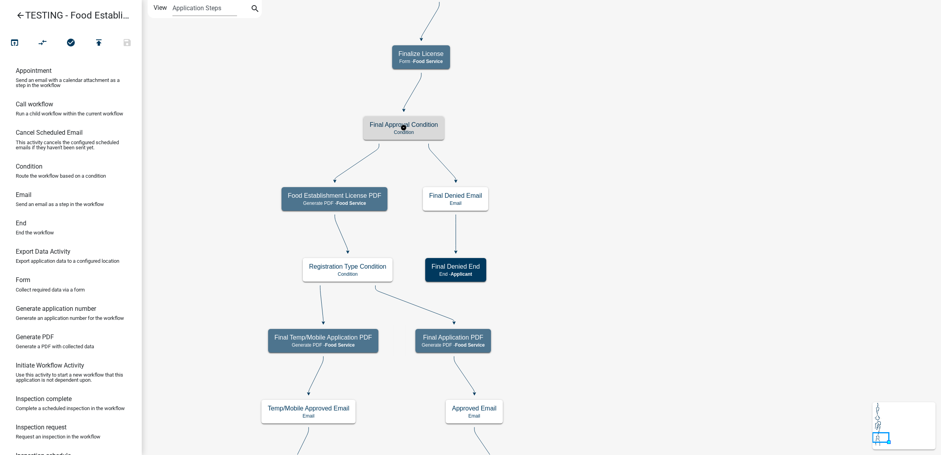
click at [382, 128] on h5 "Final Approval Condition" at bounding box center [404, 124] width 68 height 7
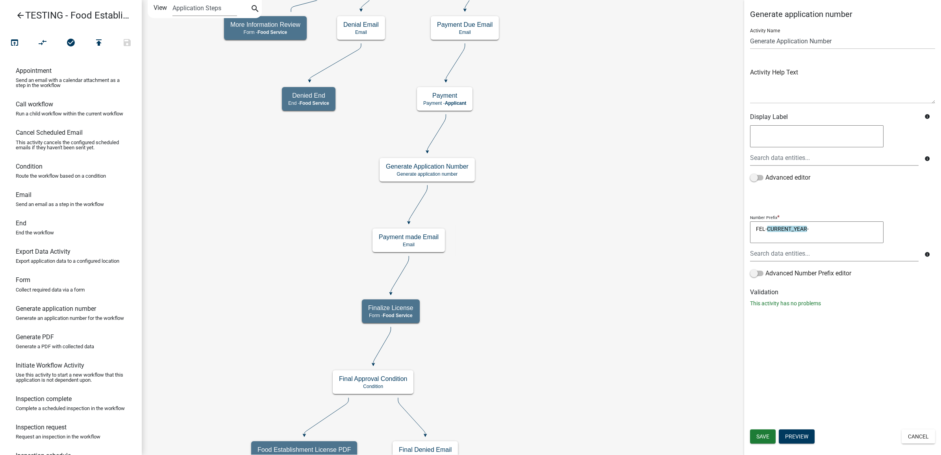
scroll to position [49, 0]
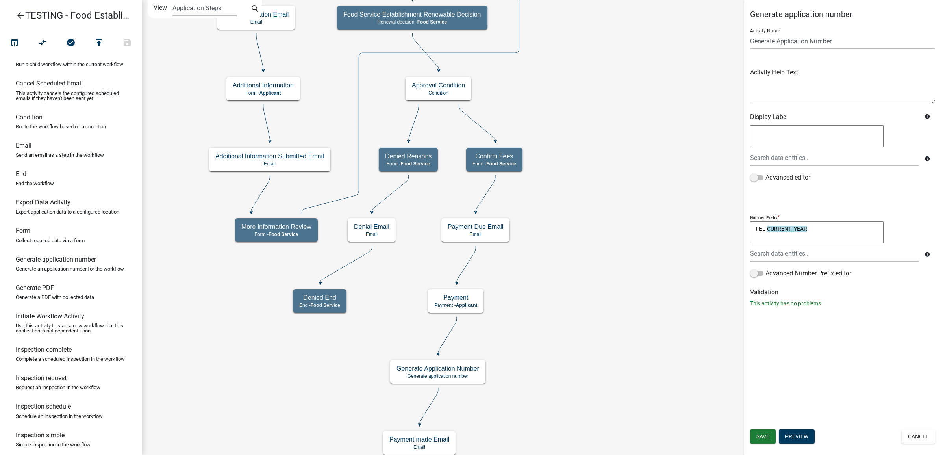
click at [820, 227] on textarea "FEL-CURRENT_YEAR-" at bounding box center [816, 232] width 133 height 22
